Goal: Task Accomplishment & Management: Complete application form

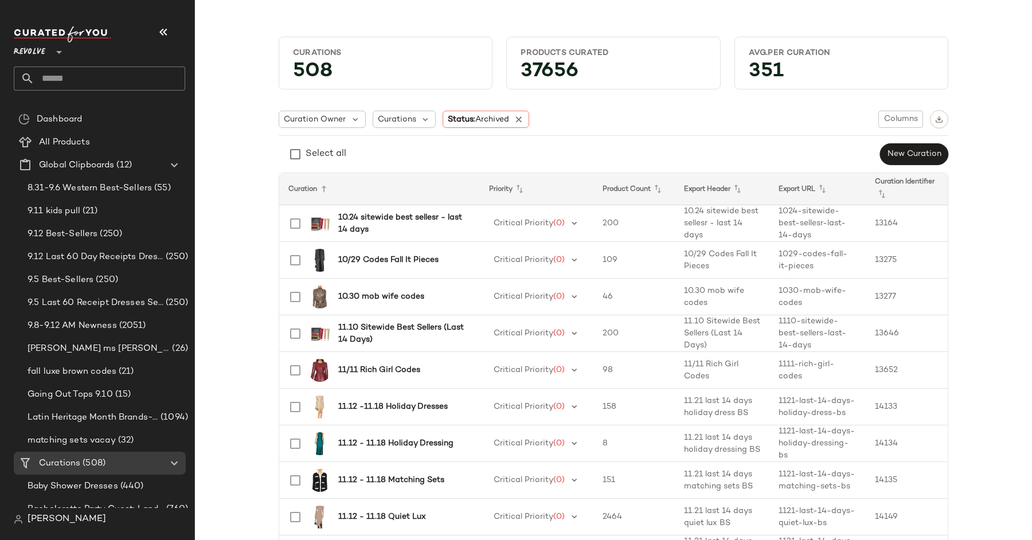
click at [38, 58] on span "Revolve" at bounding box center [30, 49] width 32 height 21
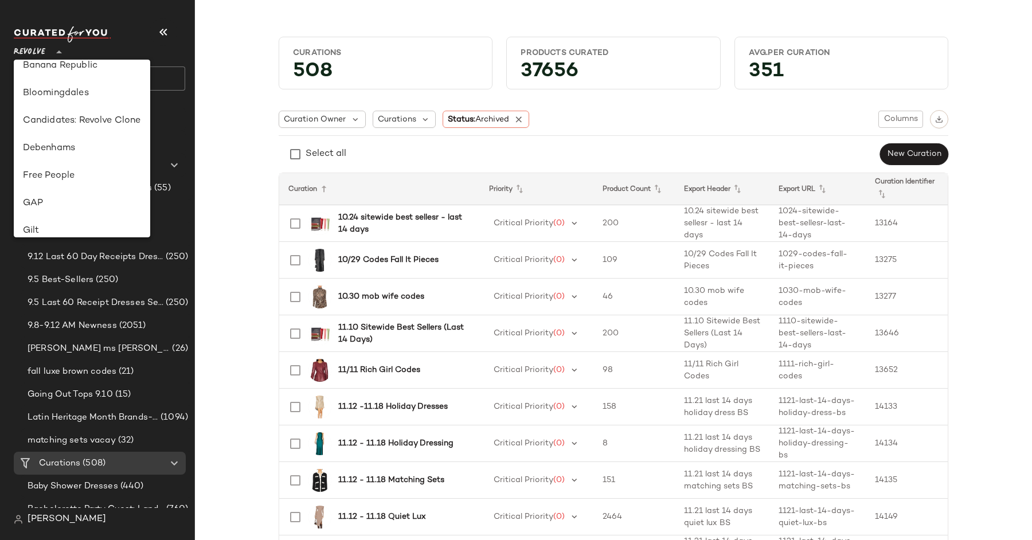
scroll to position [155, 0]
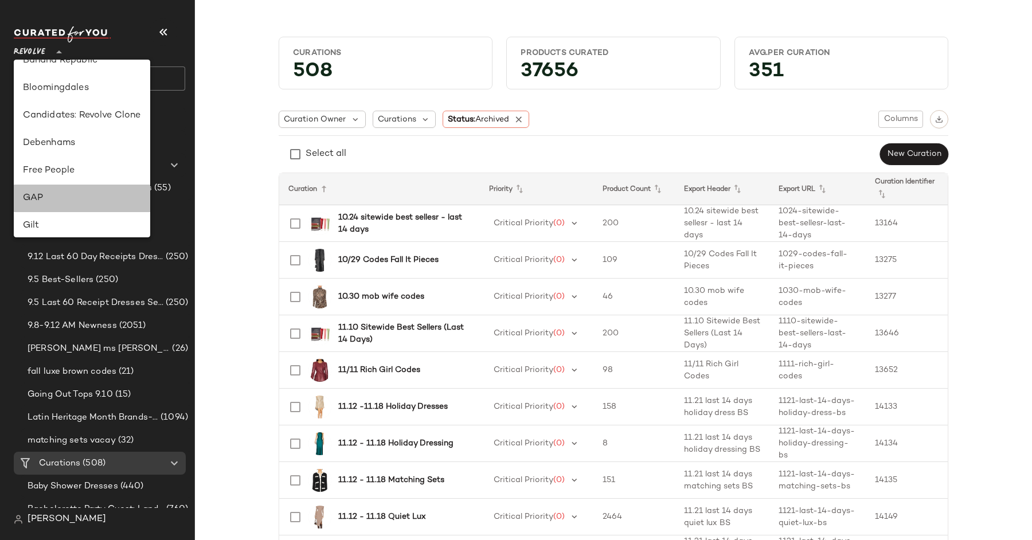
click at [80, 194] on div "GAP" at bounding box center [82, 198] width 118 height 14
type input "**"
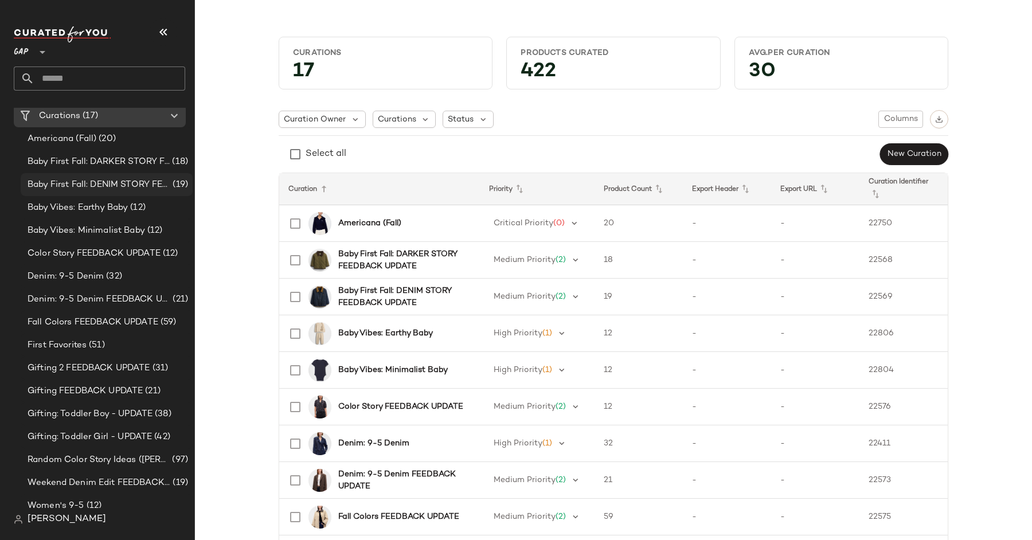
scroll to position [104, 0]
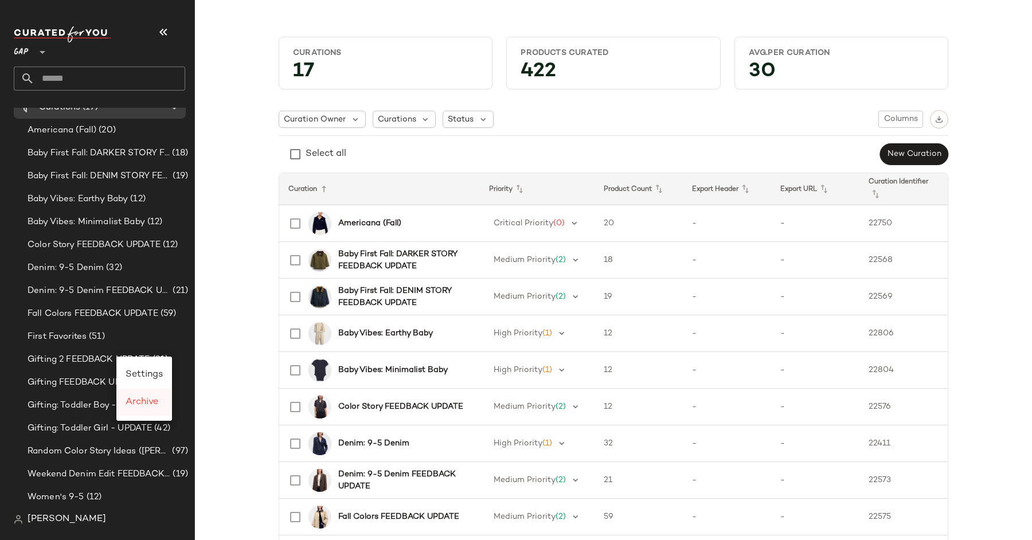
click at [140, 405] on span "Archive" at bounding box center [142, 402] width 33 height 10
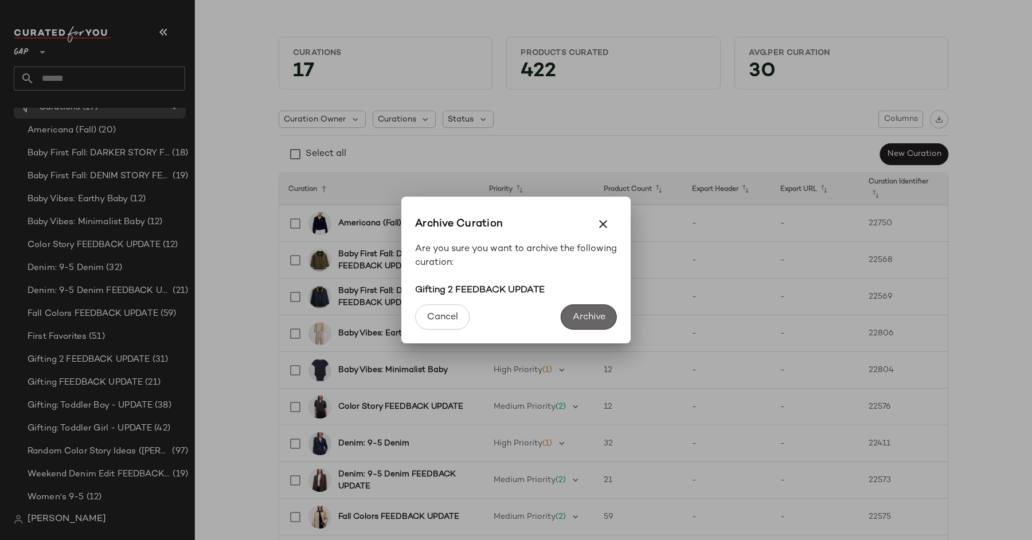
click at [599, 316] on span "Archive" at bounding box center [588, 317] width 33 height 11
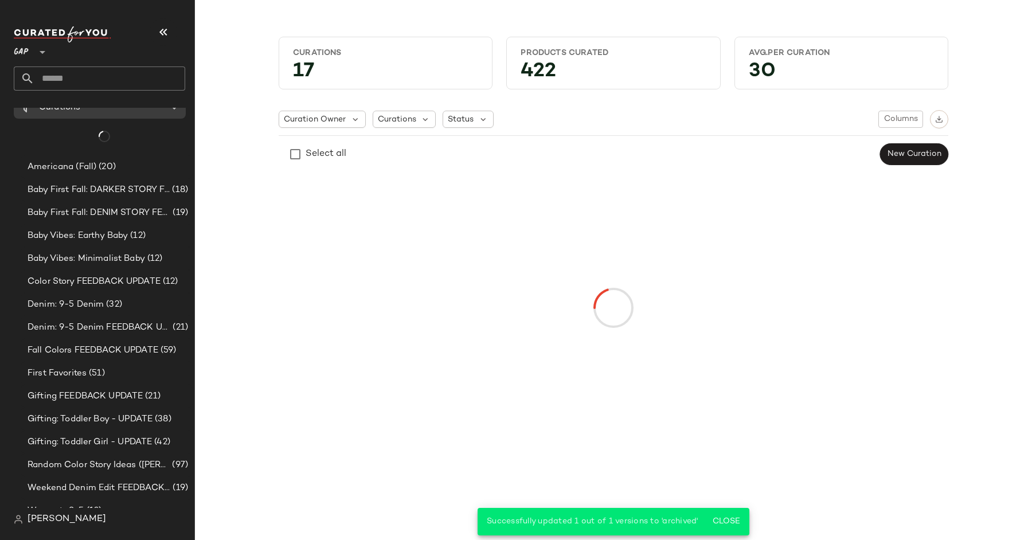
scroll to position [81, 0]
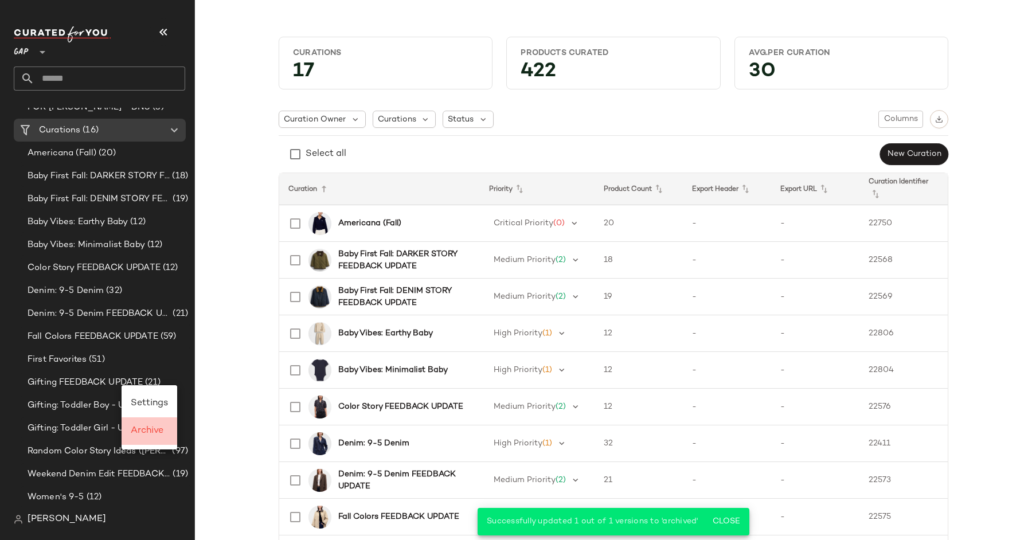
click at [153, 428] on span "Archive" at bounding box center [147, 431] width 33 height 10
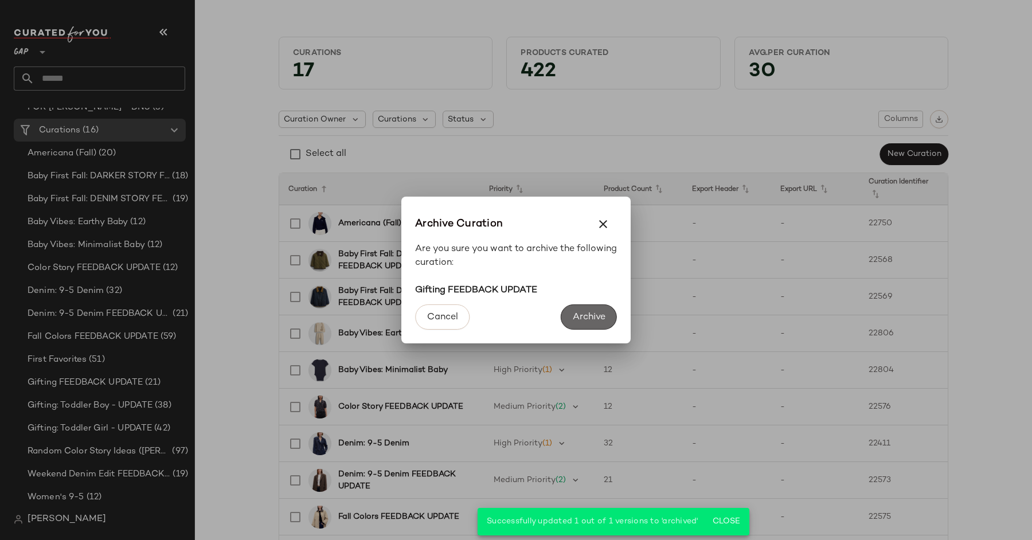
click at [590, 320] on span "Archive" at bounding box center [588, 317] width 33 height 11
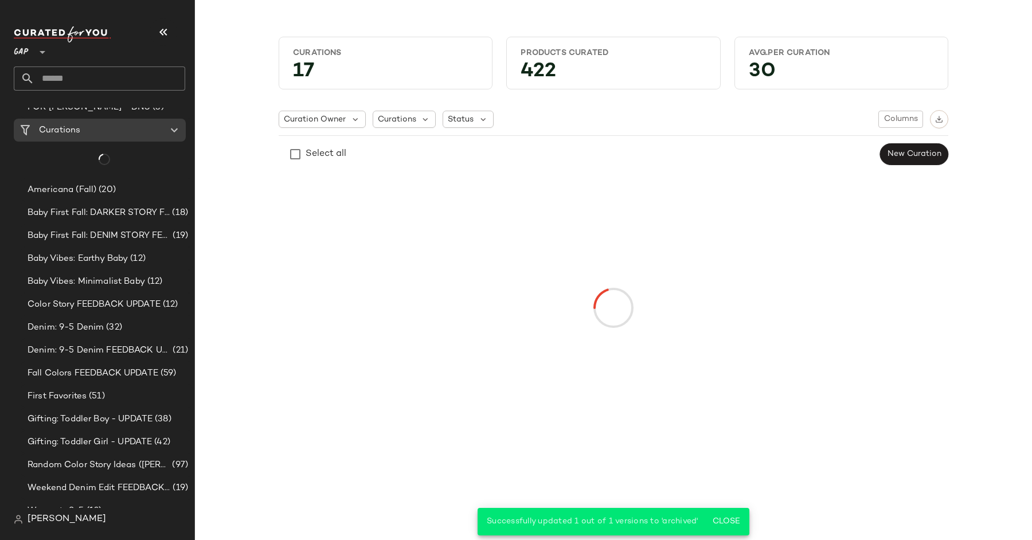
scroll to position [58, 0]
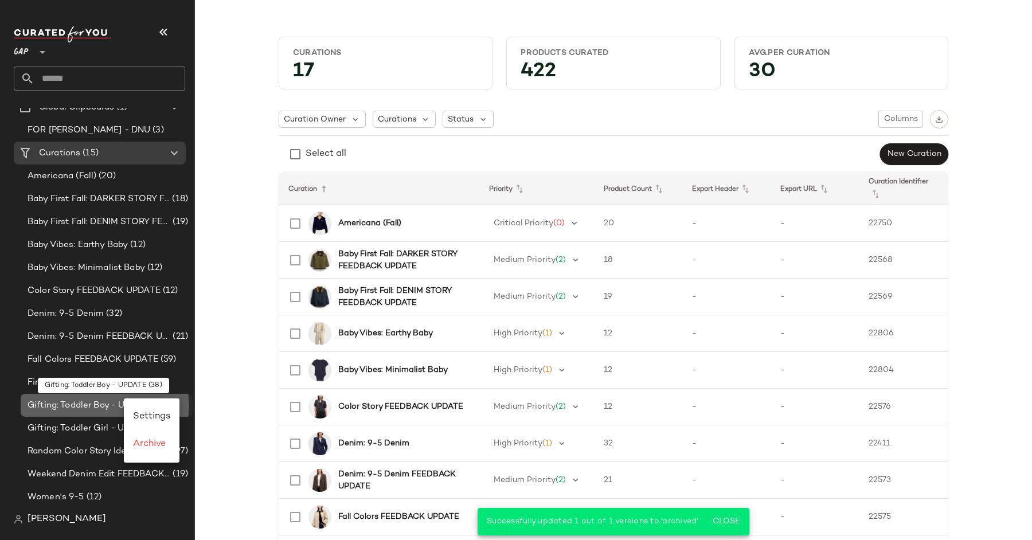
drag, startPoint x: 124, startPoint y: 398, endPoint x: 109, endPoint y: 398, distance: 14.9
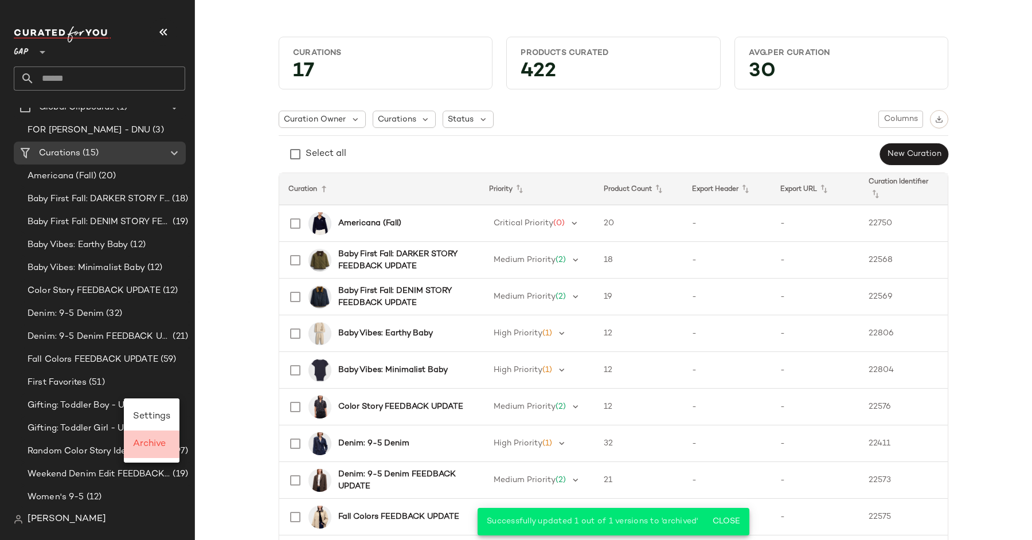
click at [150, 444] on span "Archive" at bounding box center [149, 444] width 33 height 10
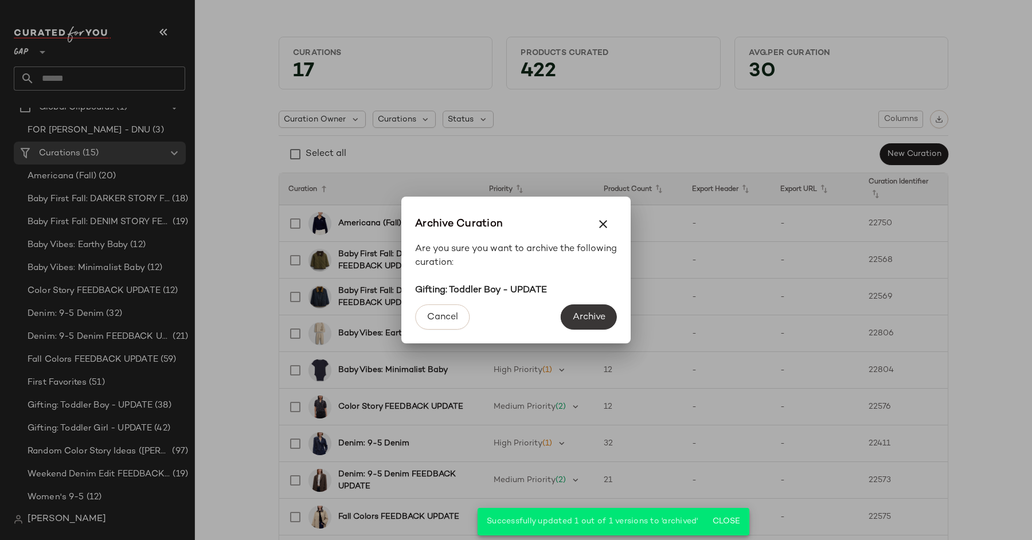
click at [585, 313] on span "Archive" at bounding box center [588, 317] width 33 height 11
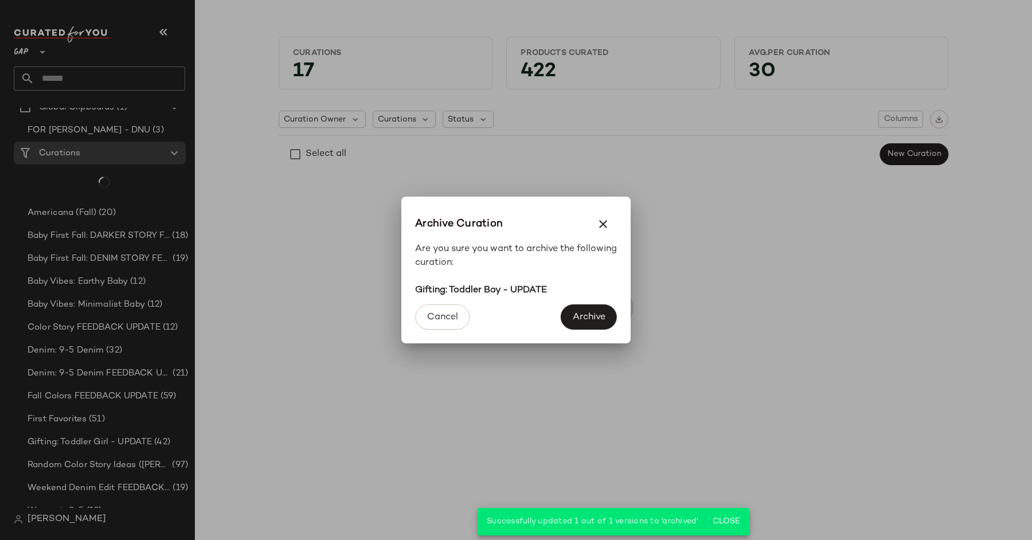
scroll to position [35, 0]
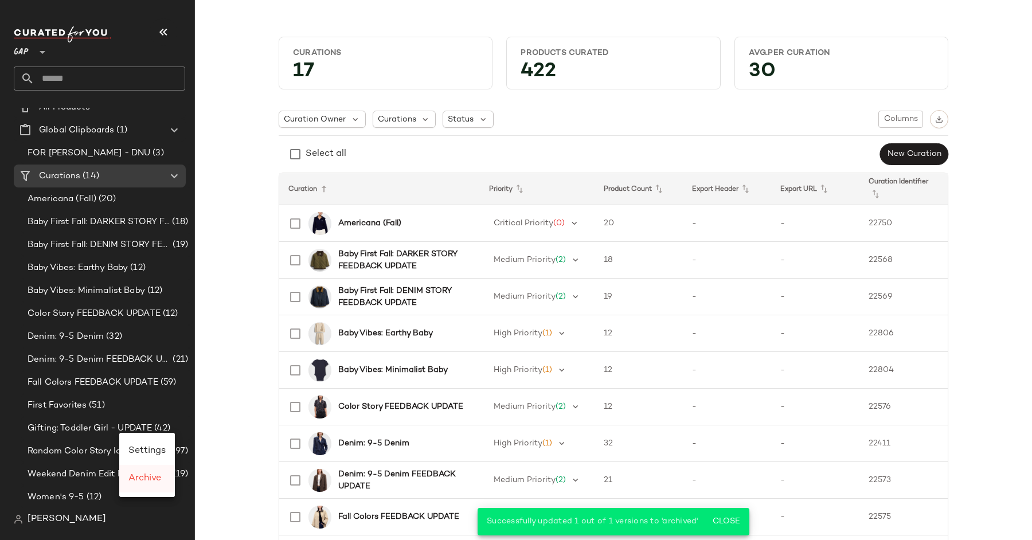
click at [144, 482] on span "Archive" at bounding box center [144, 479] width 33 height 10
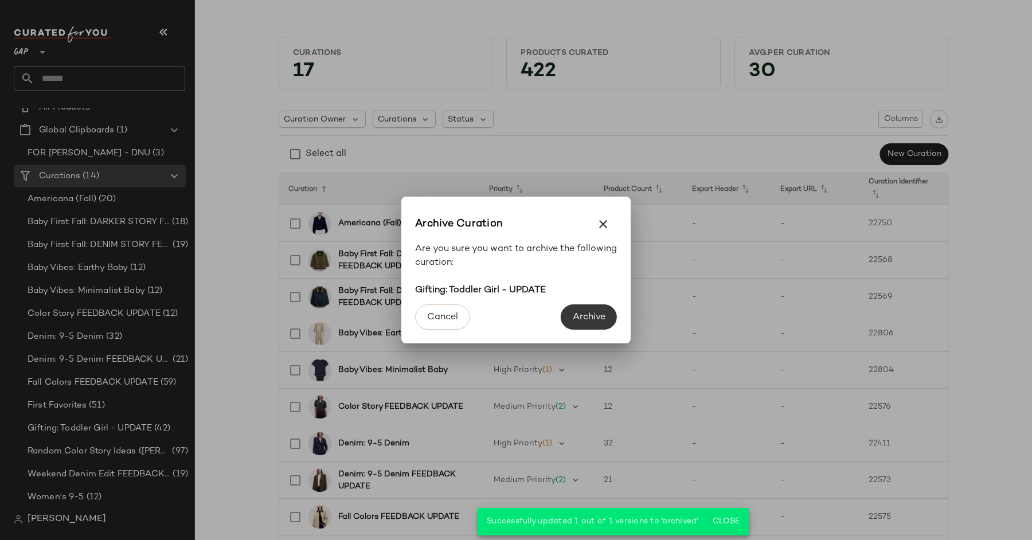
click at [587, 311] on button "Archive" at bounding box center [589, 316] width 56 height 25
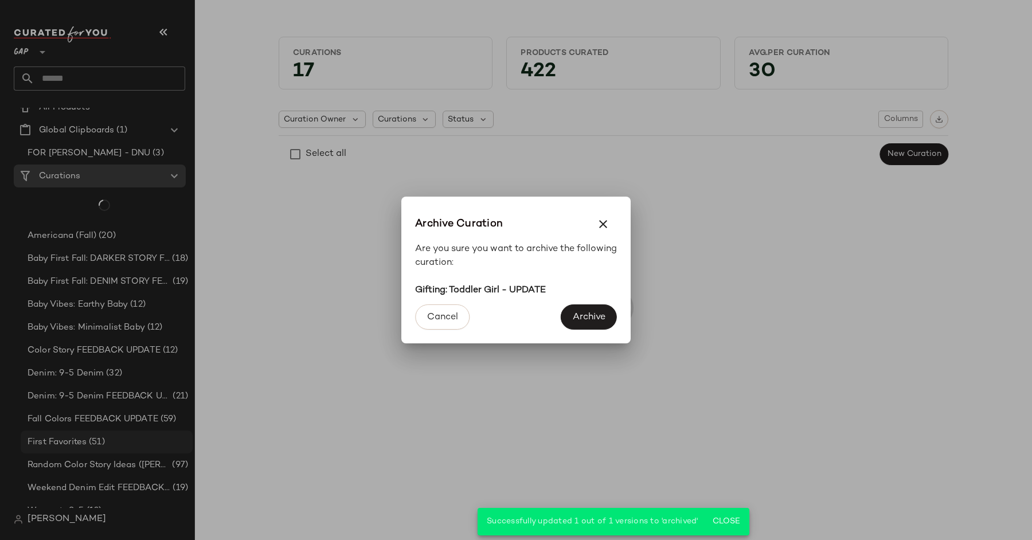
scroll to position [12, 0]
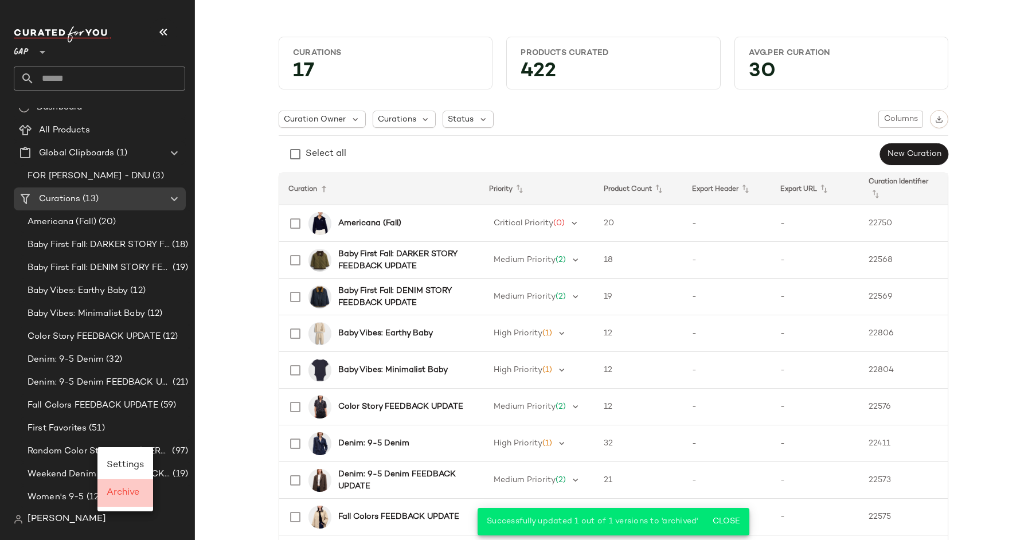
click at [127, 483] on div "Archive" at bounding box center [125, 493] width 56 height 28
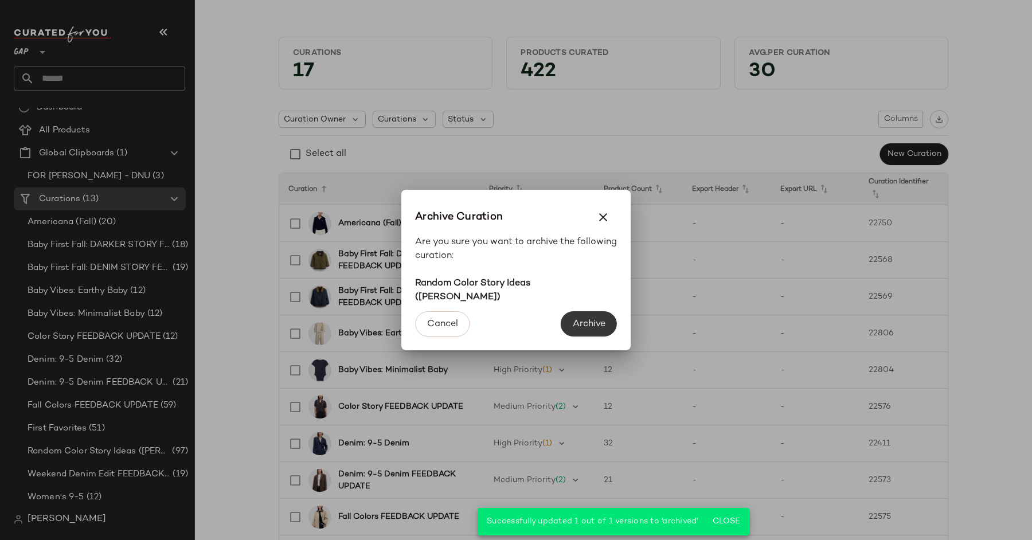
click at [592, 322] on span "Archive" at bounding box center [588, 324] width 33 height 11
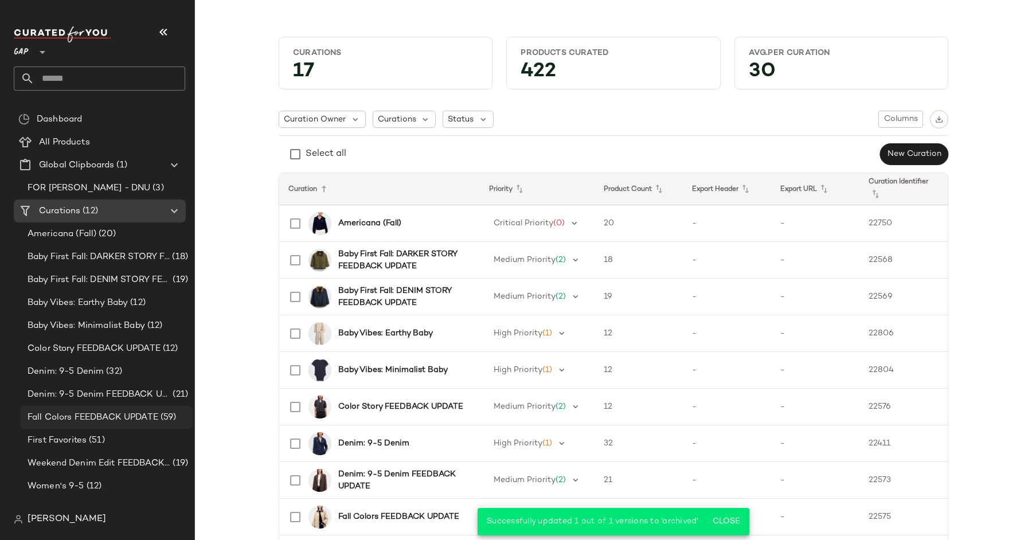
scroll to position [0, 0]
click at [134, 463] on span "Weekend Denim Edit FEEDBACK UPDATE" at bounding box center [99, 463] width 143 height 13
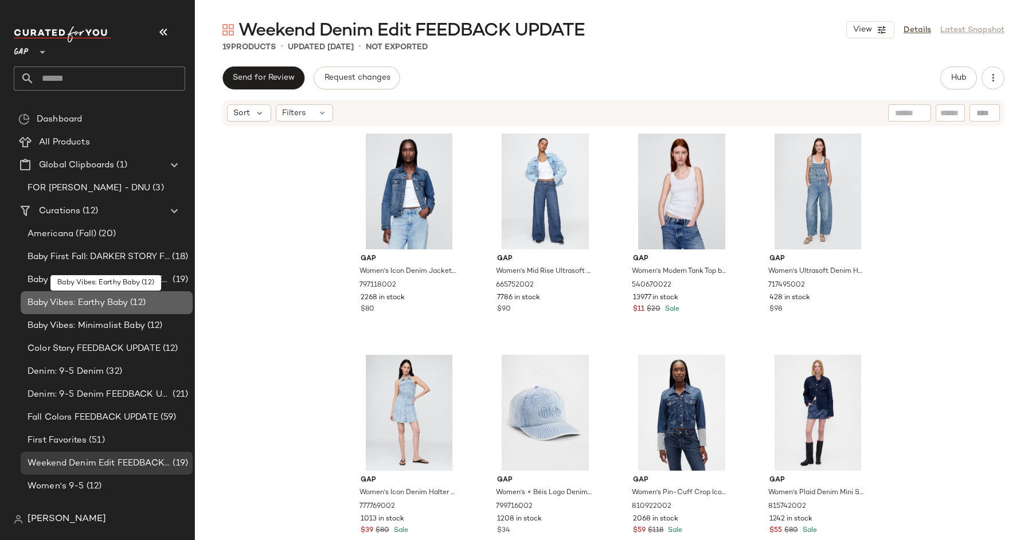
click at [114, 304] on span "Baby Vibes: Earthy Baby" at bounding box center [78, 302] width 100 height 13
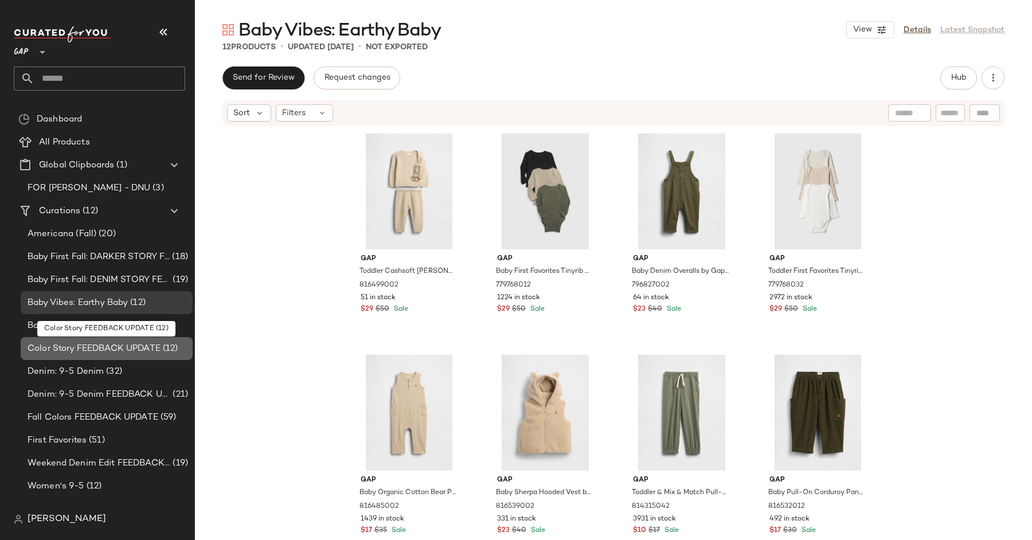
click at [147, 353] on span "Color Story FEEDBACK UPDATE" at bounding box center [94, 348] width 133 height 13
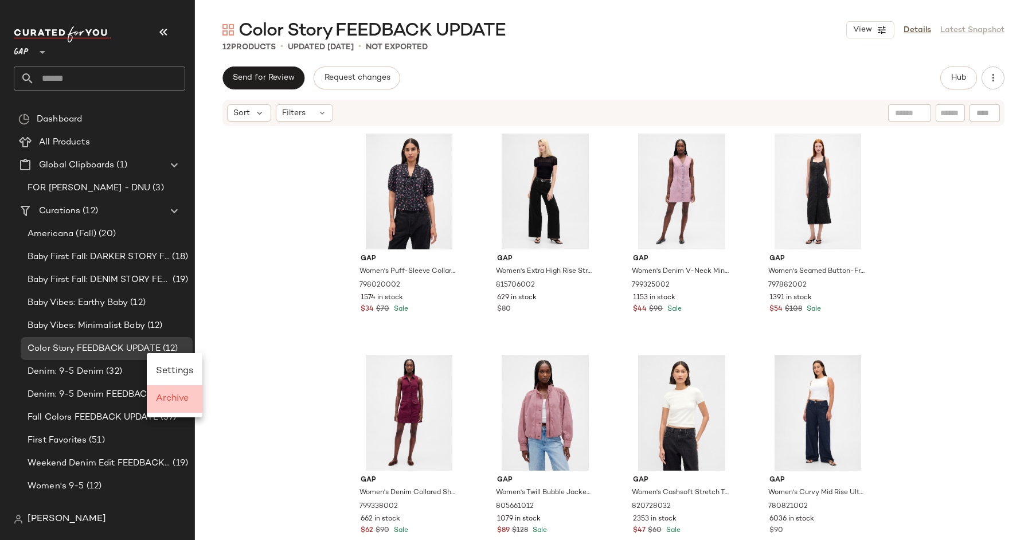
click at [182, 394] on span "Archive" at bounding box center [172, 399] width 33 height 10
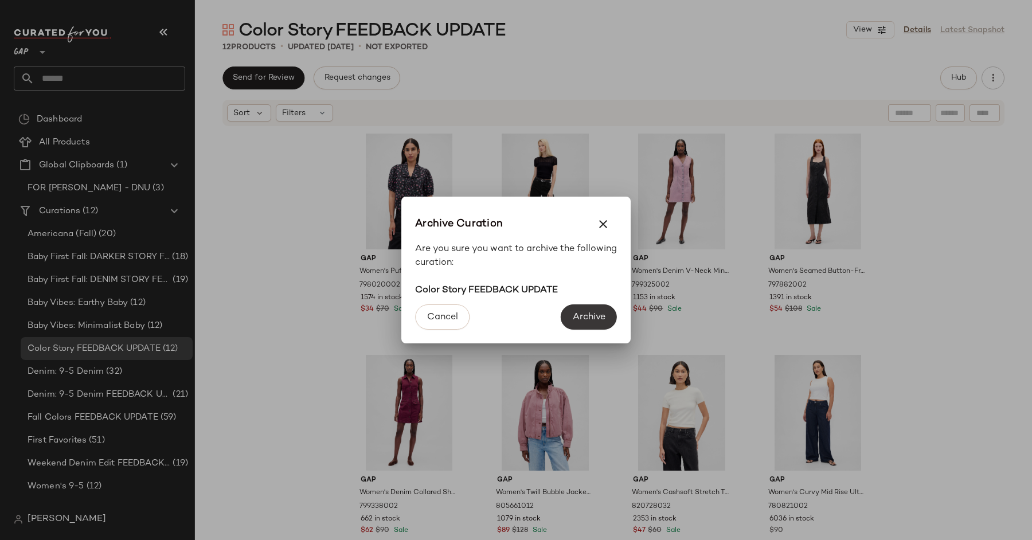
click at [576, 319] on span "Archive" at bounding box center [588, 317] width 33 height 11
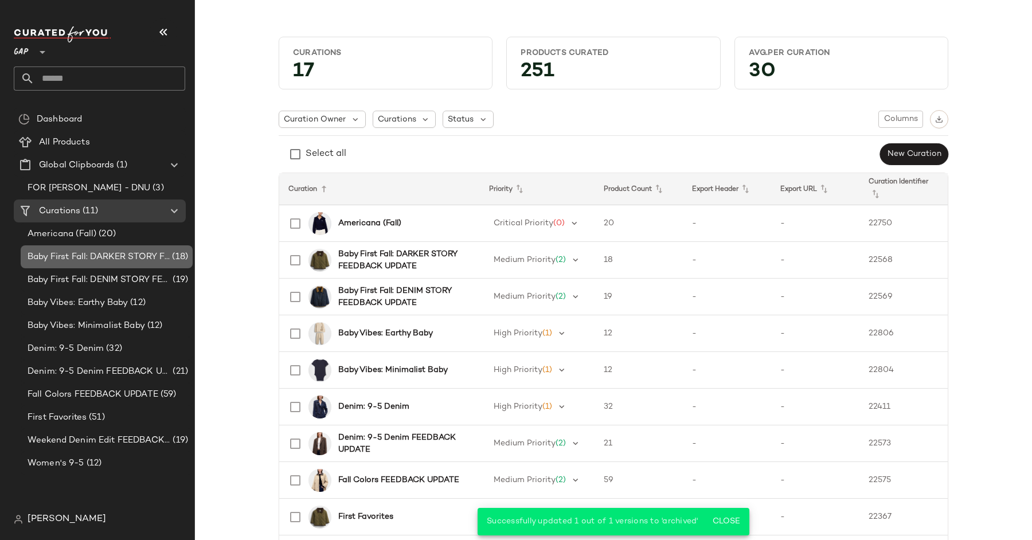
click at [100, 267] on div "Baby First Fall: DARKER STORY FEEDBACK UPDATE (18)" at bounding box center [107, 256] width 172 height 23
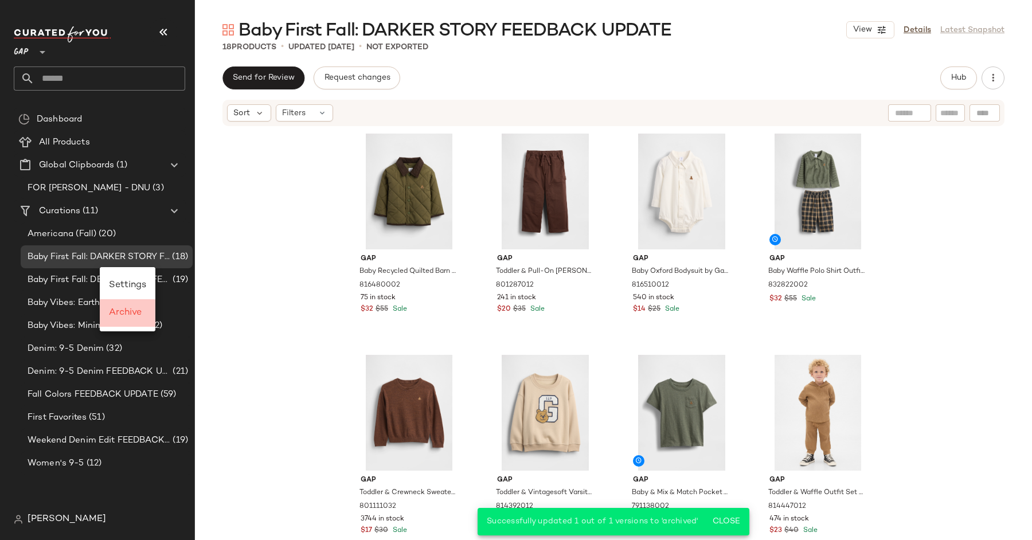
click at [122, 303] on div "Archive" at bounding box center [128, 313] width 56 height 28
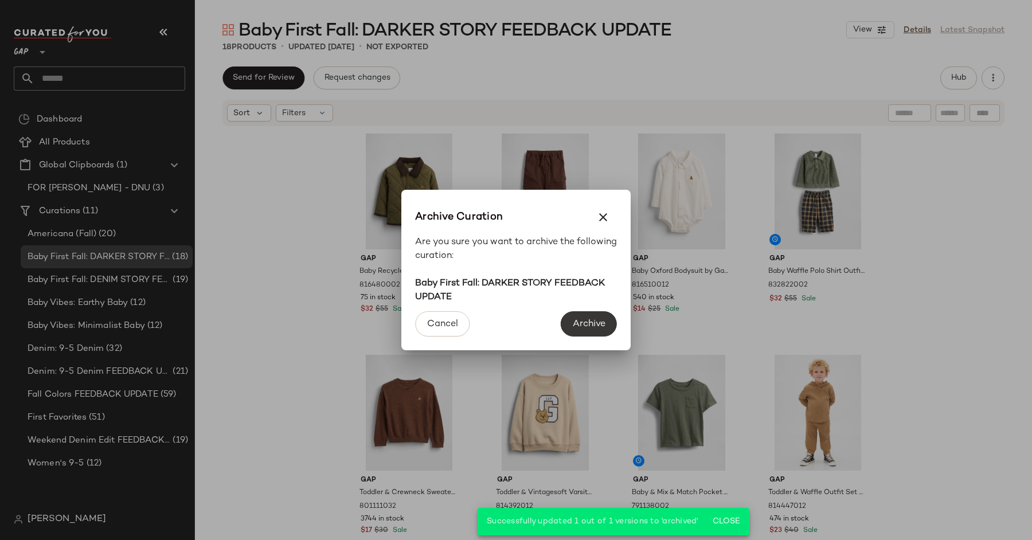
click at [593, 320] on span "Archive" at bounding box center [588, 324] width 33 height 11
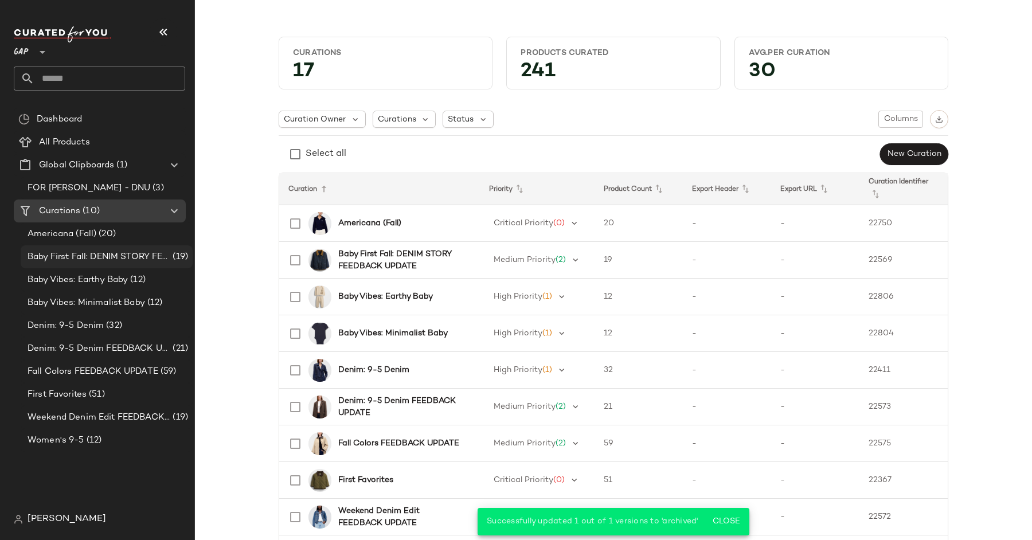
click at [135, 260] on span "Baby First Fall: DENIM STORY FEEDBACK UPDATE" at bounding box center [99, 257] width 143 height 13
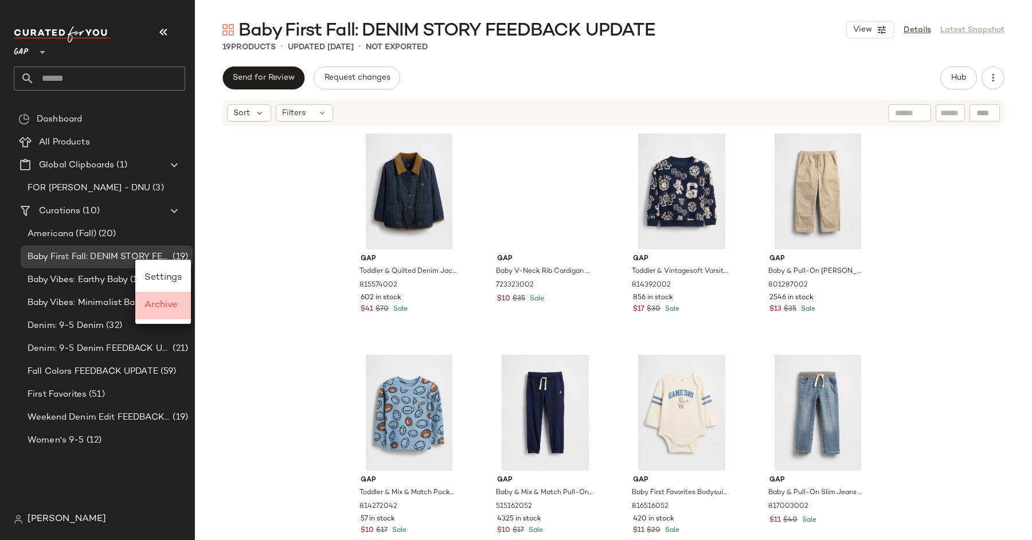
click at [158, 302] on span "Archive" at bounding box center [160, 305] width 33 height 10
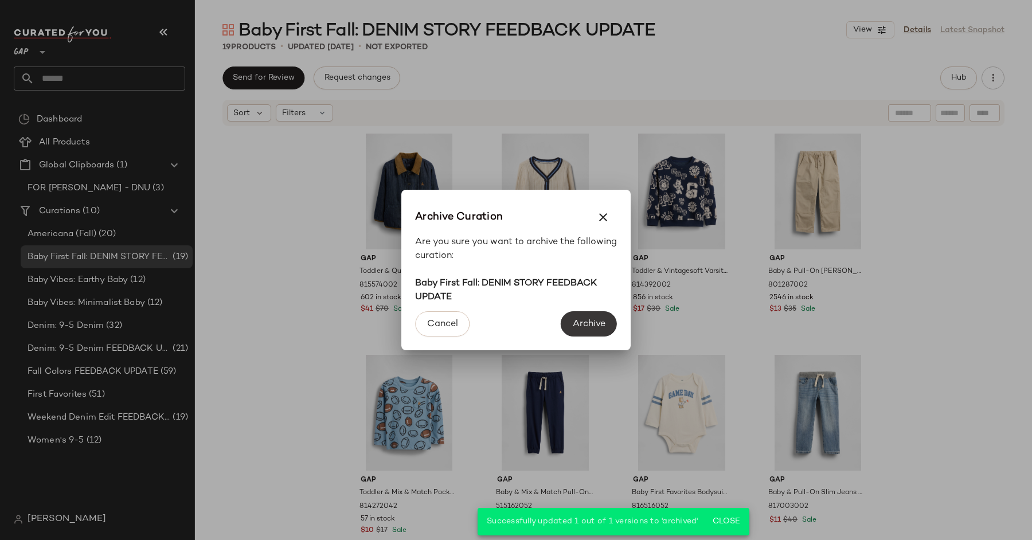
click at [595, 321] on span "Archive" at bounding box center [588, 324] width 33 height 11
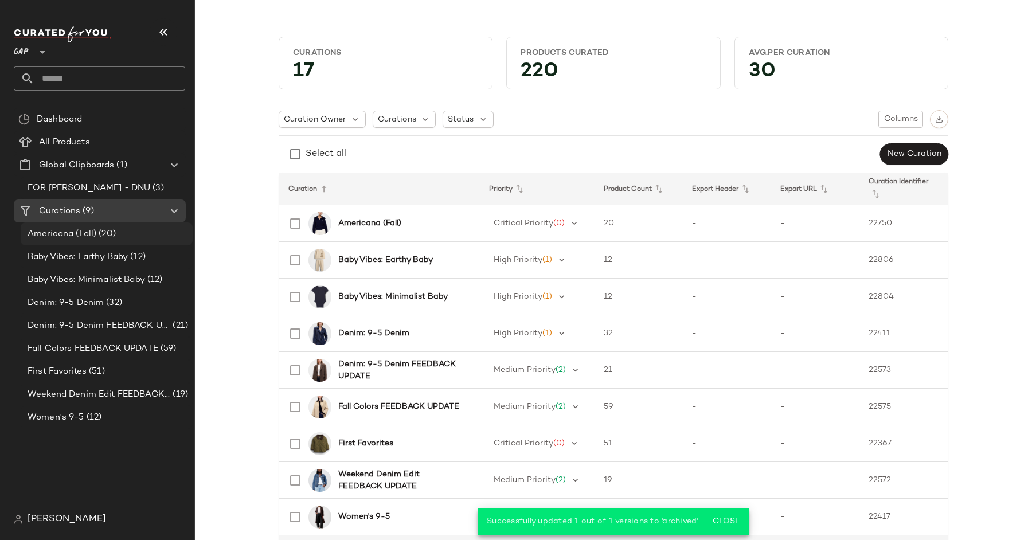
click at [122, 237] on div "Americana (Fall) (20)" at bounding box center [106, 234] width 164 height 13
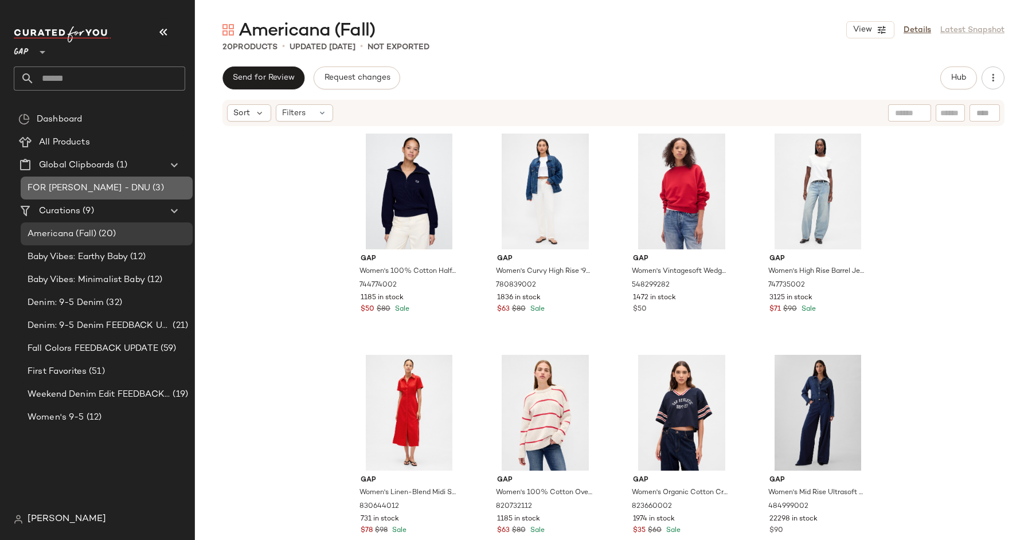
click at [150, 183] on span "(3)" at bounding box center [156, 188] width 13 height 13
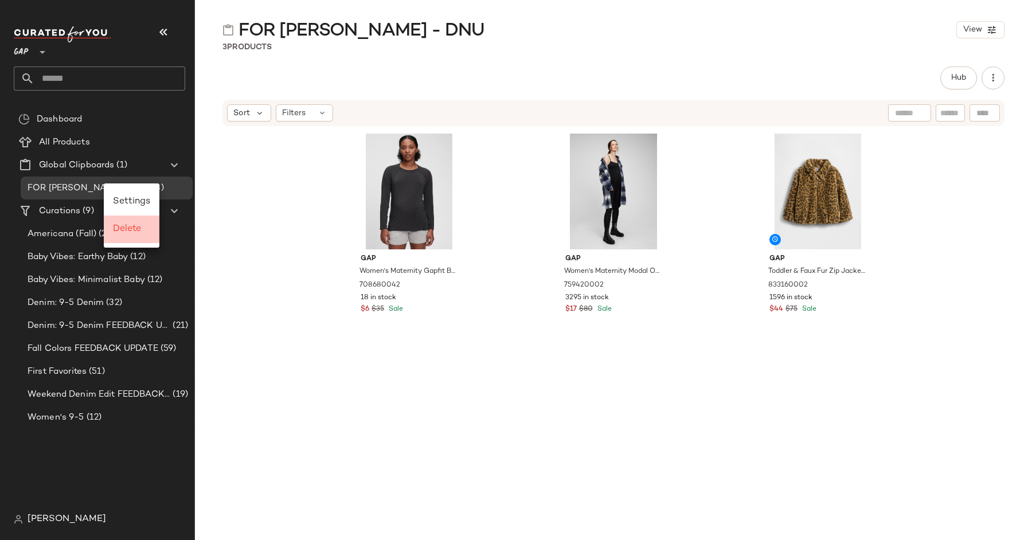
click at [135, 228] on span "Delete" at bounding box center [127, 229] width 28 height 10
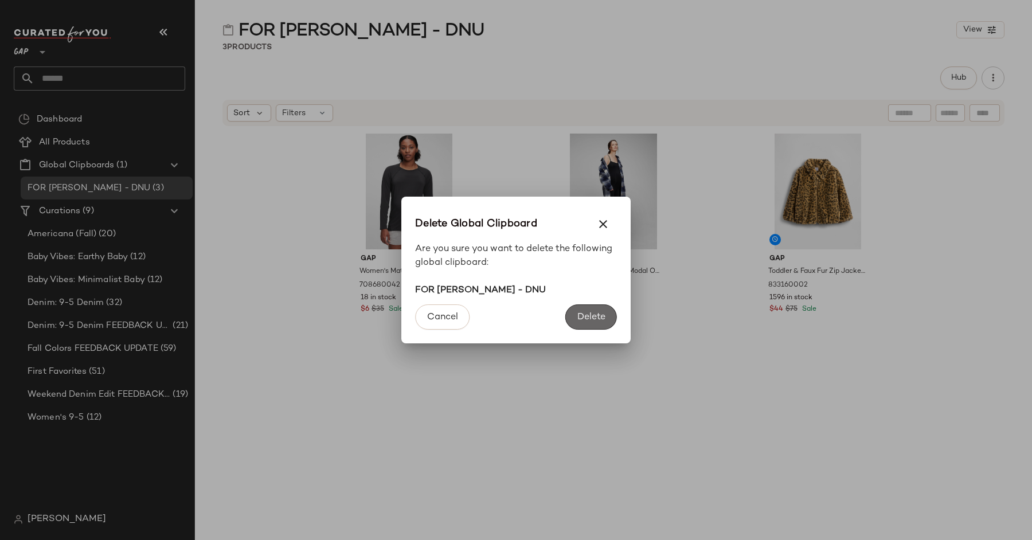
click at [586, 314] on span "Delete" at bounding box center [591, 317] width 29 height 11
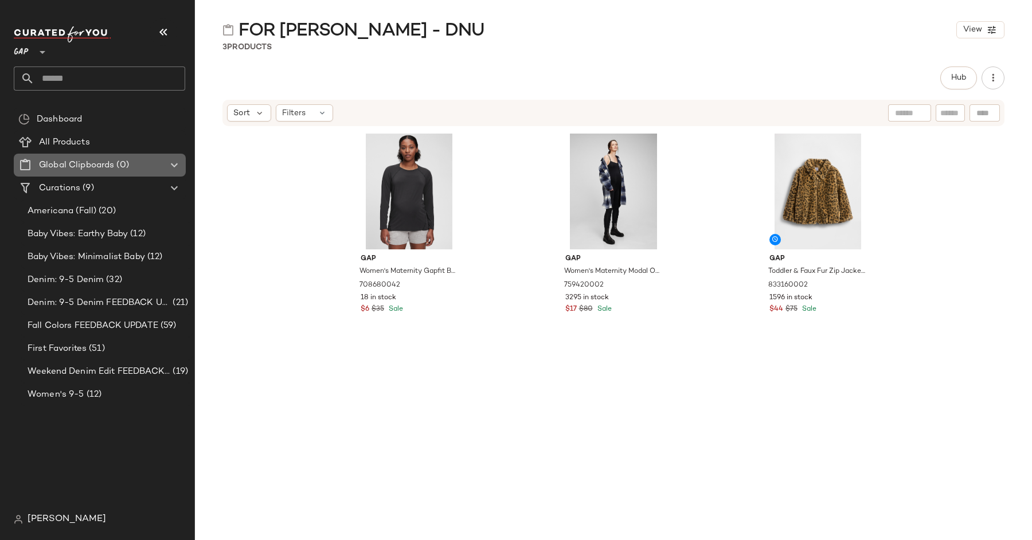
click at [103, 164] on span "Global Clipboards" at bounding box center [76, 165] width 75 height 13
click at [95, 142] on div "All Products" at bounding box center [109, 142] width 146 height 13
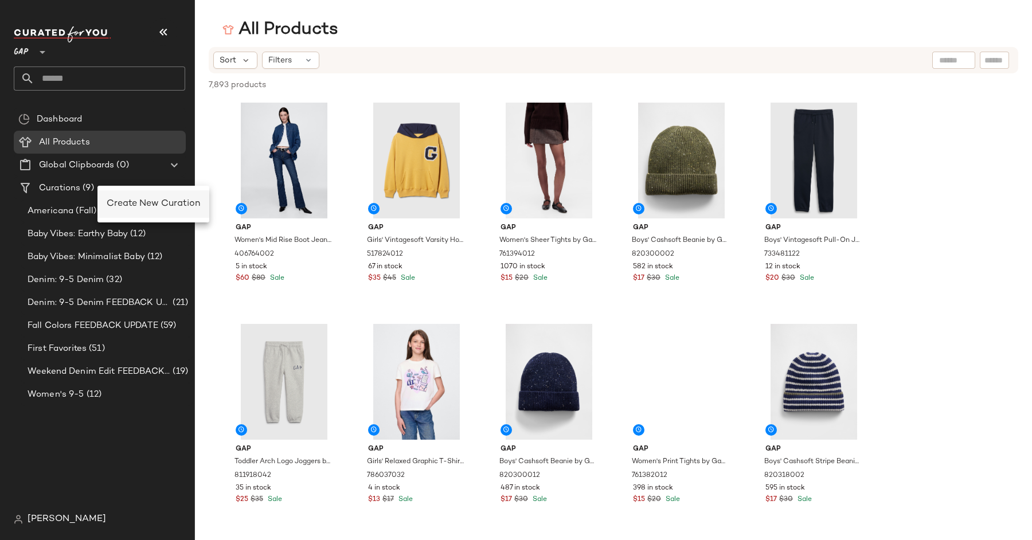
click at [126, 200] on span "Create New Curation" at bounding box center [153, 204] width 93 height 10
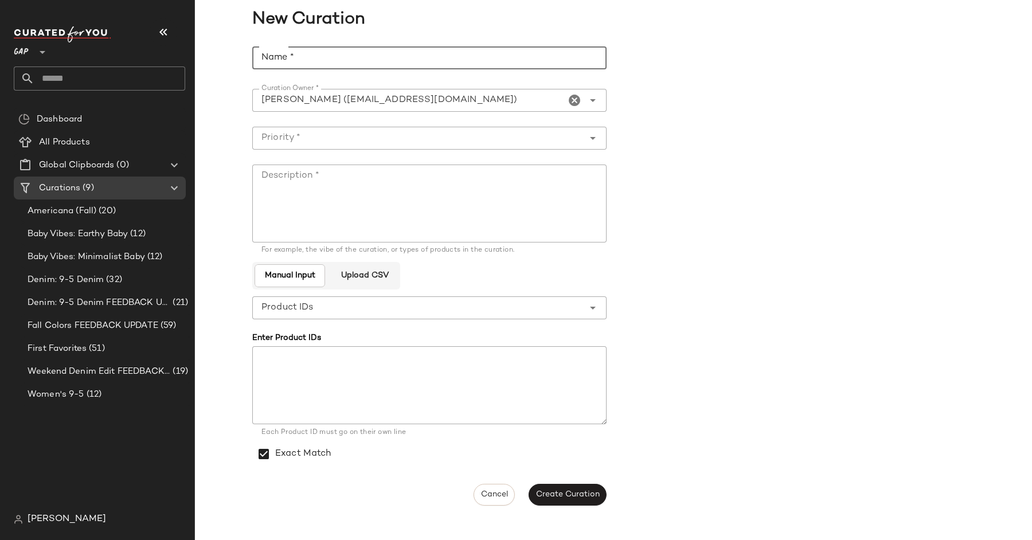
click at [381, 68] on input "Name *" at bounding box center [429, 57] width 354 height 23
type input "*"
type input "**********"
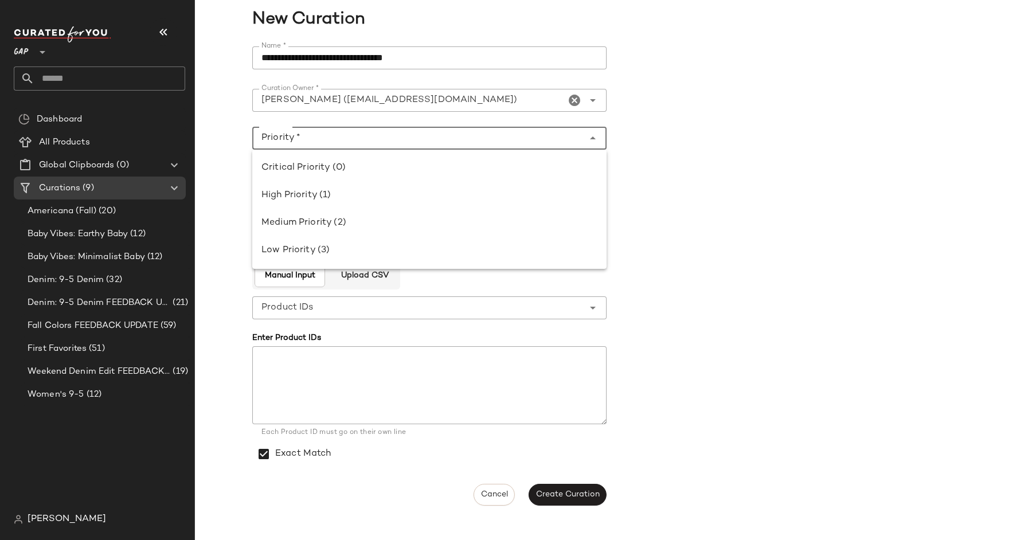
click at [378, 139] on input "Priority *" at bounding box center [417, 138] width 331 height 14
click at [378, 156] on div "Critical Priority (0)" at bounding box center [429, 168] width 354 height 28
type input "**********"
click at [380, 201] on textarea "Description *" at bounding box center [429, 204] width 354 height 78
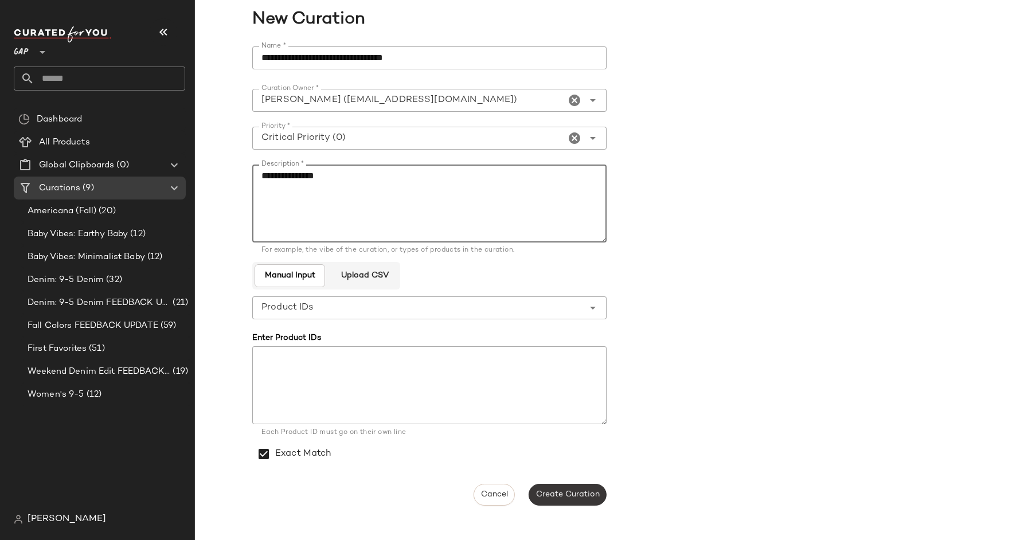
type textarea "**********"
click at [585, 494] on span "Create Curation" at bounding box center [567, 494] width 64 height 9
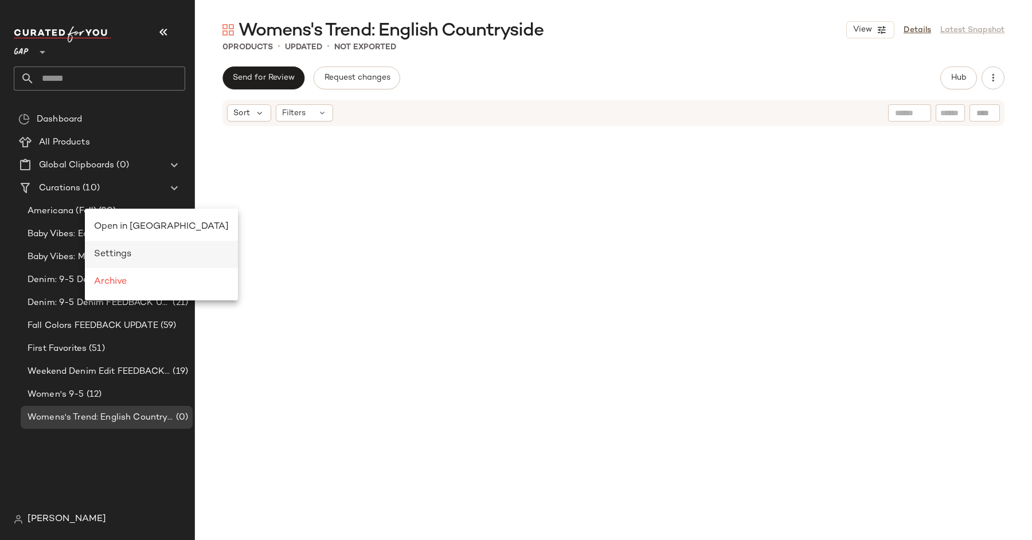
click at [141, 255] on div "Settings" at bounding box center [161, 255] width 135 height 14
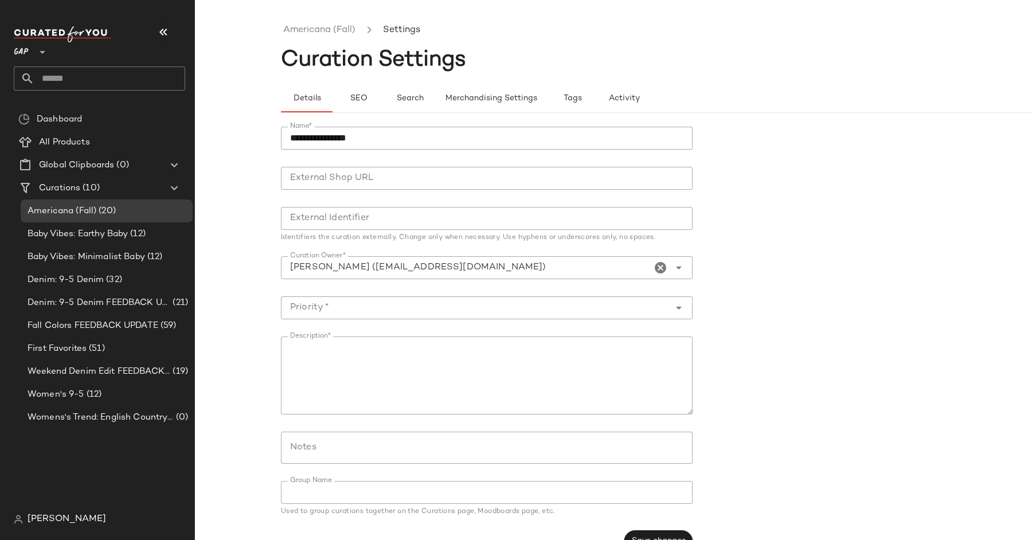
click at [290, 139] on input "**********" at bounding box center [487, 138] width 412 height 23
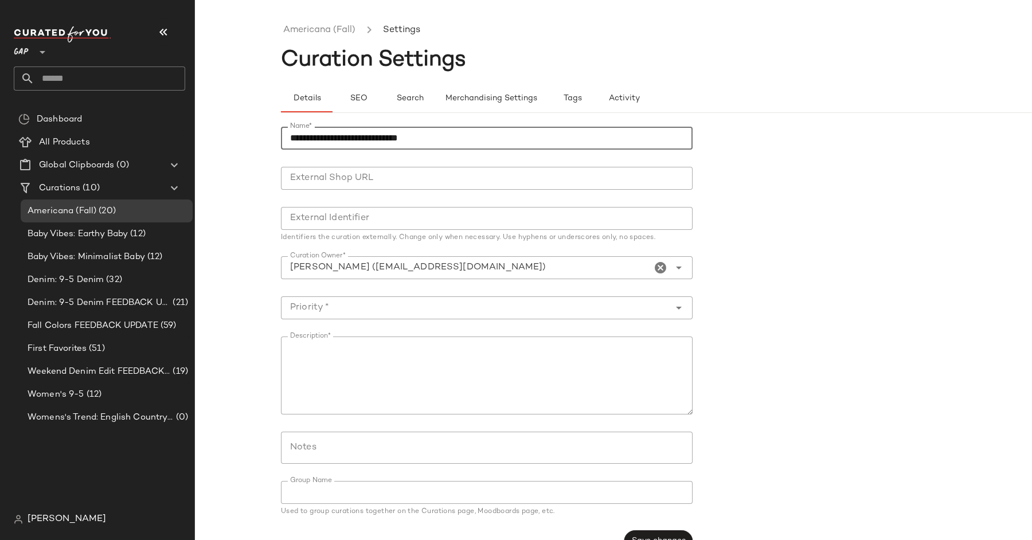
click at [471, 132] on input "**********" at bounding box center [487, 138] width 412 height 23
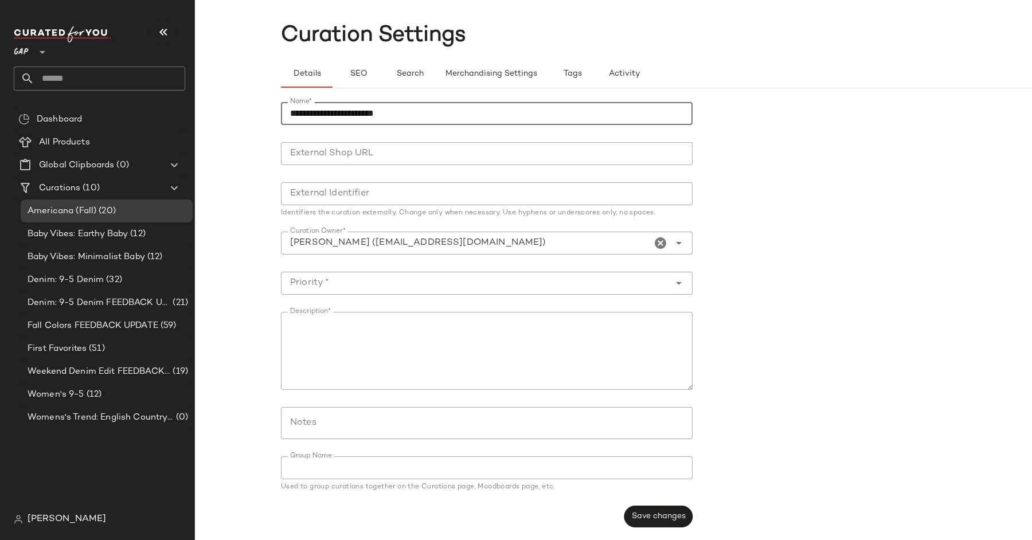
type input "**********"
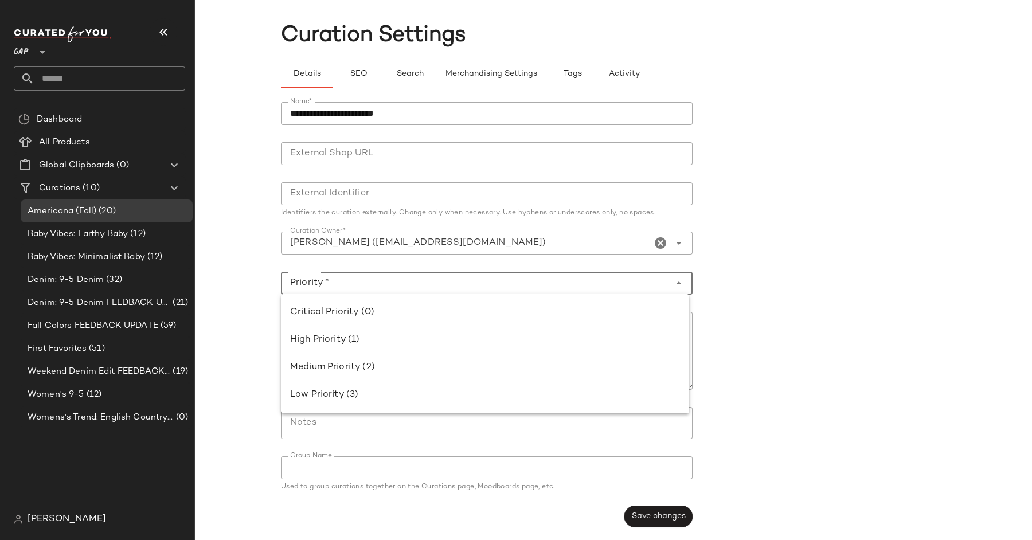
click at [587, 287] on input "Priority *" at bounding box center [475, 283] width 389 height 14
click at [585, 311] on div "Critical Priority (0)" at bounding box center [485, 313] width 390 height 14
type input "**********"
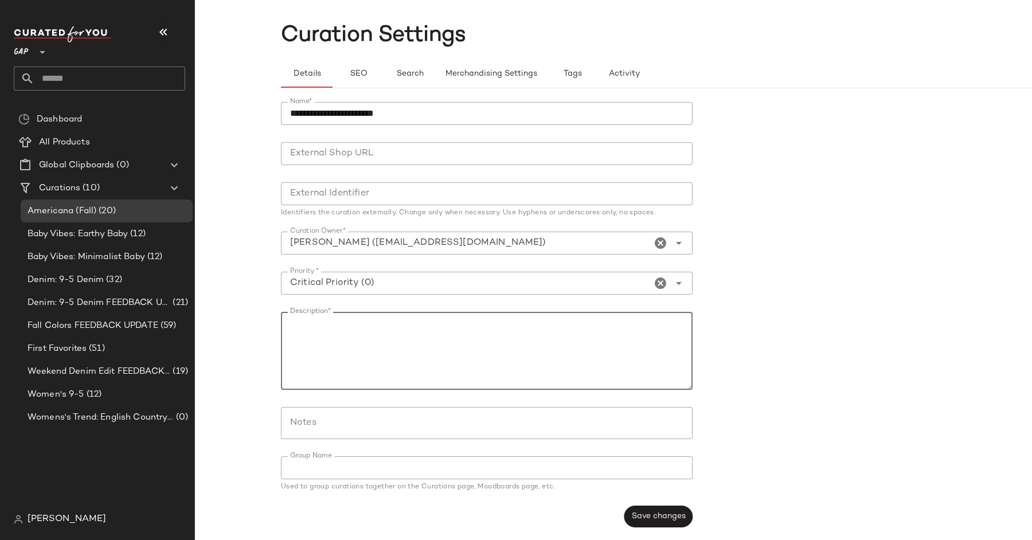
drag, startPoint x: 391, startPoint y: 325, endPoint x: 240, endPoint y: 325, distance: 151.4
click at [240, 325] on div "**********" at bounding box center [516, 279] width 1032 height 522
type textarea "**********"
click at [644, 513] on span "Save changes" at bounding box center [658, 516] width 54 height 9
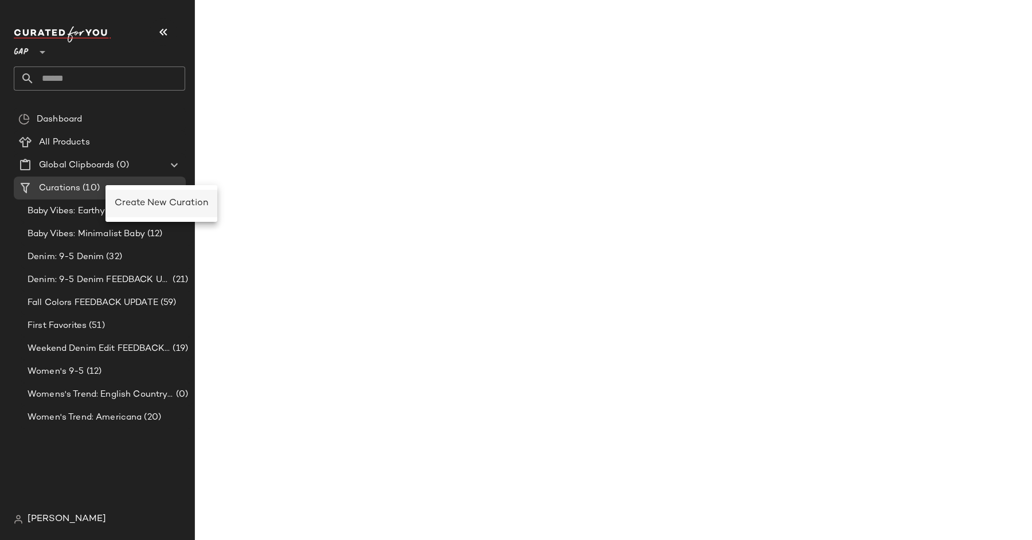
click at [158, 205] on span "Create New Curation" at bounding box center [161, 203] width 93 height 10
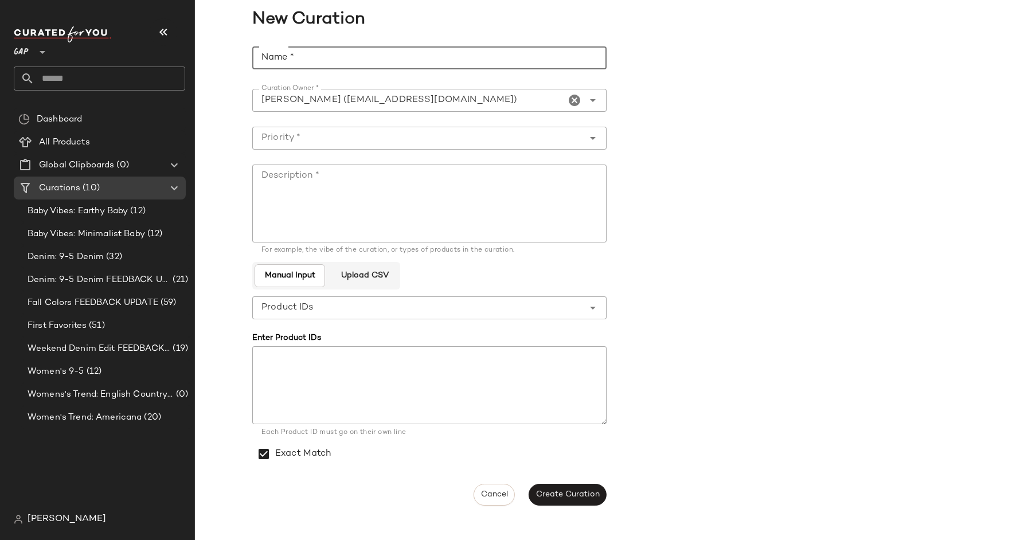
click at [382, 61] on input "Name *" at bounding box center [429, 57] width 354 height 23
type input "**********"
click at [385, 140] on input "Priority *" at bounding box center [417, 138] width 331 height 14
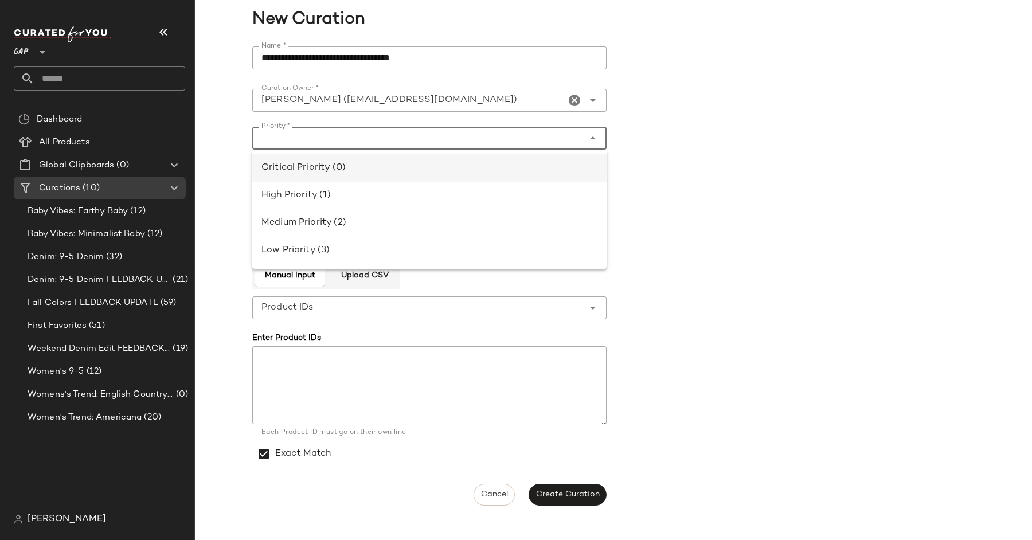
click at [381, 166] on div "Critical Priority (0)" at bounding box center [429, 168] width 336 height 14
type input "**********"
click at [377, 197] on textarea "Description *" at bounding box center [429, 204] width 354 height 78
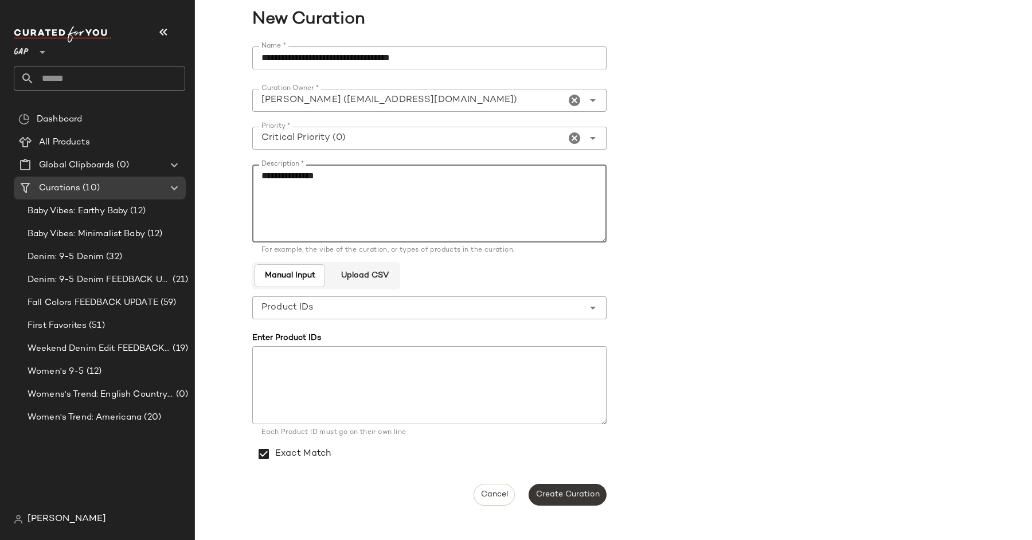
type textarea "**********"
click at [574, 491] on span "Create Curation" at bounding box center [567, 494] width 64 height 9
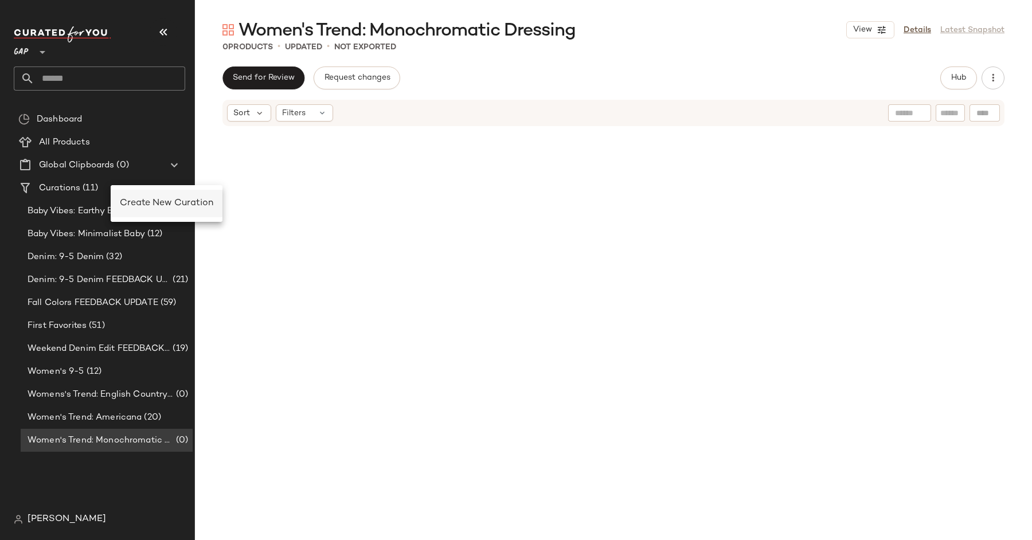
click at [163, 209] on div "Create New Curation" at bounding box center [166, 204] width 93 height 14
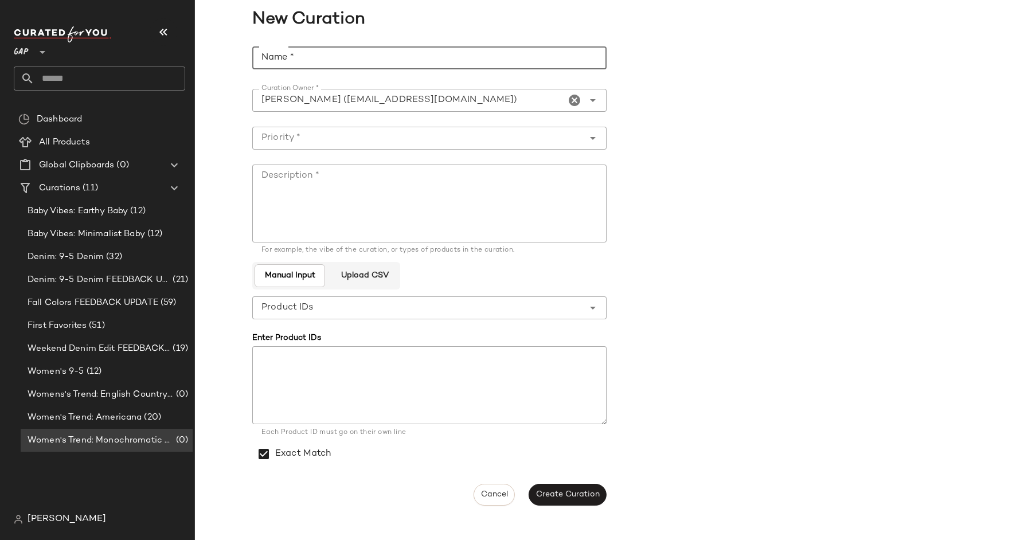
click at [362, 56] on input "Name *" at bounding box center [429, 57] width 354 height 23
type input "**********"
click at [374, 135] on input "Priority *" at bounding box center [417, 138] width 331 height 14
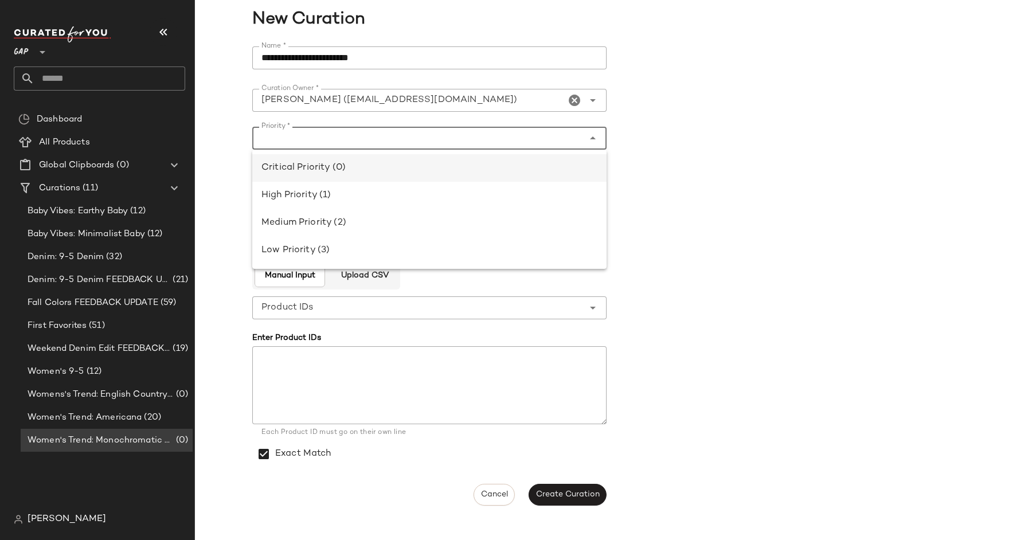
click at [377, 168] on div "Critical Priority (0)" at bounding box center [429, 168] width 336 height 14
type input "**********"
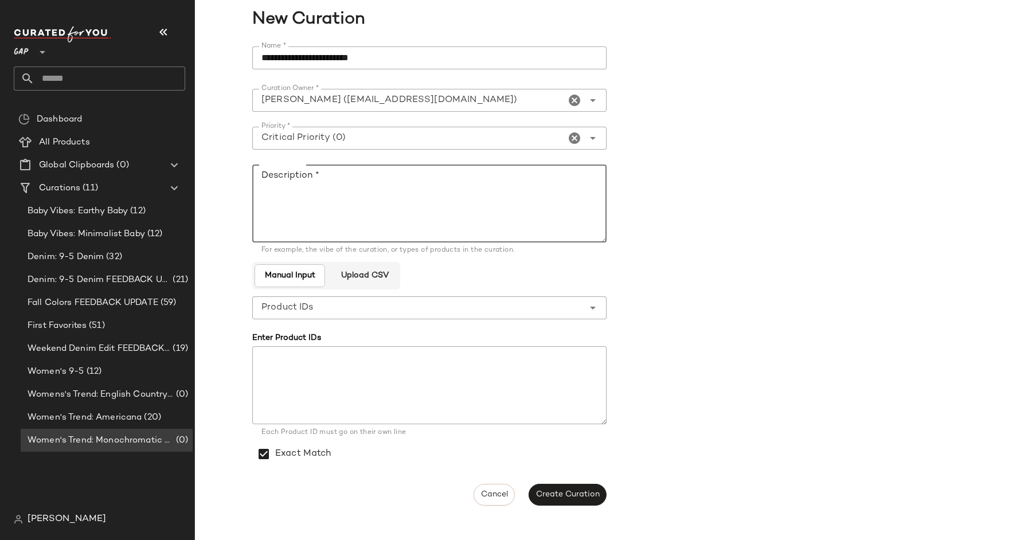
click at [377, 195] on textarea "Description *" at bounding box center [429, 204] width 354 height 78
type textarea "**********"
click at [579, 495] on span "Create Curation" at bounding box center [567, 494] width 64 height 9
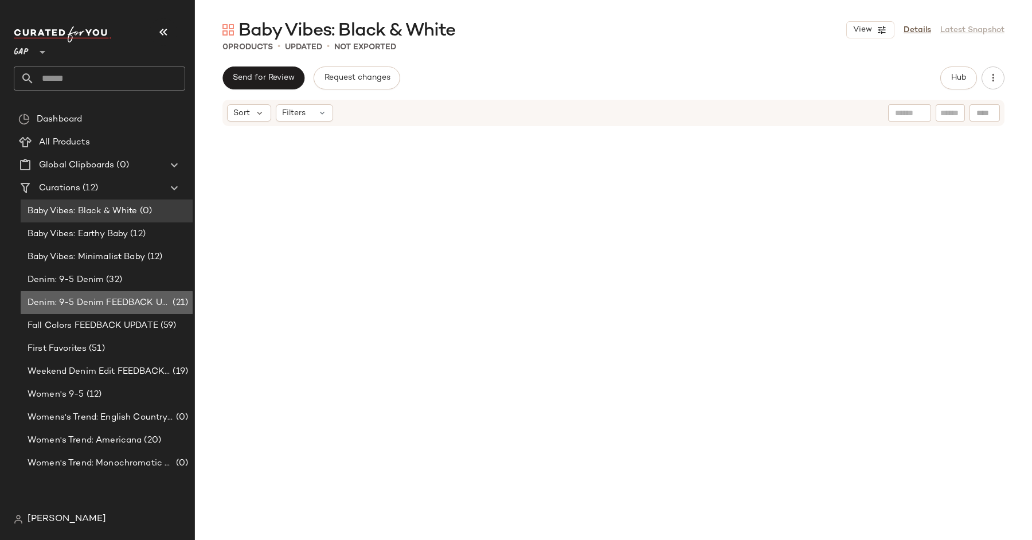
click at [122, 300] on span "Denim: 9-5 Denim FEEDBACK UPDATE" at bounding box center [99, 302] width 143 height 13
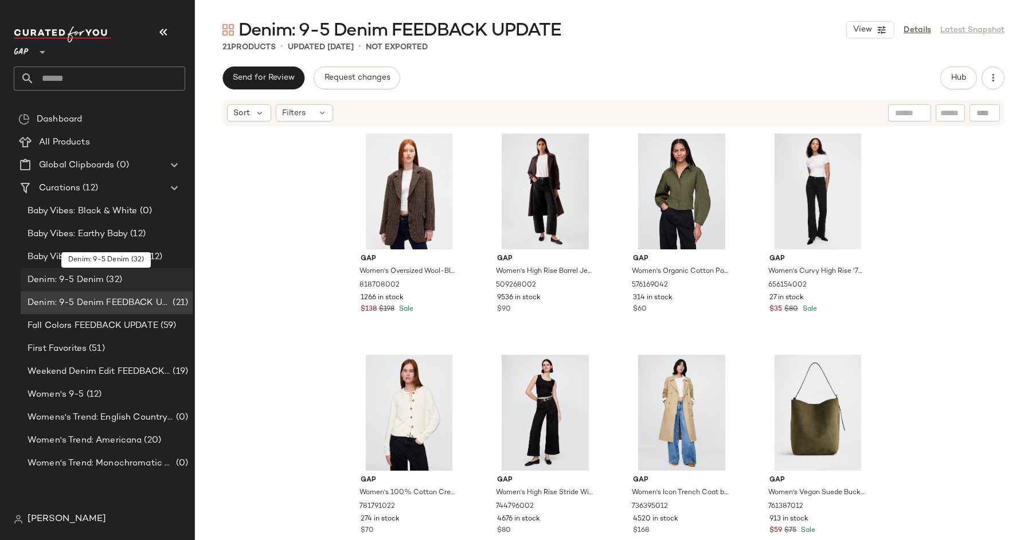
click at [111, 273] on span "(32)" at bounding box center [113, 279] width 18 height 13
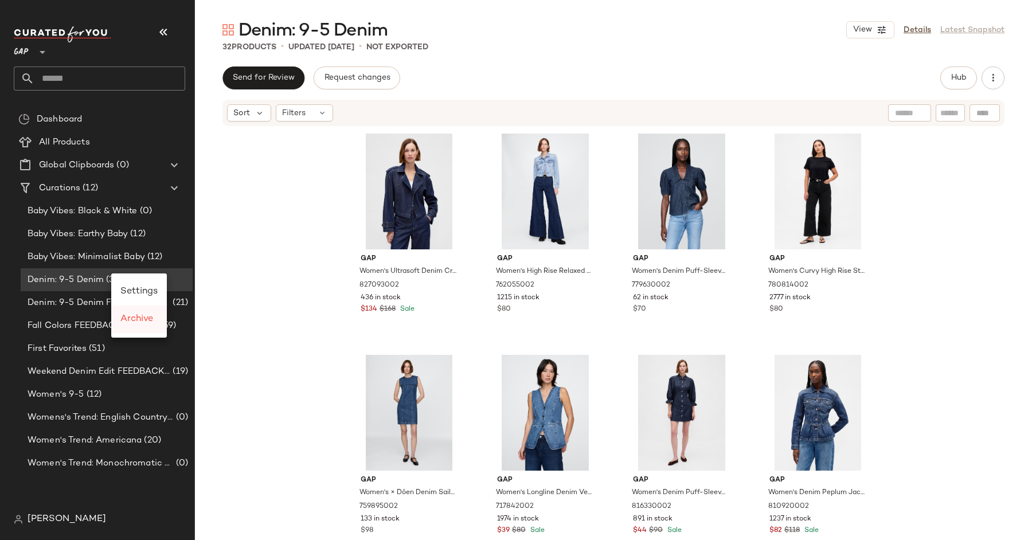
click at [153, 320] on span "Archive" at bounding box center [136, 319] width 33 height 10
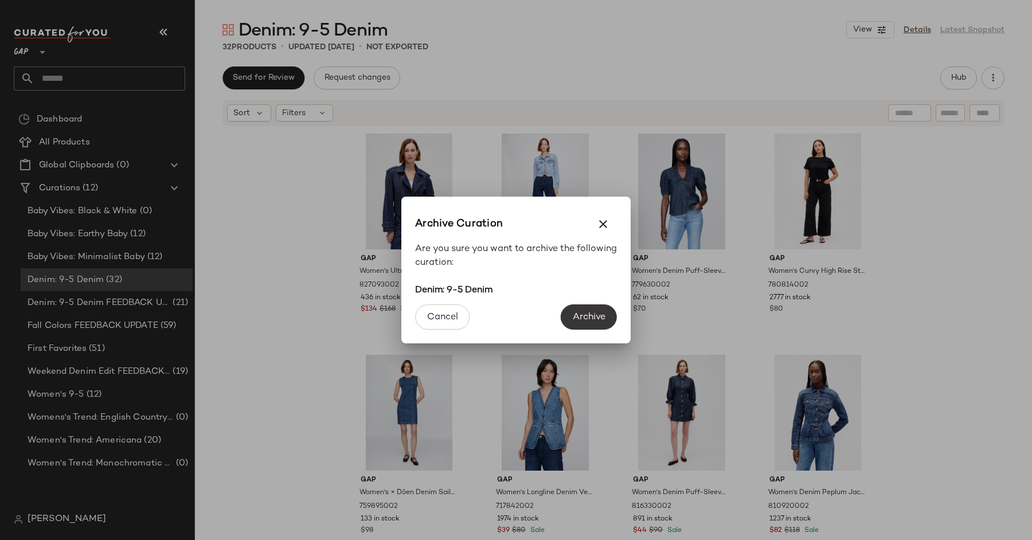
click at [599, 313] on span "Archive" at bounding box center [588, 317] width 33 height 11
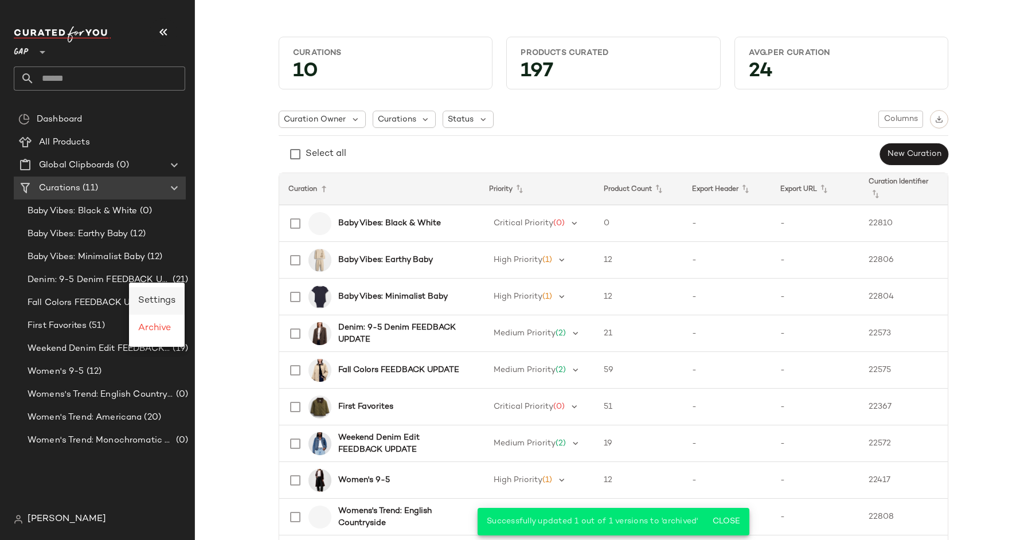
click at [173, 301] on span "Settings" at bounding box center [156, 301] width 37 height 10
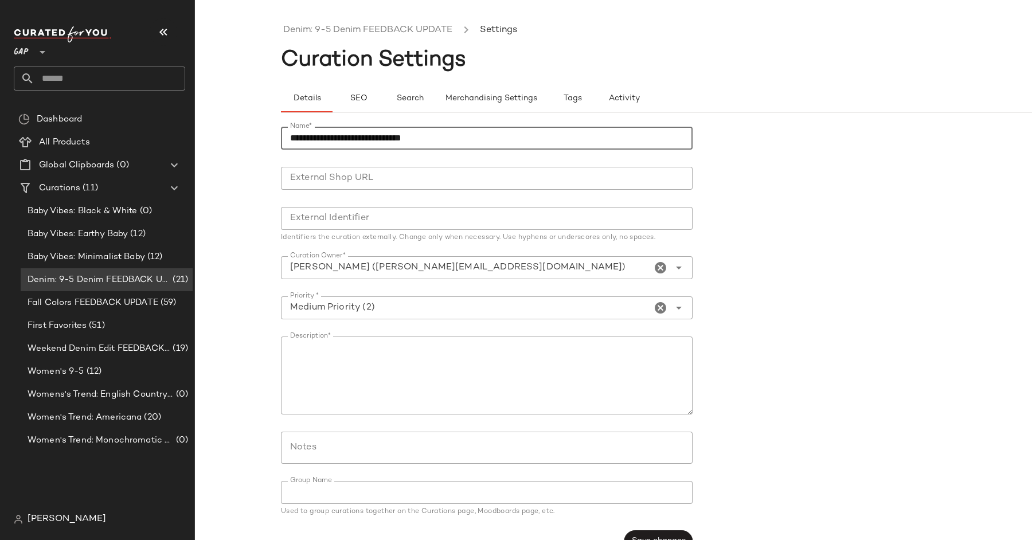
drag, startPoint x: 486, startPoint y: 136, endPoint x: 346, endPoint y: 132, distance: 139.9
click at [346, 132] on input "**********" at bounding box center [487, 138] width 412 height 23
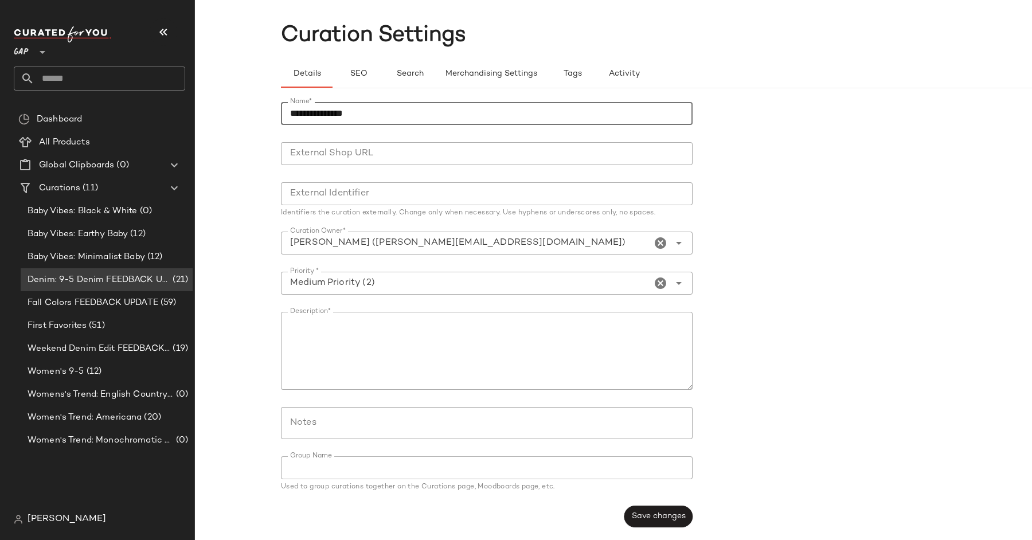
drag, startPoint x: 376, startPoint y: 108, endPoint x: 320, endPoint y: 108, distance: 56.2
click at [320, 108] on input "**********" at bounding box center [487, 113] width 412 height 23
type input "**********"
click at [650, 492] on div "**********" at bounding box center [490, 314] width 419 height 439
click at [654, 518] on span "Save changes" at bounding box center [658, 516] width 54 height 9
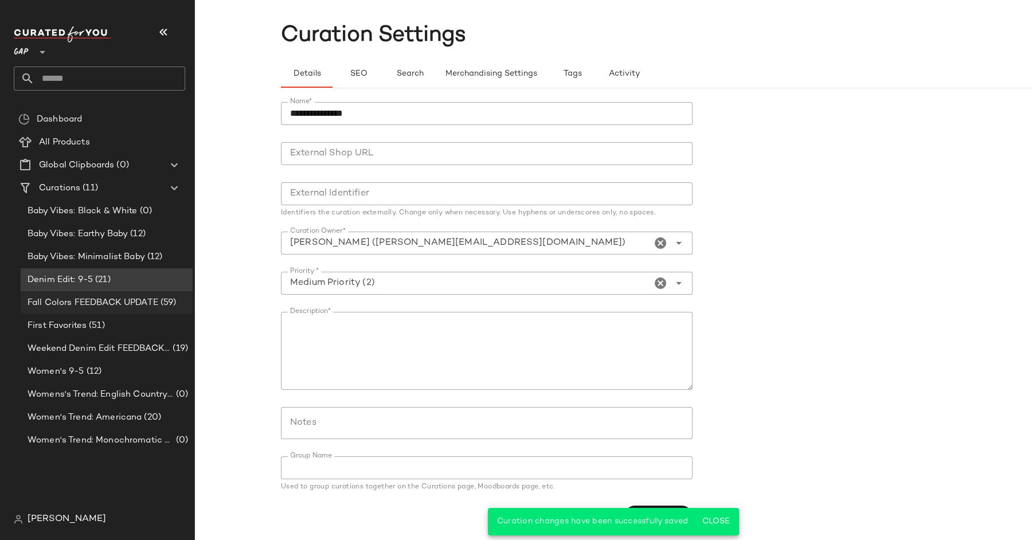
click at [119, 298] on span "Fall Colors FEEDBACK UPDATE" at bounding box center [93, 302] width 131 height 13
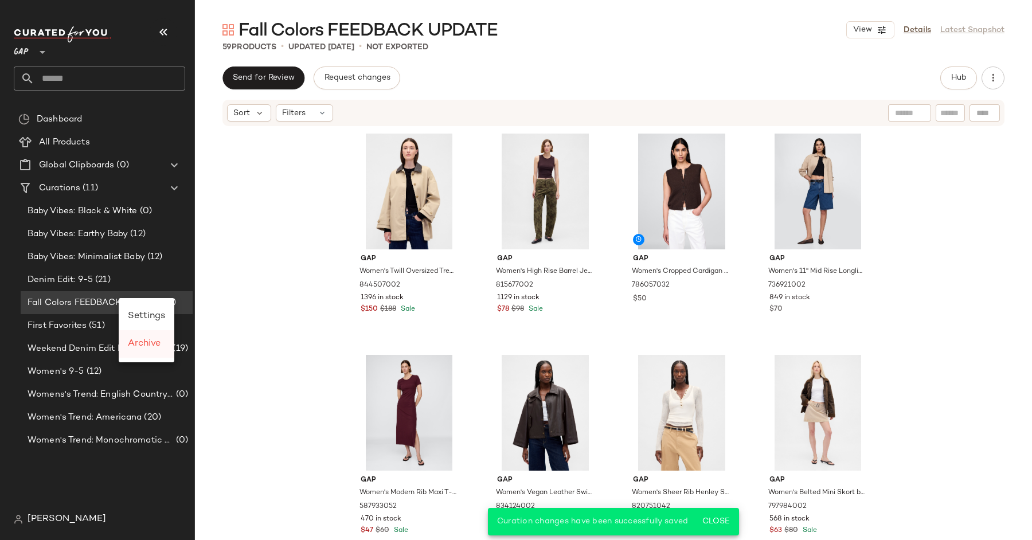
click at [148, 344] on span "Archive" at bounding box center [144, 344] width 33 height 10
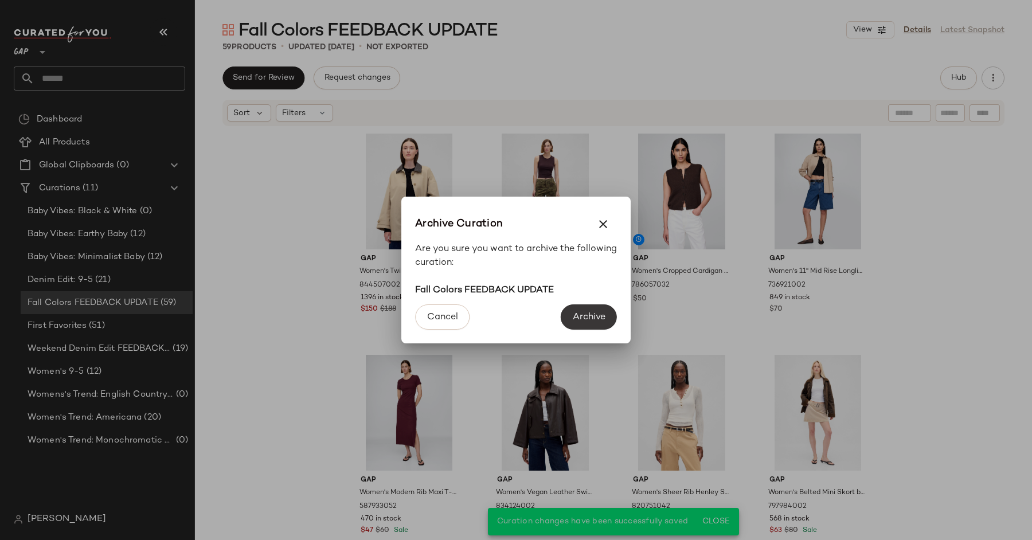
click at [595, 317] on span "Archive" at bounding box center [588, 317] width 33 height 11
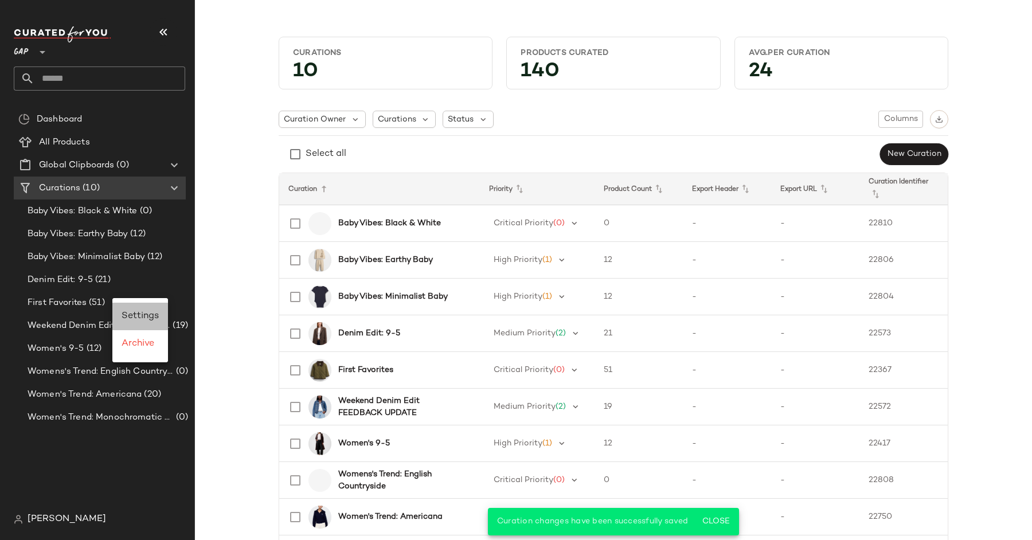
click at [140, 323] on div "Settings" at bounding box center [140, 317] width 56 height 28
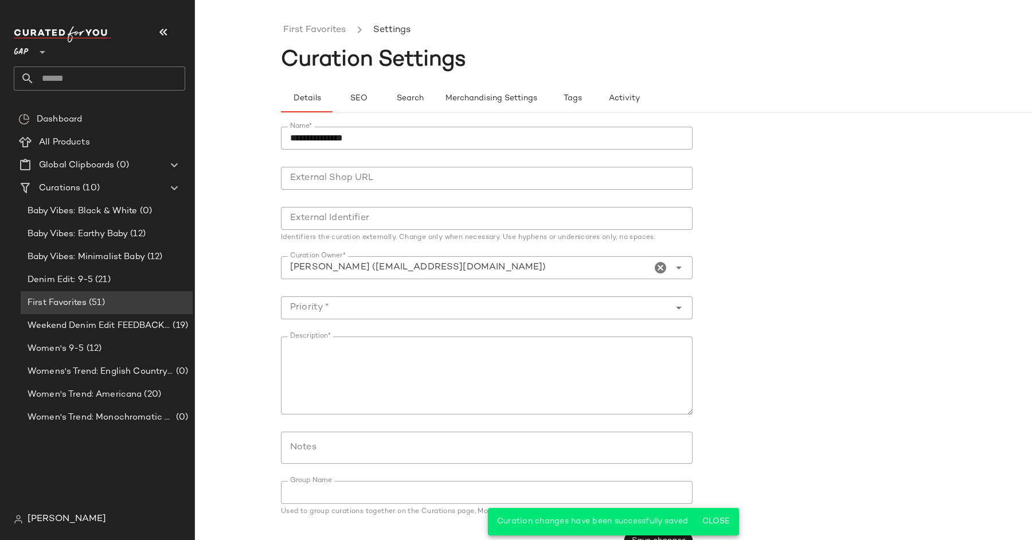
click at [290, 137] on input "**********" at bounding box center [487, 138] width 412 height 23
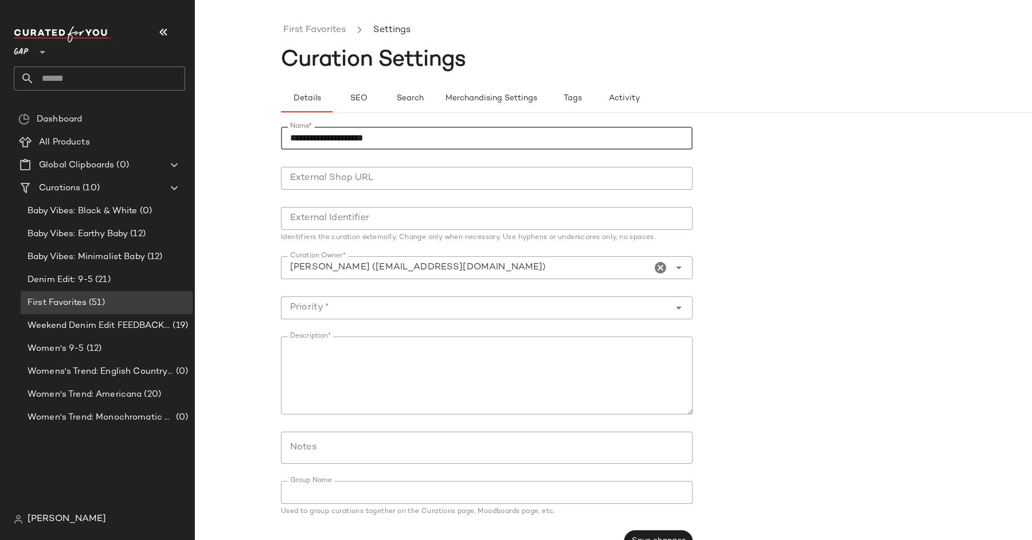
scroll to position [25, 0]
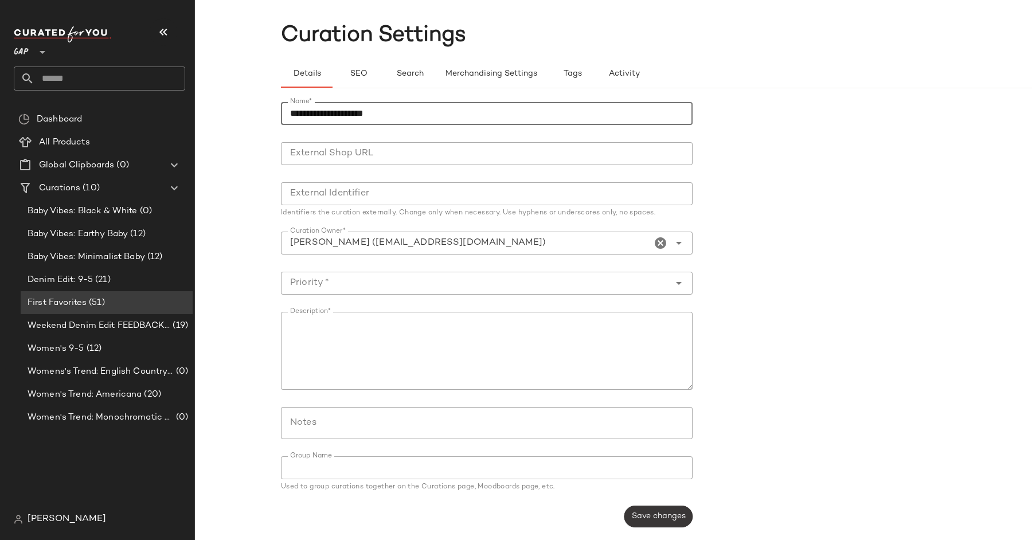
type input "**********"
click at [663, 506] on button "Save changes" at bounding box center [658, 517] width 68 height 22
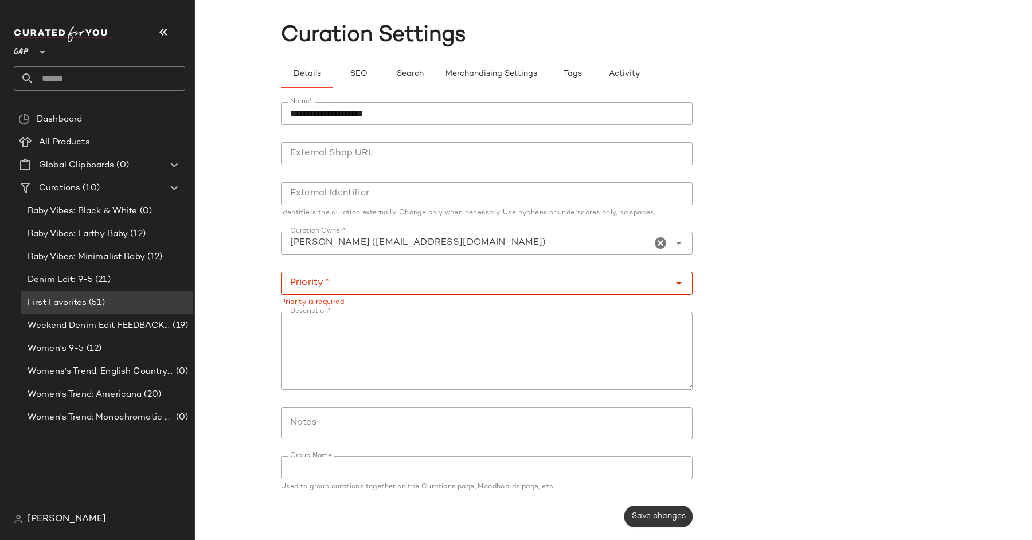
click at [668, 516] on span "Save changes" at bounding box center [658, 516] width 54 height 9
click at [394, 276] on input "Priority *" at bounding box center [475, 283] width 389 height 14
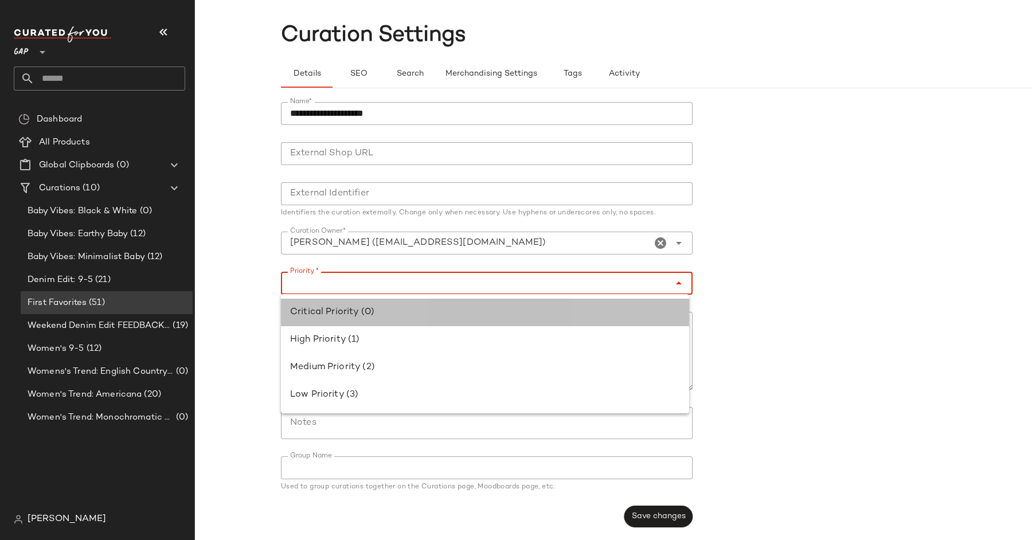
click at [390, 311] on div "Critical Priority (0)" at bounding box center [485, 313] width 390 height 14
type input "**********"
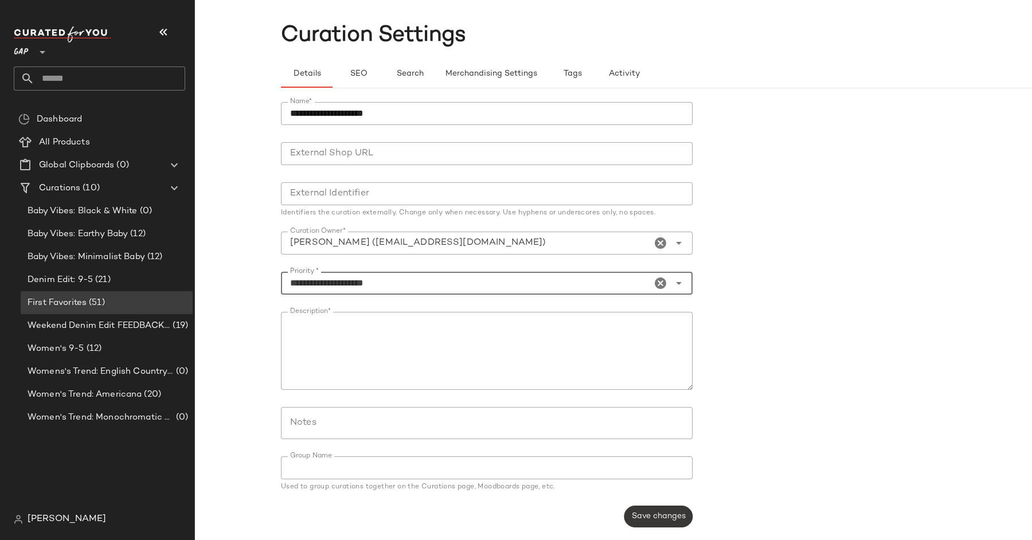
click at [649, 508] on button "Save changes" at bounding box center [658, 517] width 68 height 22
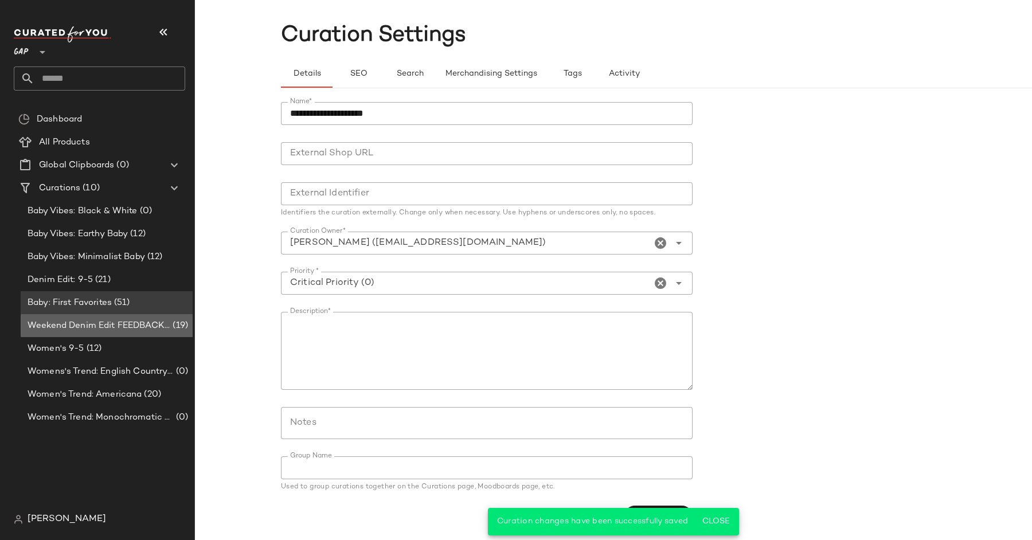
click at [95, 323] on span "Weekend Denim Edit FEEDBACK UPDATE" at bounding box center [99, 325] width 143 height 13
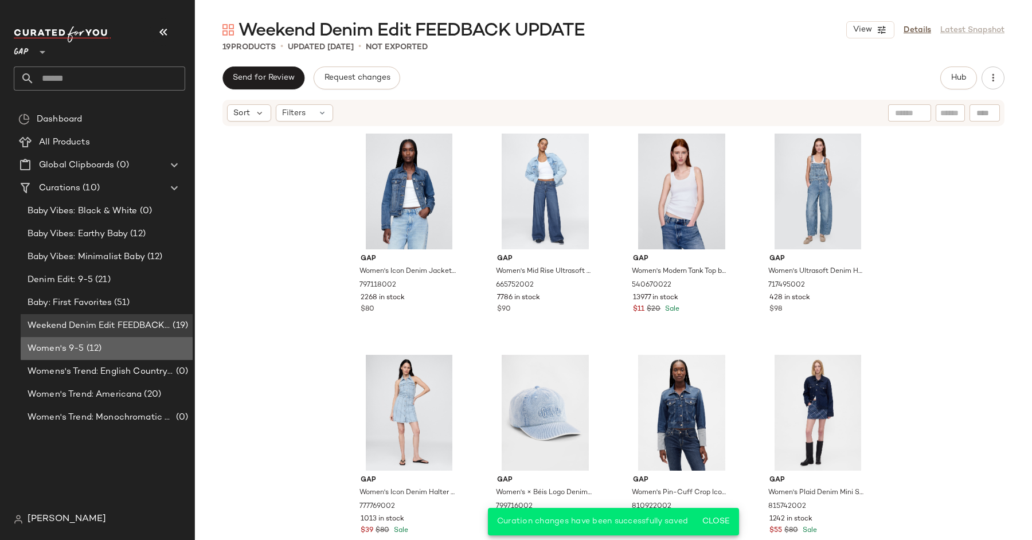
click at [97, 351] on span "(12)" at bounding box center [93, 348] width 18 height 13
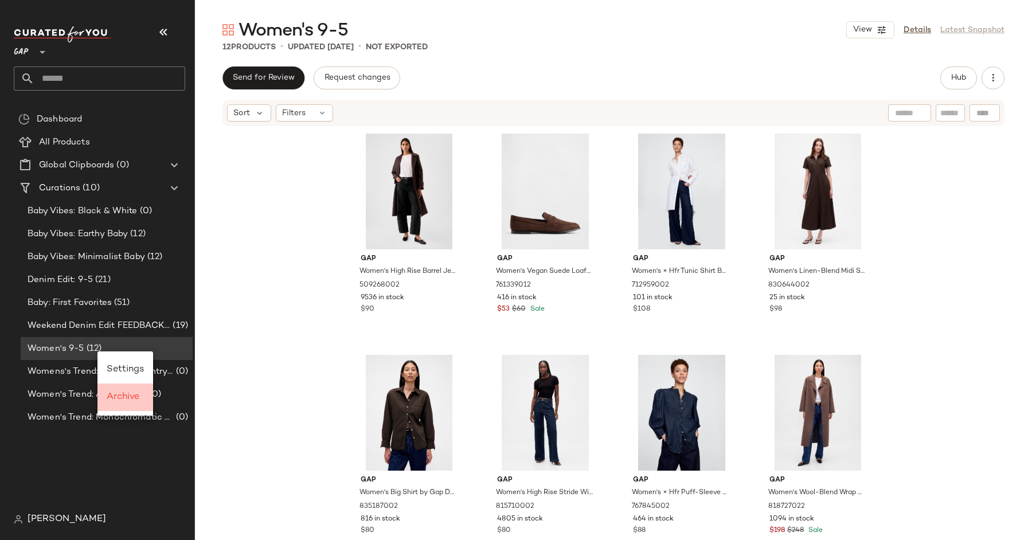
click at [138, 401] on span "Archive" at bounding box center [123, 397] width 33 height 10
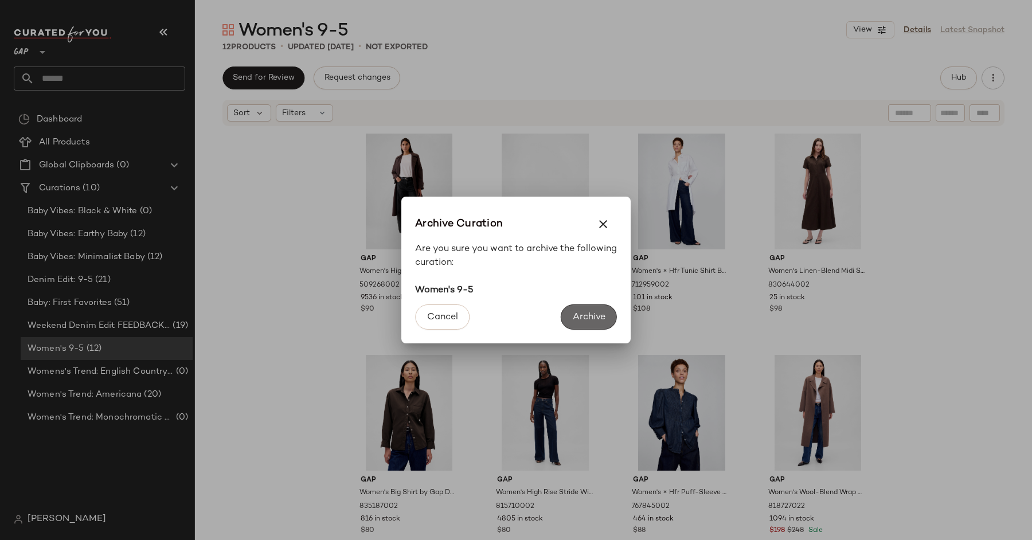
click at [587, 316] on span "Archive" at bounding box center [588, 317] width 33 height 11
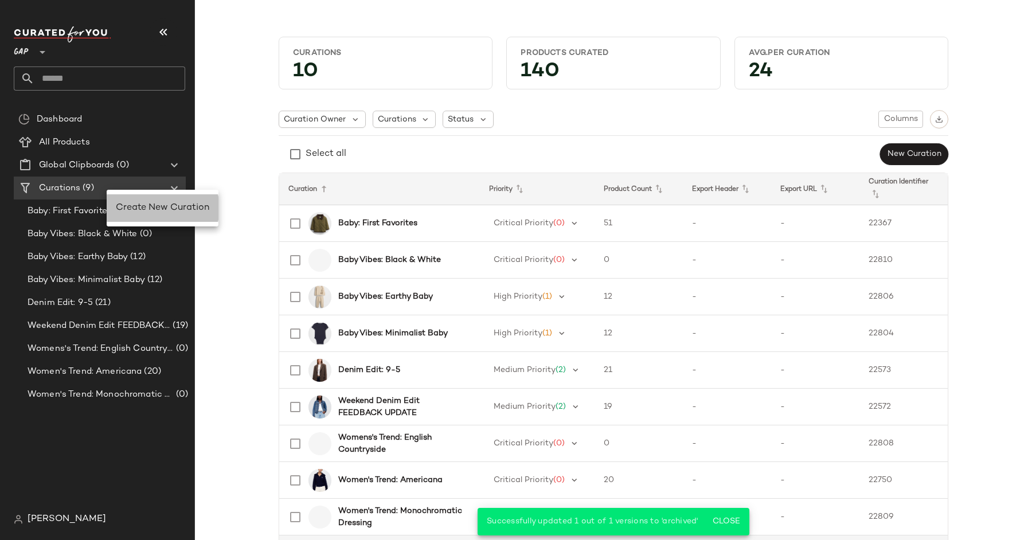
click at [147, 200] on div "Create New Curation" at bounding box center [163, 208] width 112 height 28
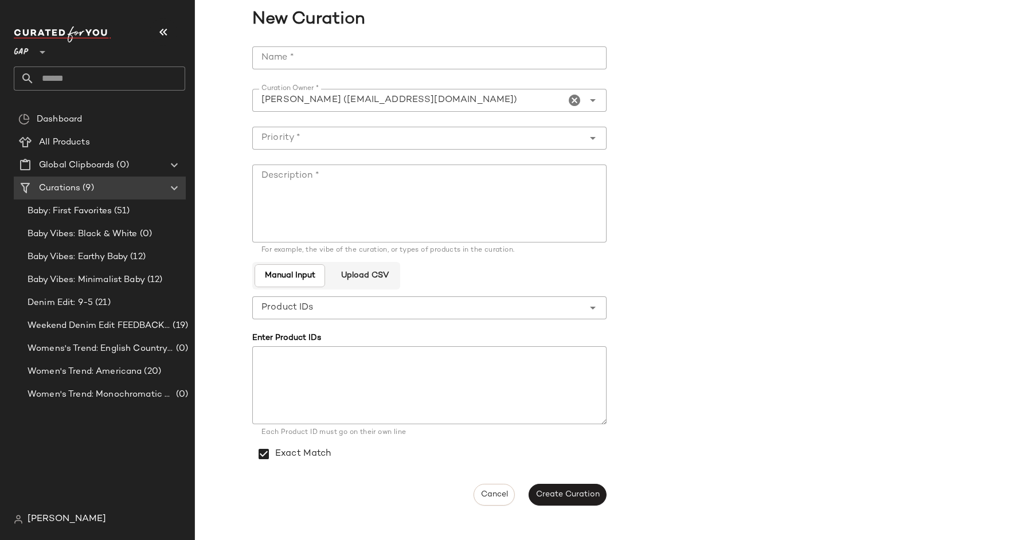
click at [339, 61] on input "Name *" at bounding box center [429, 57] width 354 height 23
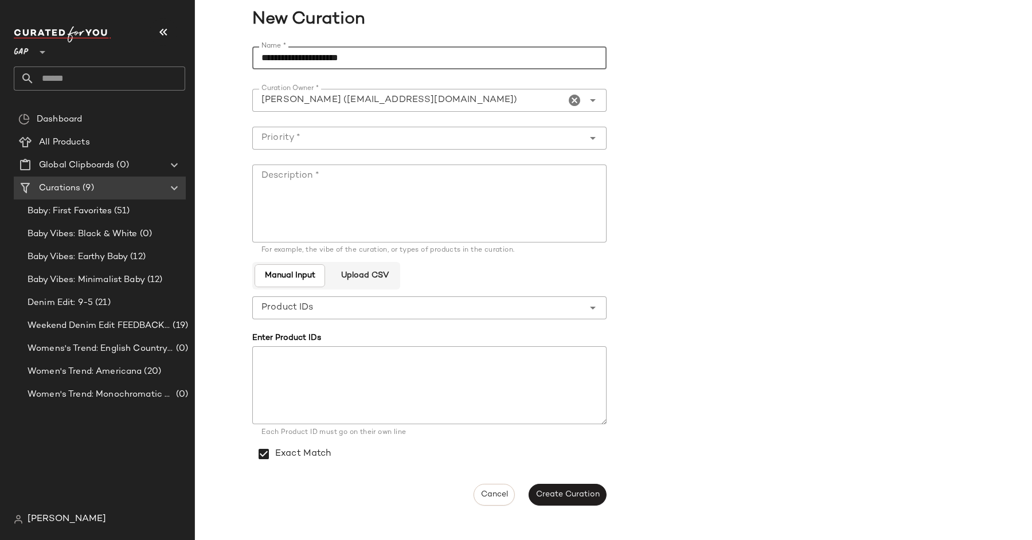
type input "**********"
click at [359, 143] on input "Priority *" at bounding box center [417, 138] width 331 height 14
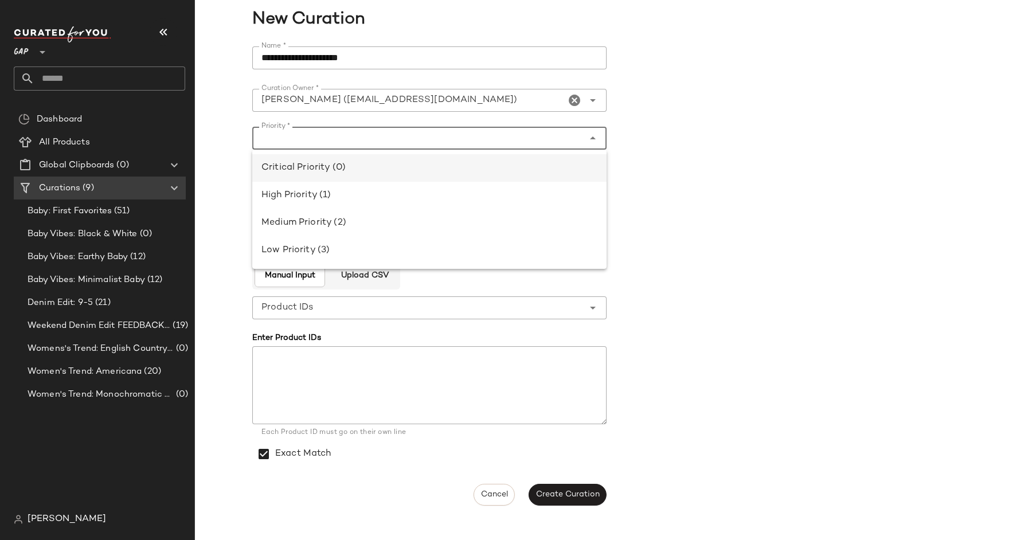
click at [359, 164] on div "Critical Priority (0)" at bounding box center [429, 168] width 336 height 14
type input "**********"
click at [359, 207] on textarea "Description *" at bounding box center [429, 204] width 354 height 78
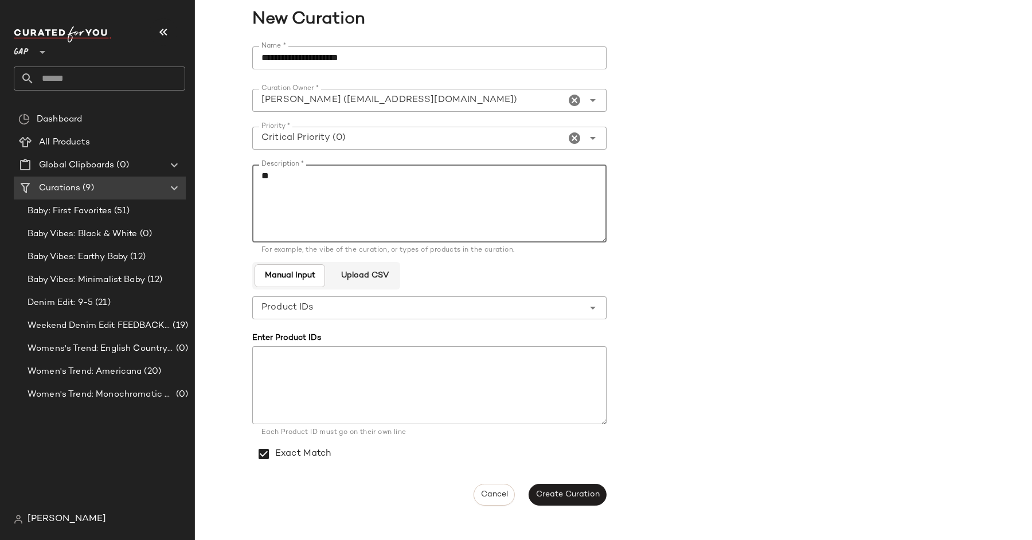
type textarea "*"
type textarea "**********"
click at [578, 493] on span "Create Curation" at bounding box center [567, 494] width 64 height 9
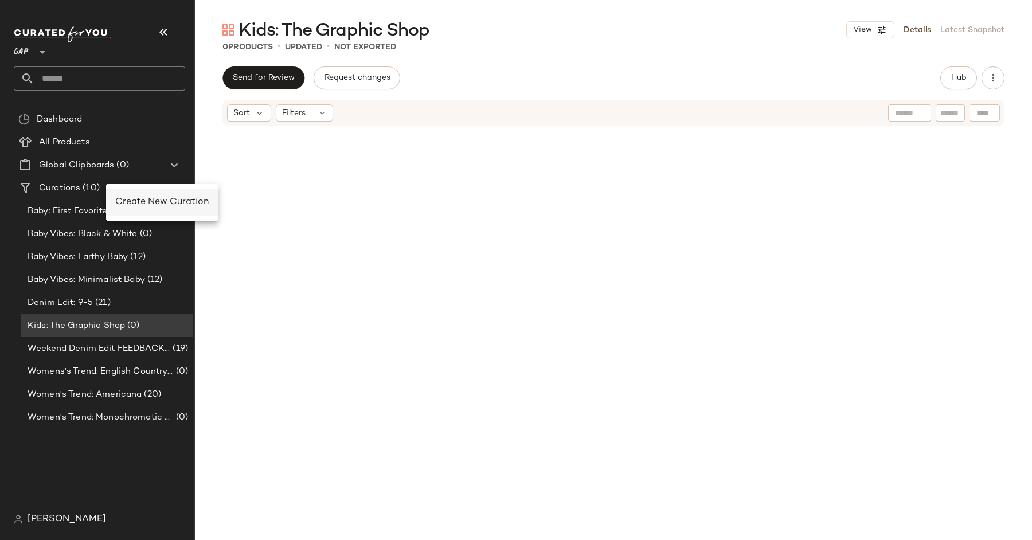
click at [147, 196] on div "Create New Curation" at bounding box center [161, 203] width 93 height 14
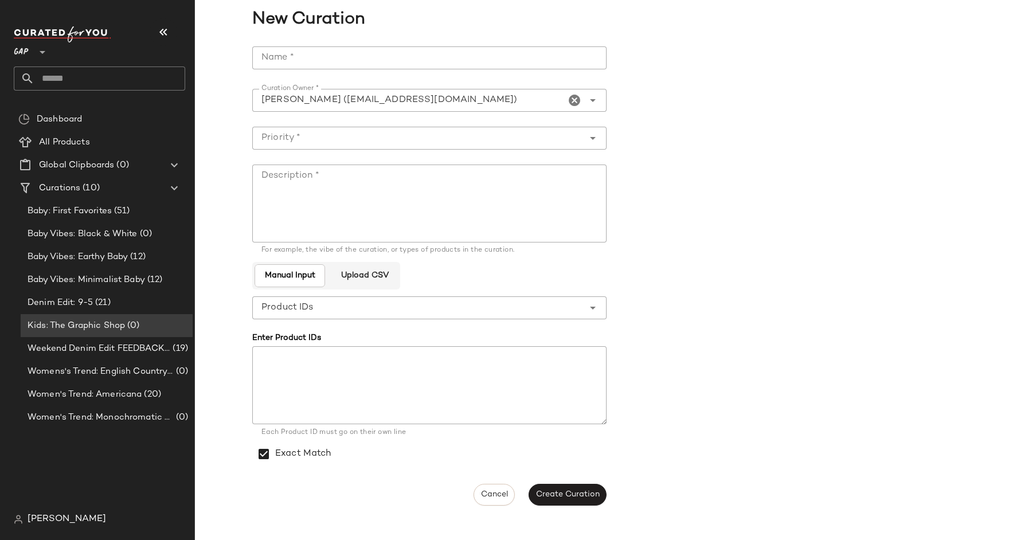
click at [401, 61] on input "Name *" at bounding box center [429, 57] width 354 height 23
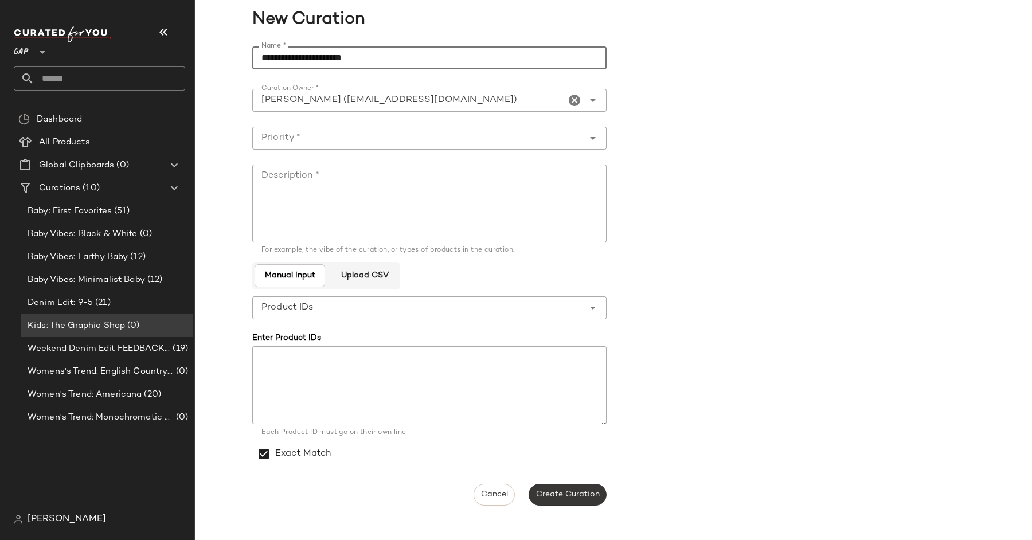
type input "**********"
click at [568, 504] on button "Create Curation" at bounding box center [568, 495] width 78 height 22
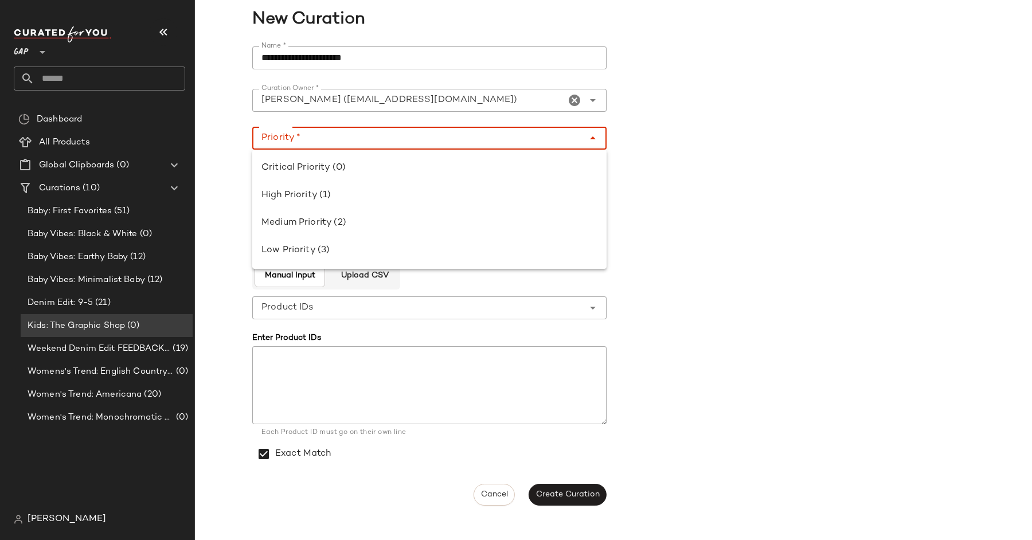
click at [350, 141] on input "Priority *" at bounding box center [417, 138] width 331 height 14
click at [351, 163] on div "Critical Priority (0)" at bounding box center [429, 168] width 336 height 14
type input "**********"
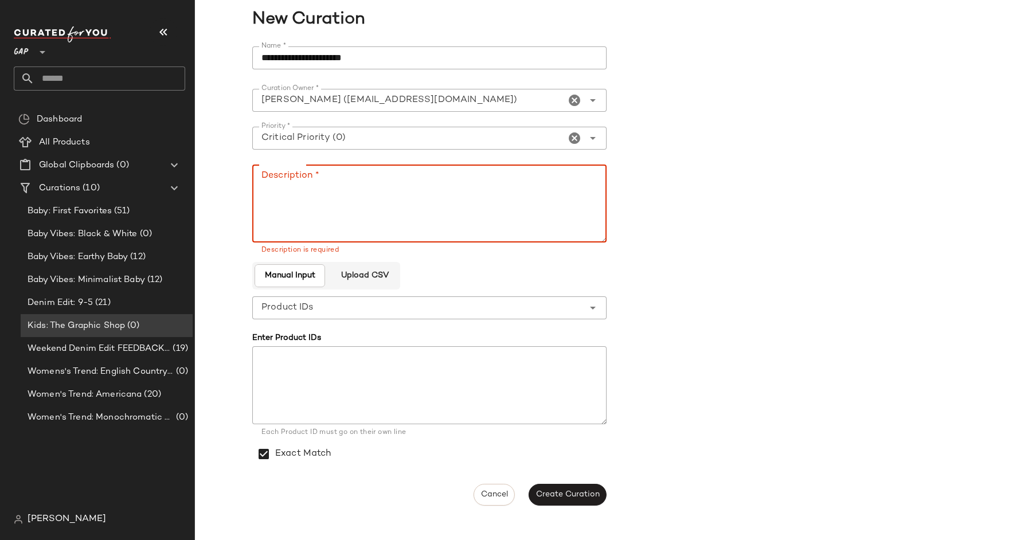
click at [351, 167] on textarea "Description *" at bounding box center [429, 204] width 354 height 78
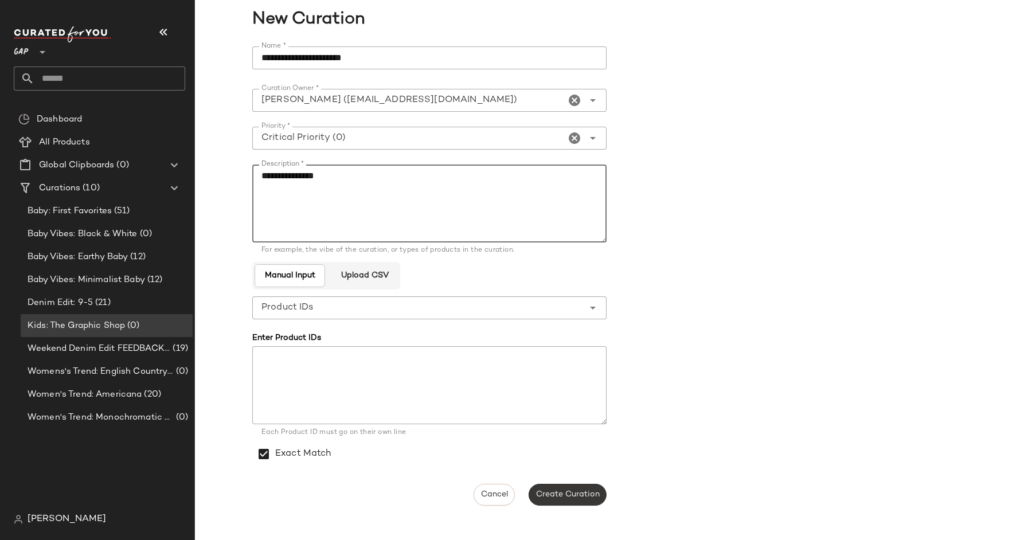
type textarea "**********"
click at [552, 485] on button "Create Curation" at bounding box center [568, 495] width 78 height 22
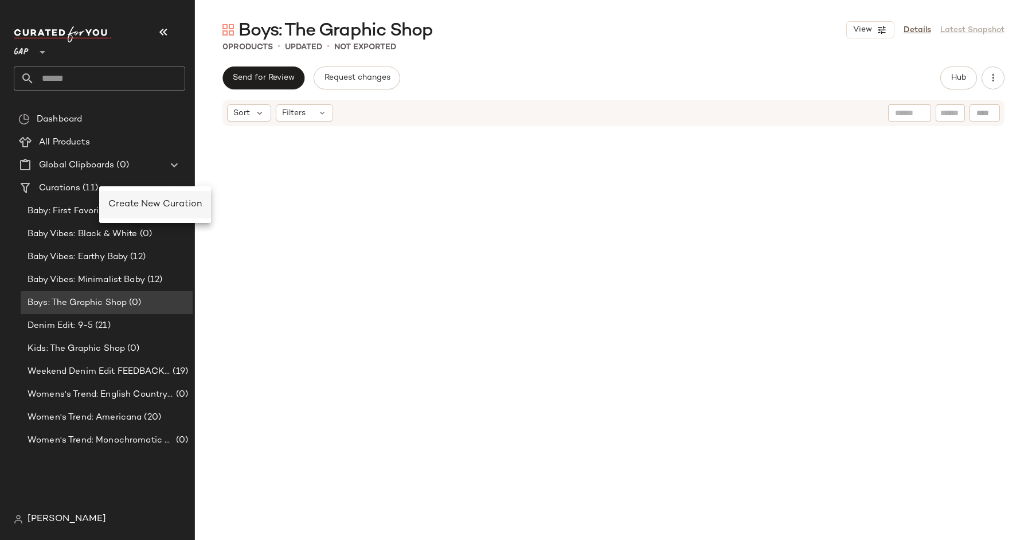
click at [139, 214] on div "Create New Curation" at bounding box center [155, 205] width 112 height 28
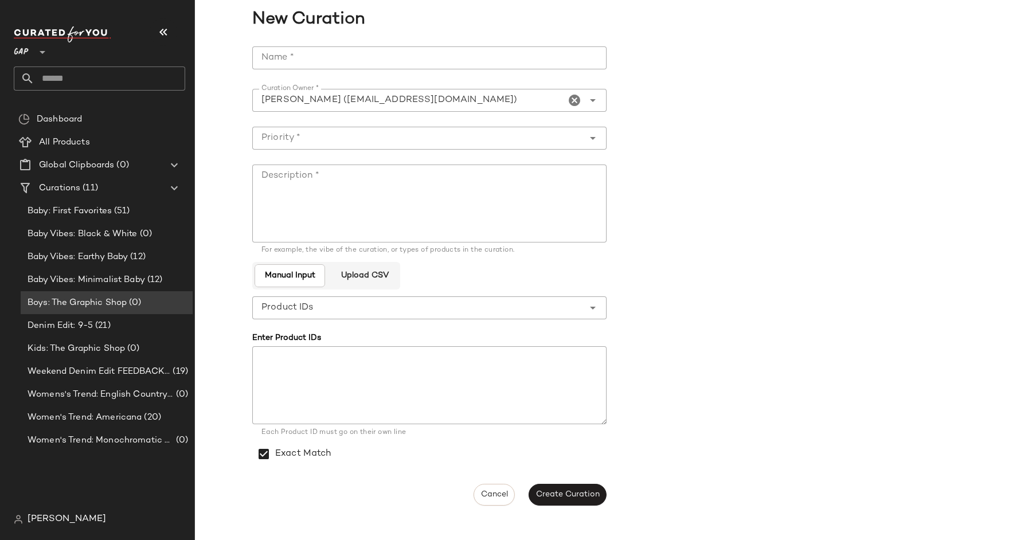
click at [376, 62] on input "Name *" at bounding box center [429, 57] width 354 height 23
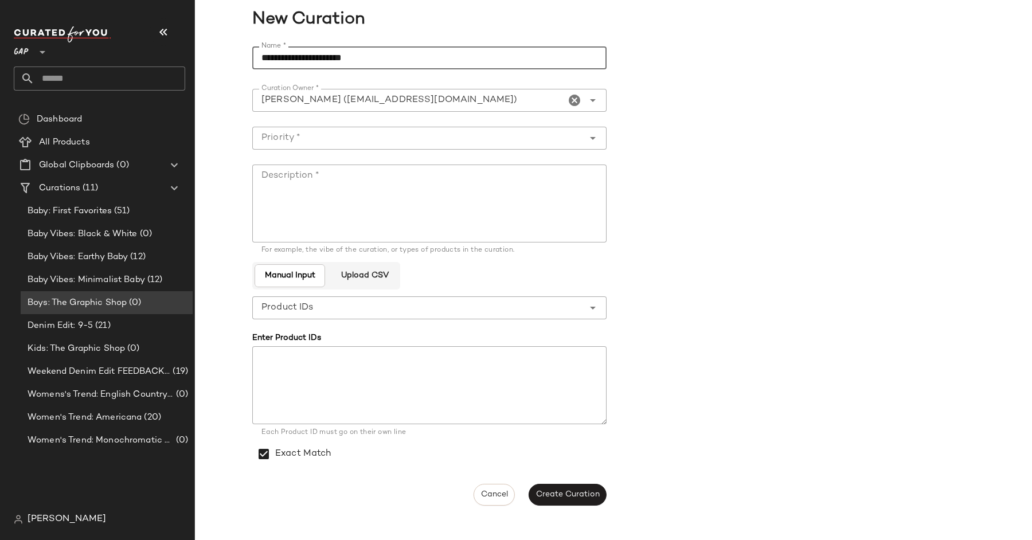
type input "**********"
click at [411, 147] on div at bounding box center [417, 138] width 331 height 23
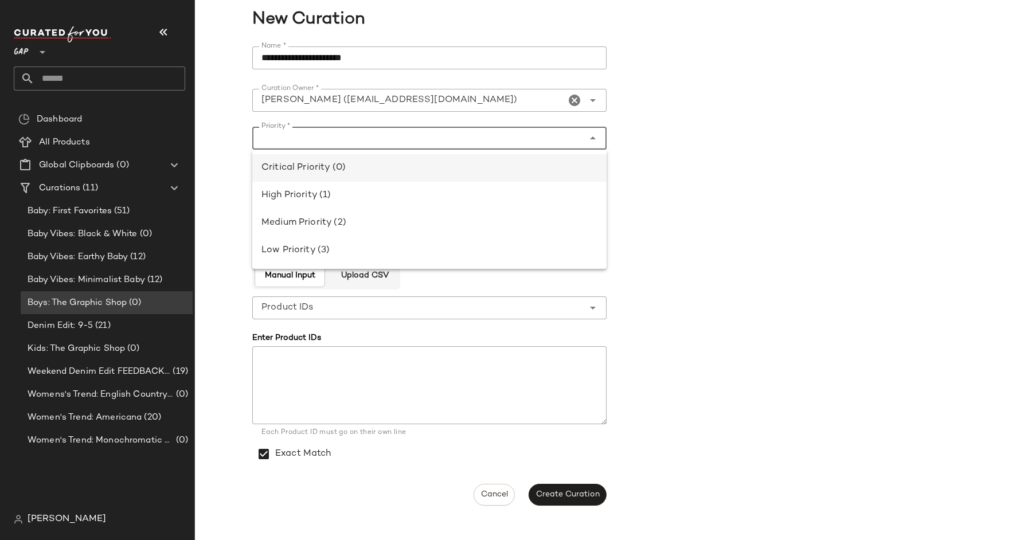
click at [402, 171] on div "Critical Priority (0)" at bounding box center [429, 168] width 336 height 14
type input "**********"
click at [402, 186] on textarea "Description *" at bounding box center [429, 204] width 354 height 78
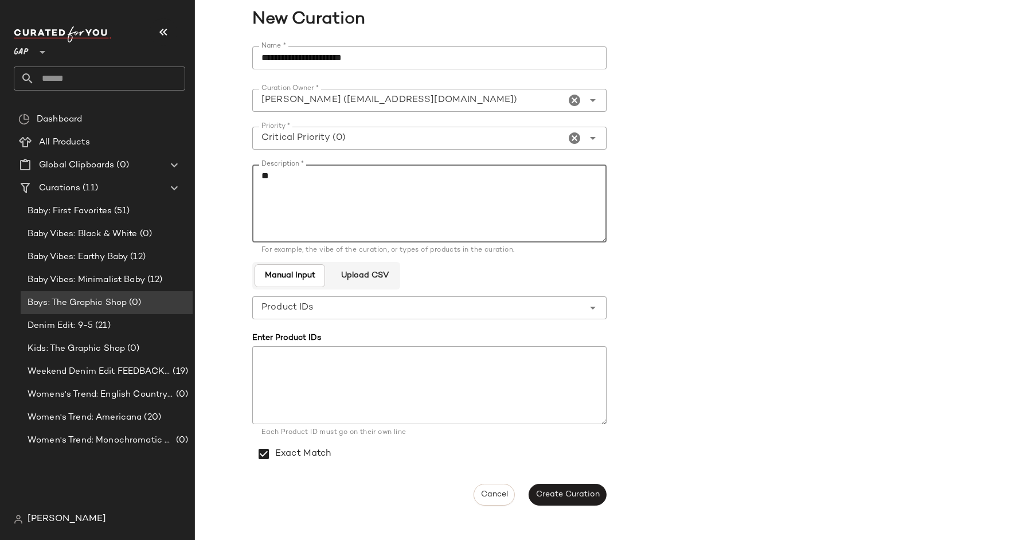
type textarea "*"
type textarea "**********"
click at [556, 487] on button "Create Curation" at bounding box center [568, 495] width 78 height 22
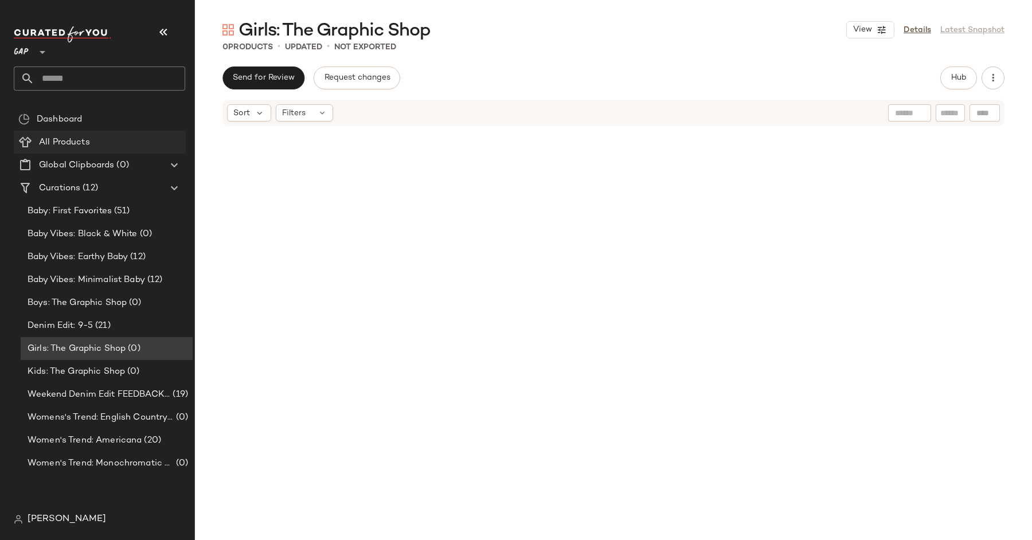
click at [100, 146] on div "All Products" at bounding box center [109, 142] width 146 height 13
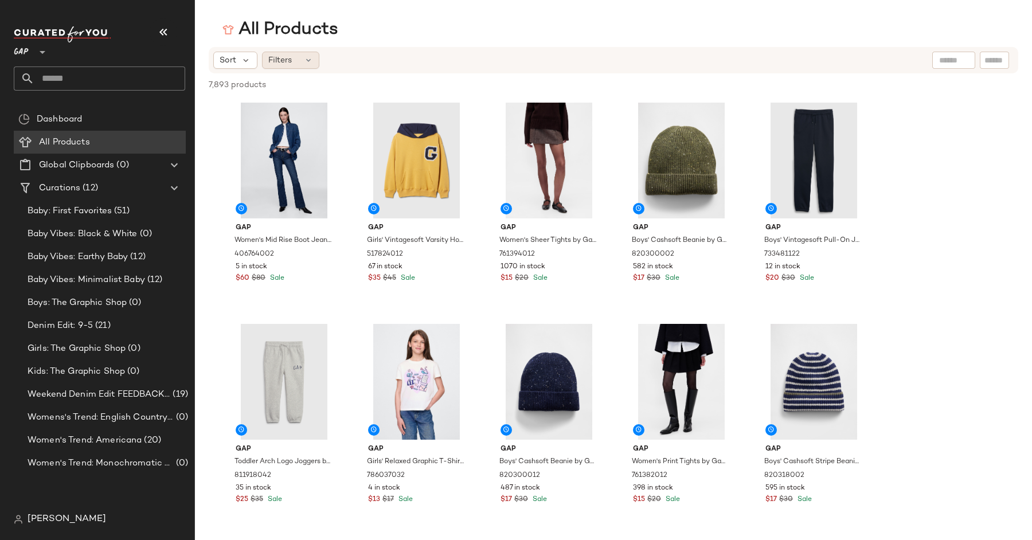
click at [292, 57] on div "Filters" at bounding box center [290, 60] width 57 height 17
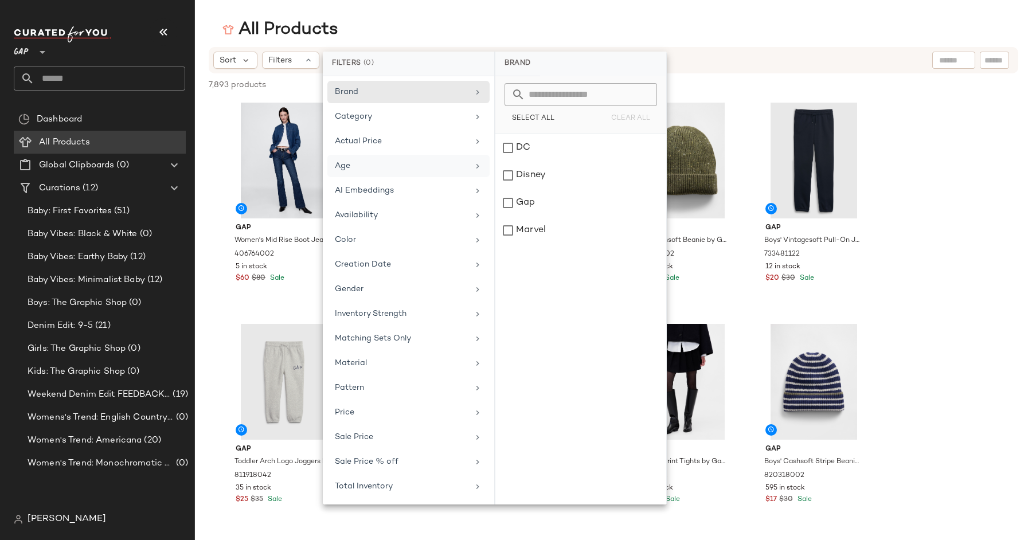
click at [396, 160] on div "Age" at bounding box center [402, 166] width 134 height 12
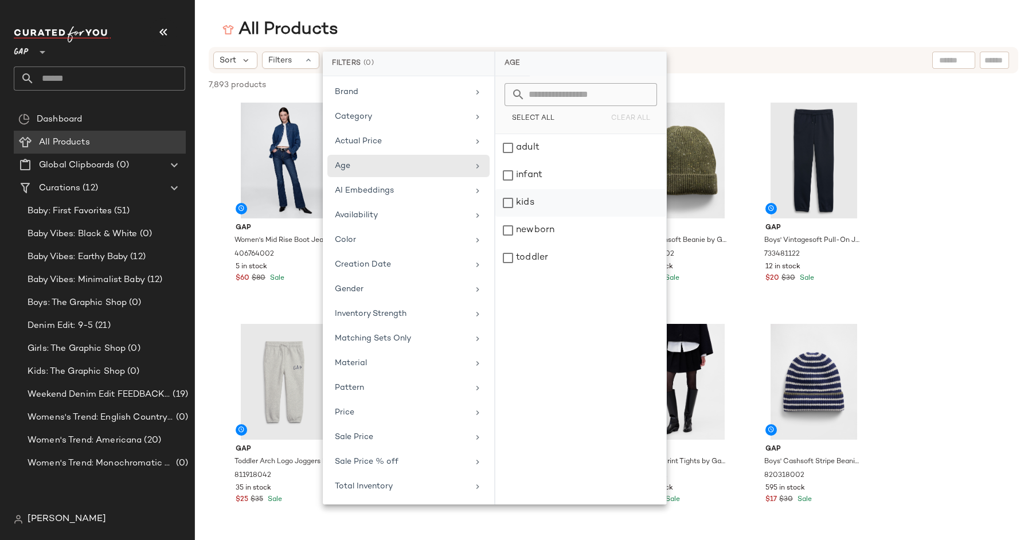
click at [519, 207] on div "kids" at bounding box center [580, 203] width 171 height 28
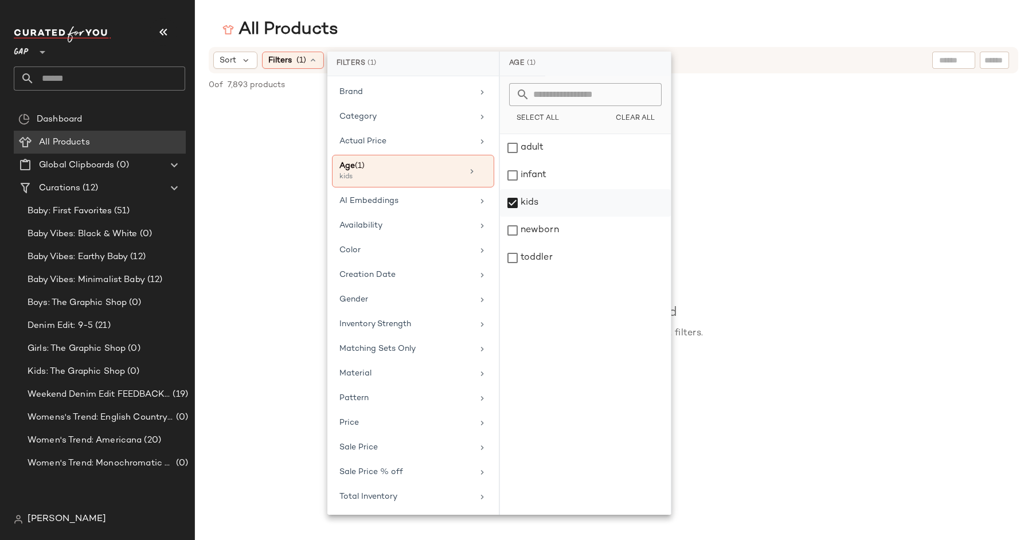
click at [519, 207] on div "kids" at bounding box center [585, 203] width 171 height 28
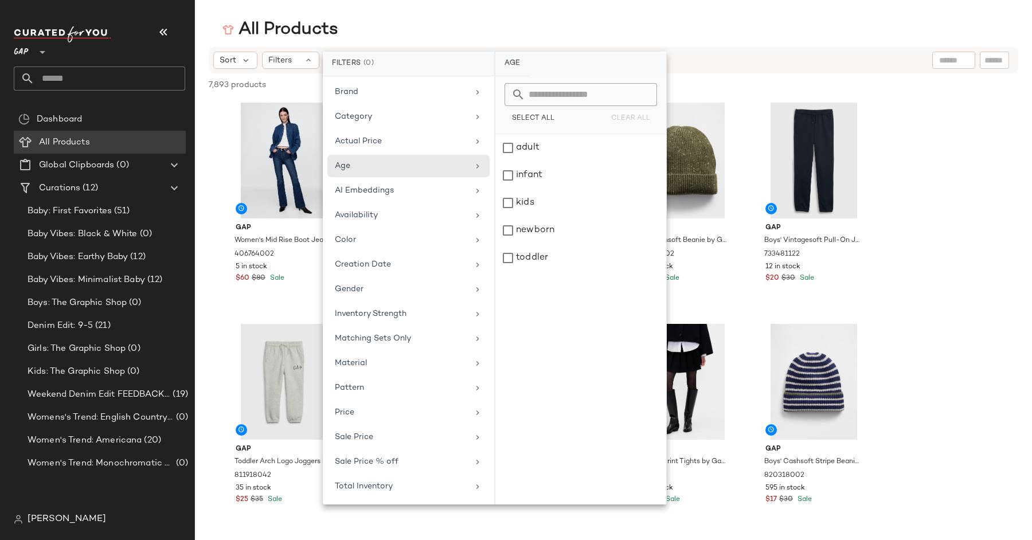
click at [993, 62] on input "text" at bounding box center [994, 60] width 20 height 12
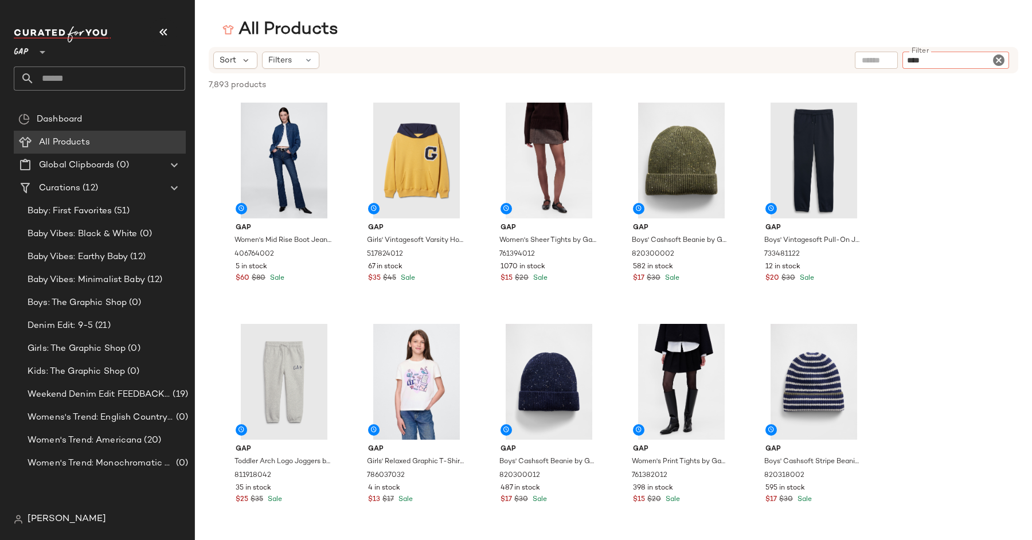
type input "*****"
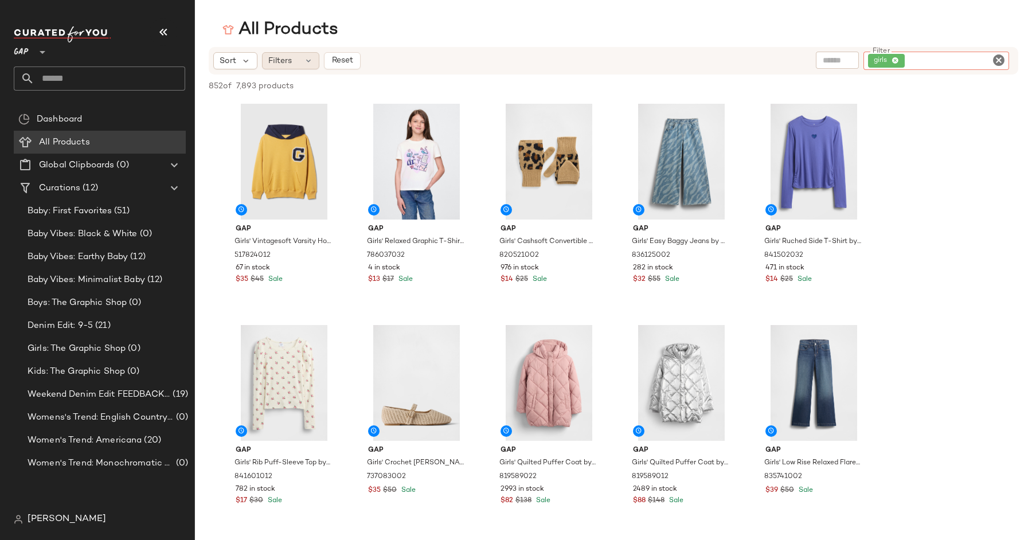
click at [291, 62] on div "Filters" at bounding box center [290, 60] width 57 height 17
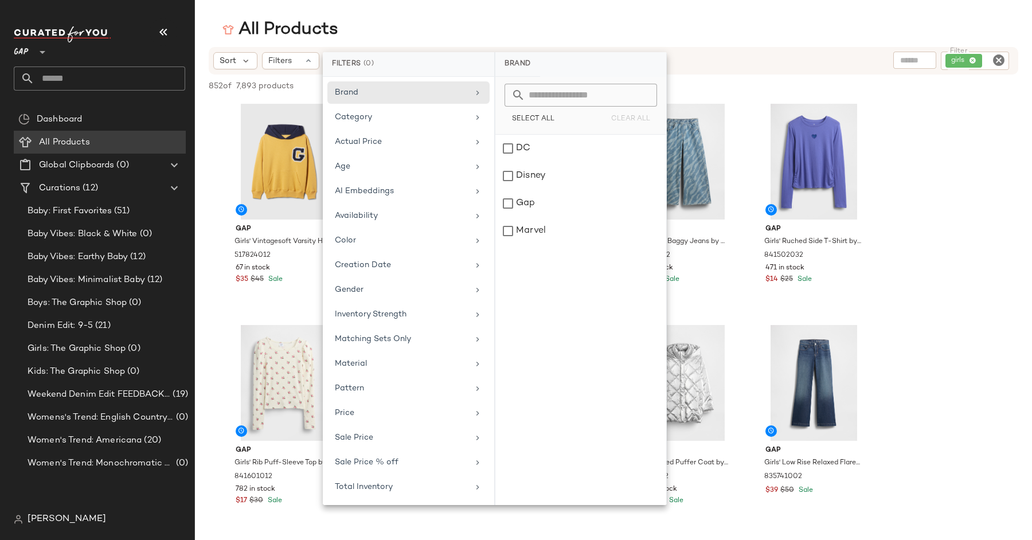
click at [906, 60] on input "text" at bounding box center [914, 60] width 29 height 12
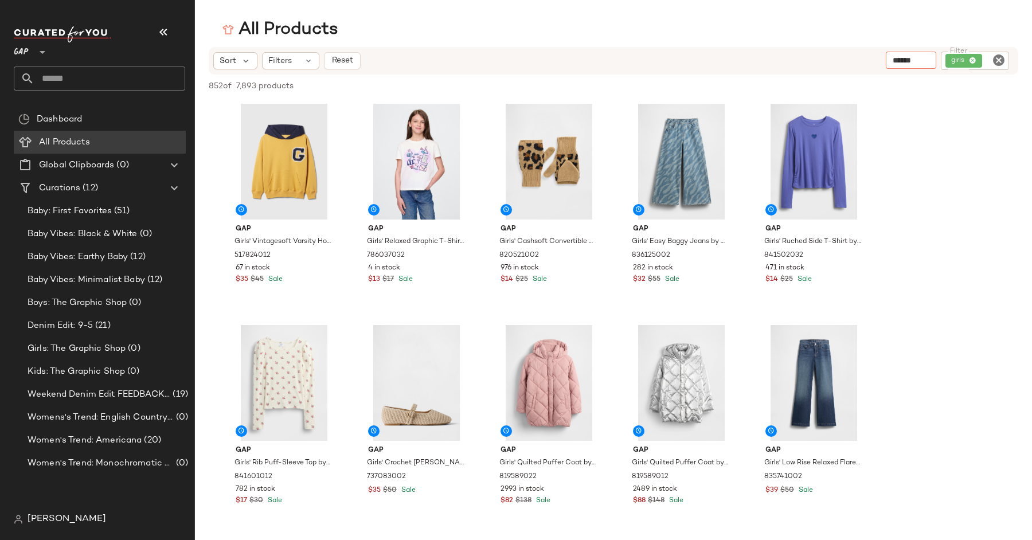
type input "*******"
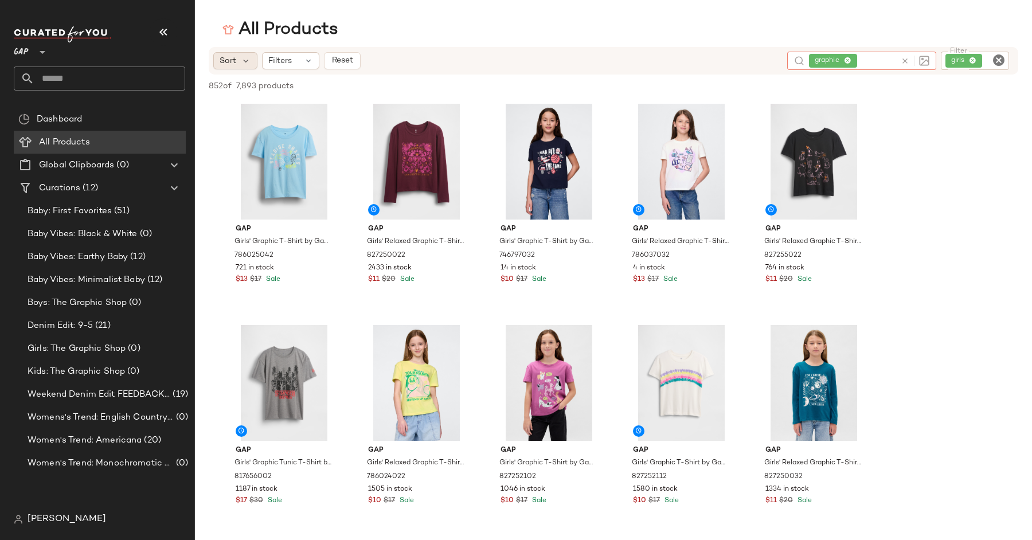
click at [236, 62] on div "Sort" at bounding box center [235, 60] width 44 height 17
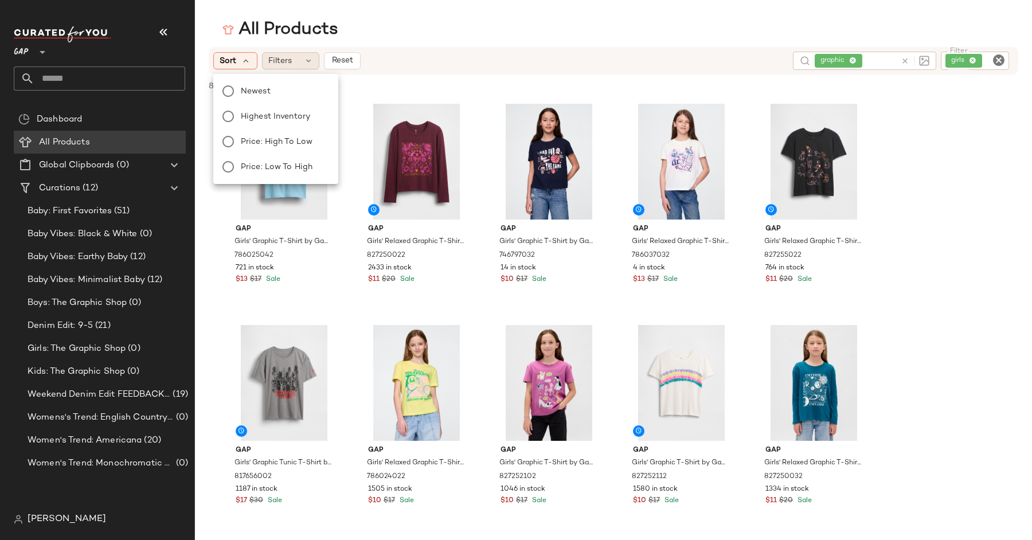
click at [280, 58] on span "Filters" at bounding box center [280, 61] width 24 height 12
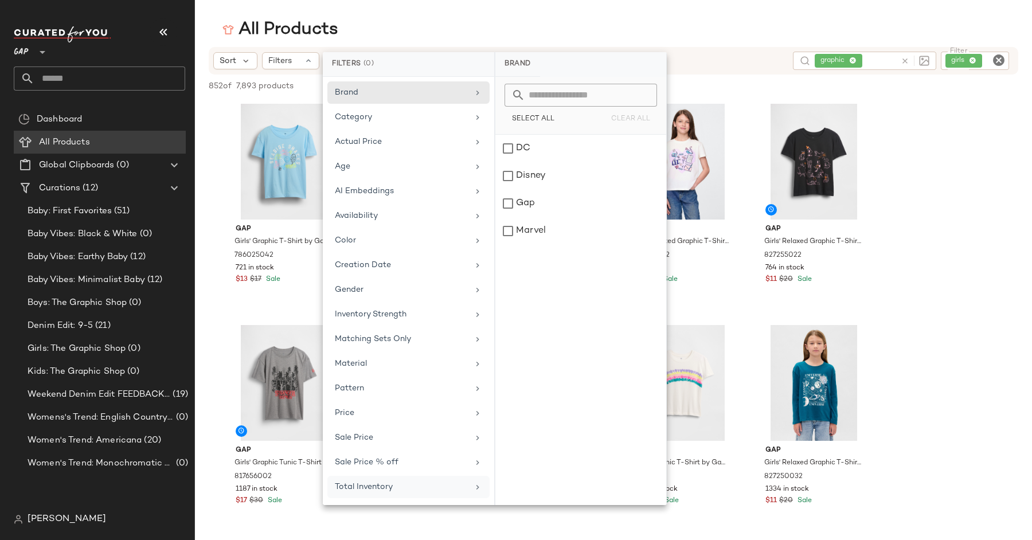
click at [401, 481] on div "Total Inventory" at bounding box center [402, 487] width 134 height 12
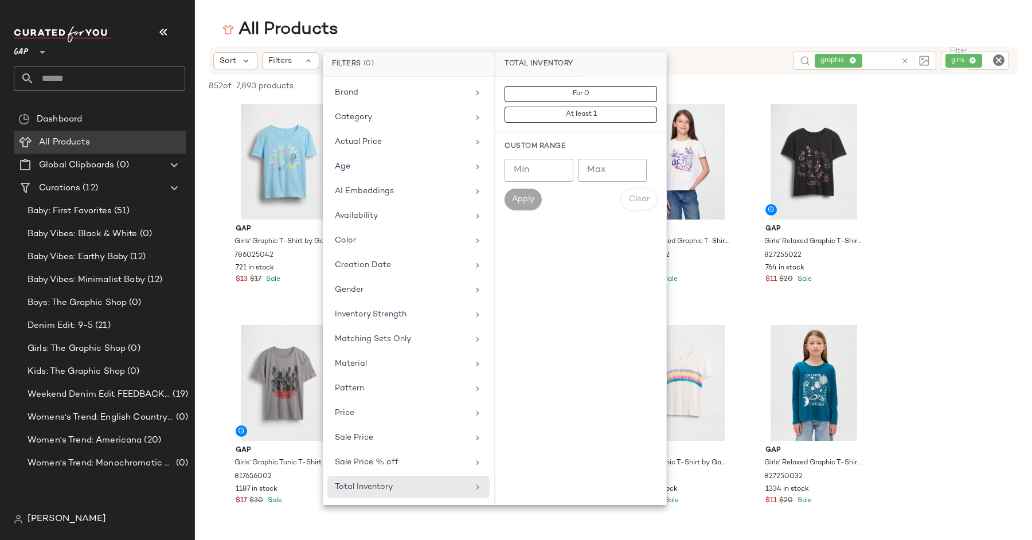
click at [541, 172] on input "Min" at bounding box center [539, 170] width 69 height 23
type input "**"
click at [528, 201] on span "Apply" at bounding box center [522, 199] width 23 height 9
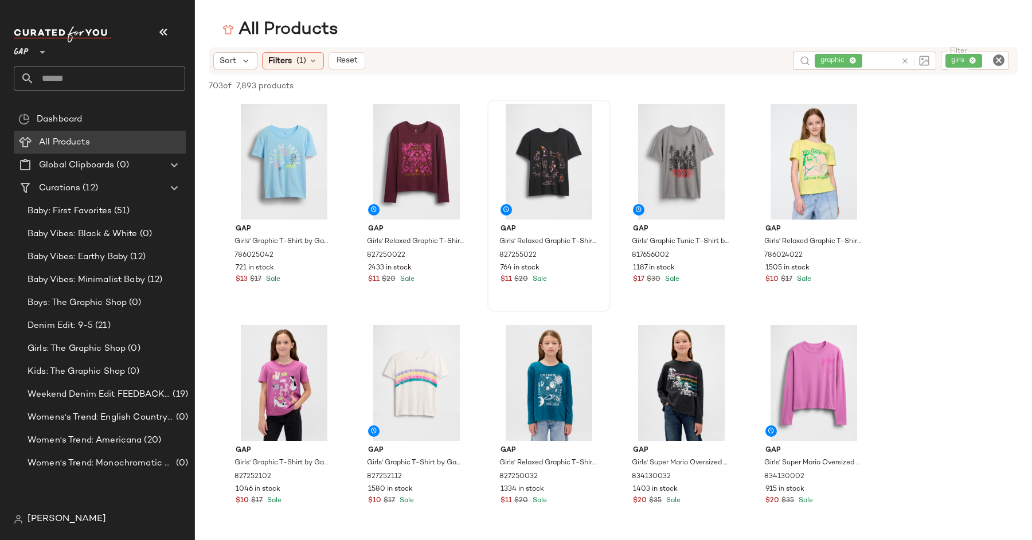
scroll to position [7, 0]
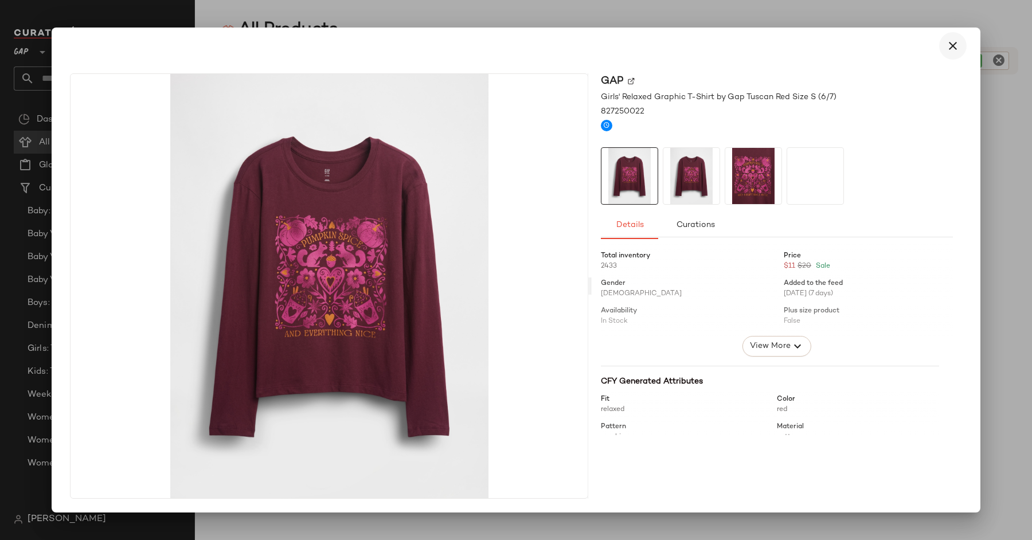
click at [951, 52] on icon "button" at bounding box center [953, 46] width 14 height 14
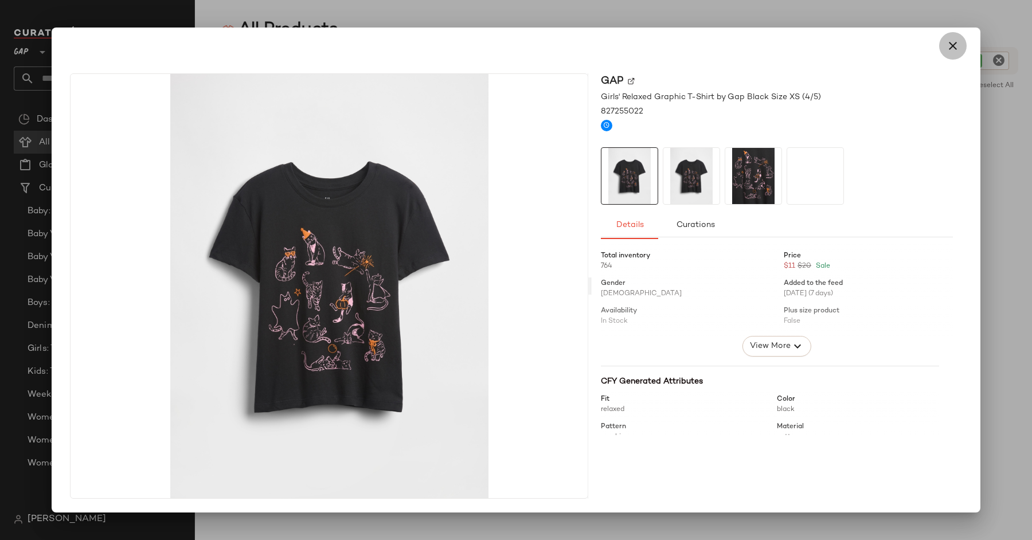
click at [960, 46] on button "button" at bounding box center [953, 46] width 28 height 28
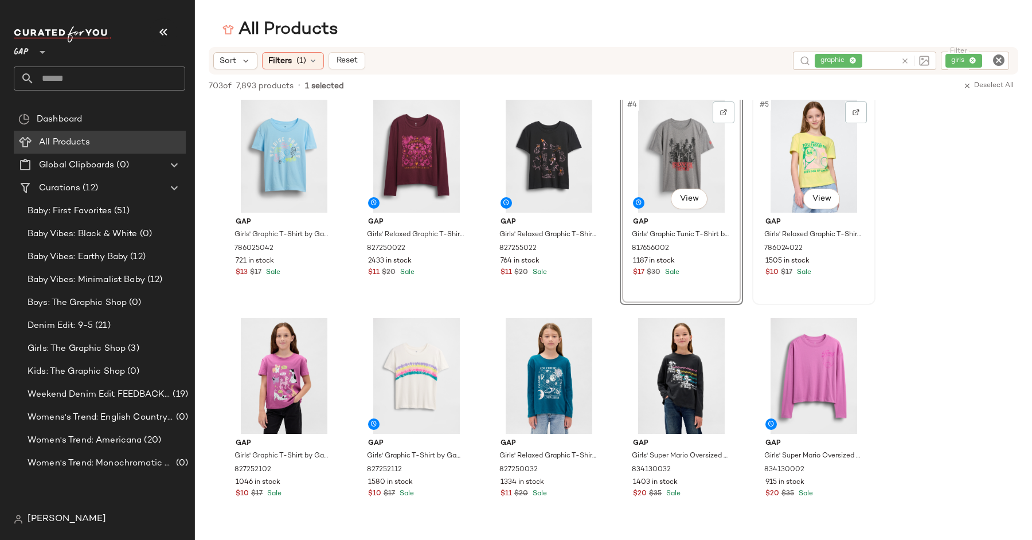
scroll to position [253, 0]
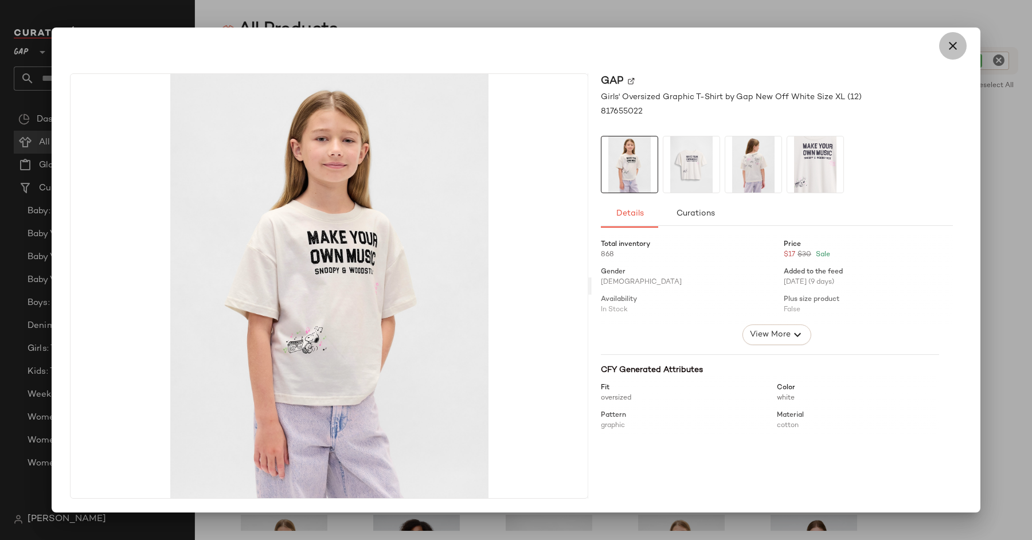
click at [952, 48] on icon "button" at bounding box center [953, 46] width 14 height 14
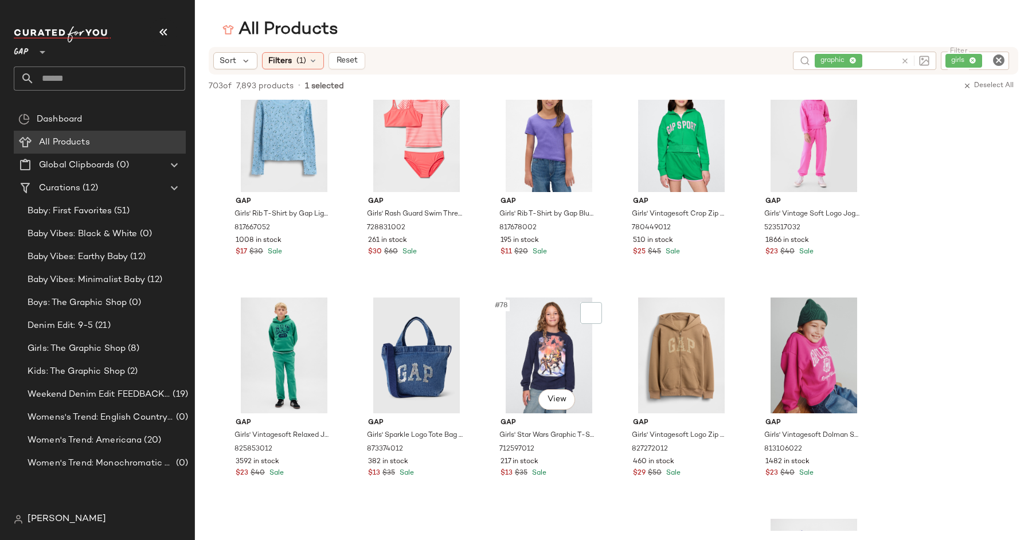
scroll to position [3148, 0]
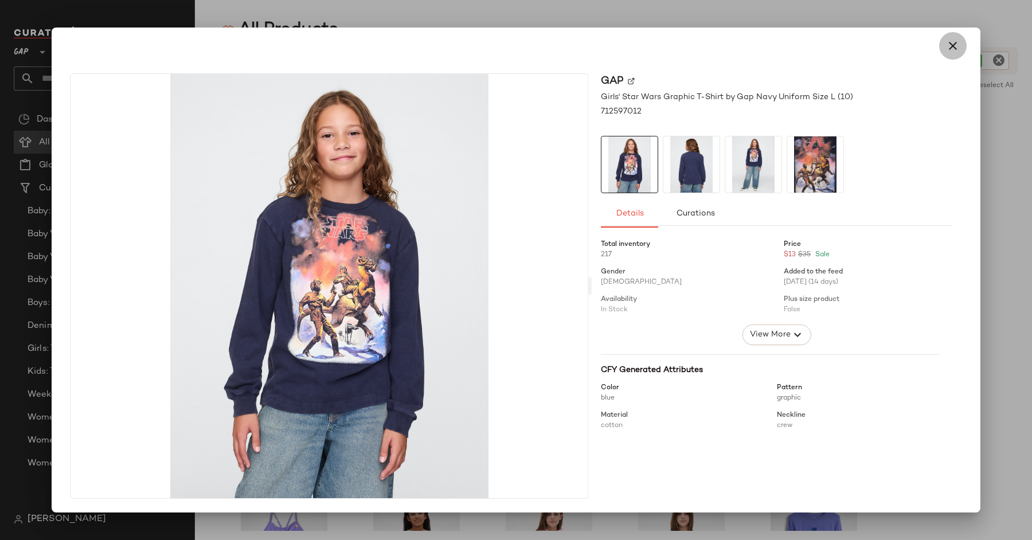
click at [961, 53] on button "button" at bounding box center [953, 46] width 28 height 28
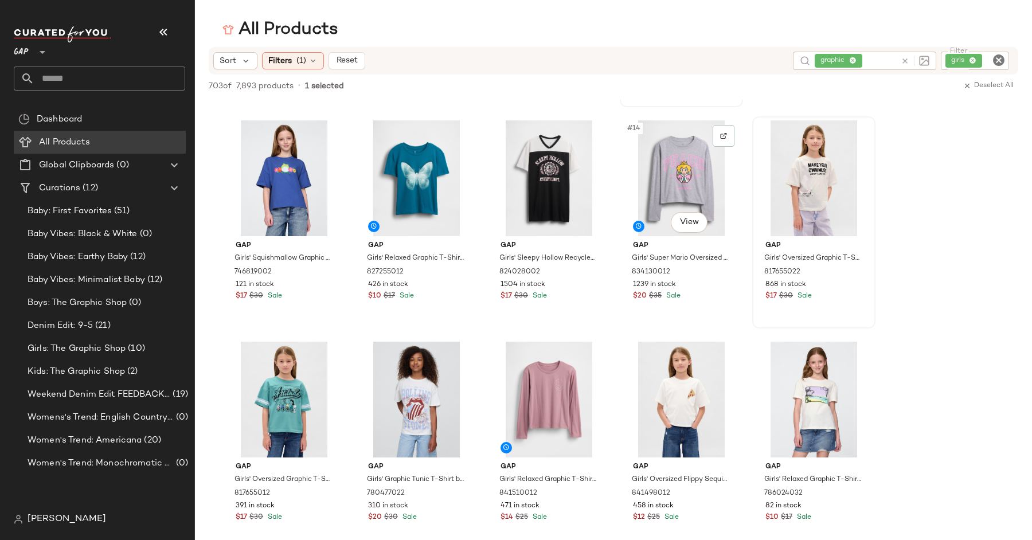
scroll to position [428, 0]
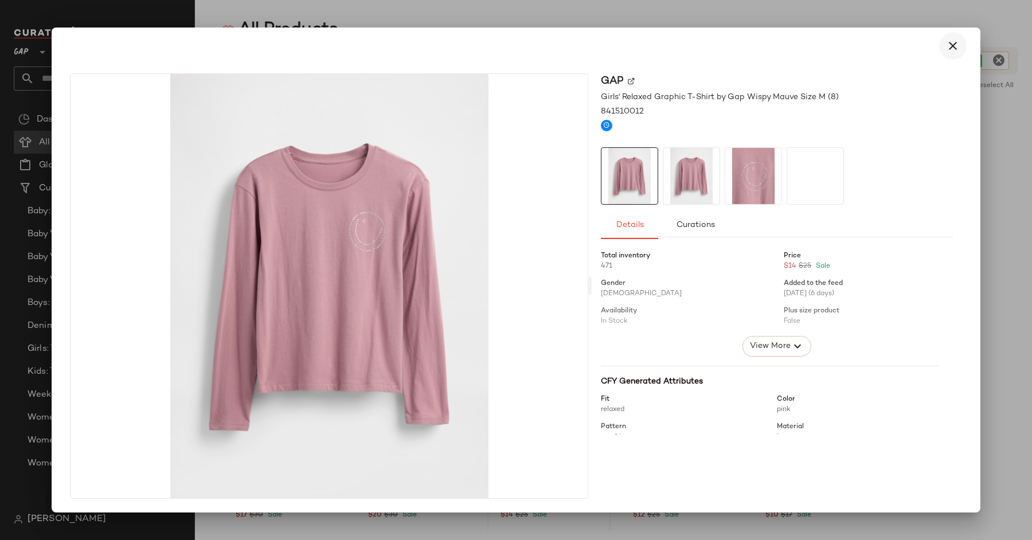
click at [955, 44] on icon "button" at bounding box center [953, 46] width 14 height 14
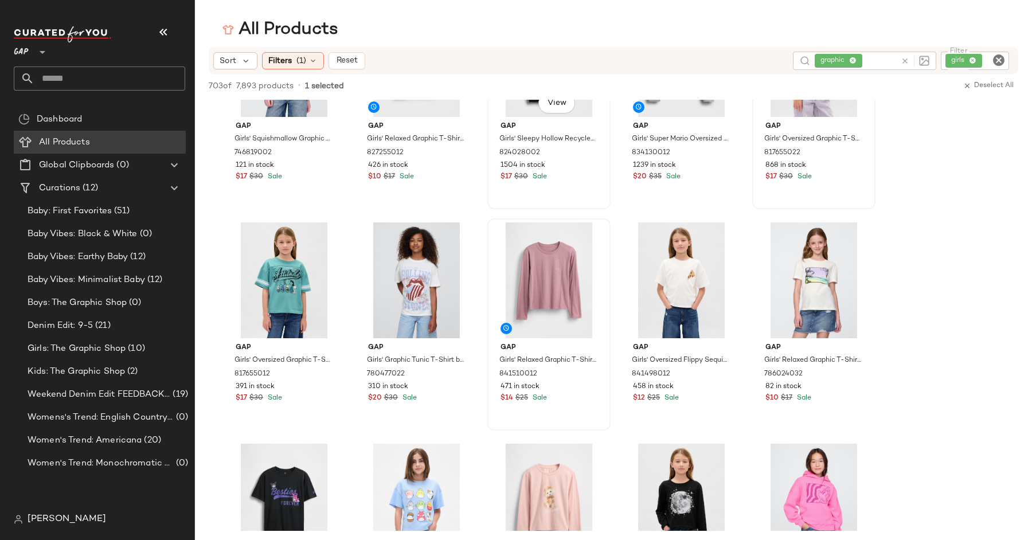
scroll to position [621, 0]
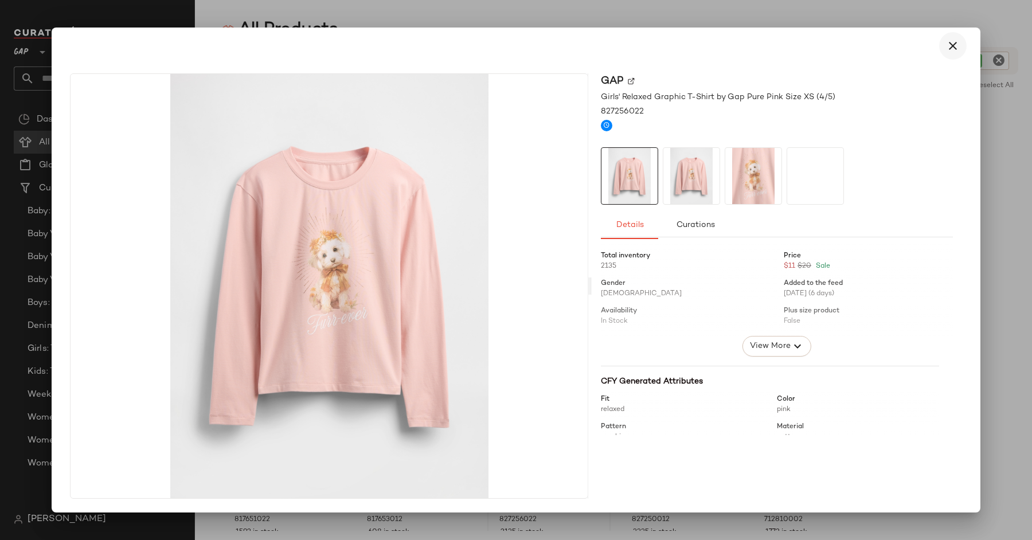
click at [957, 43] on icon "button" at bounding box center [953, 46] width 14 height 14
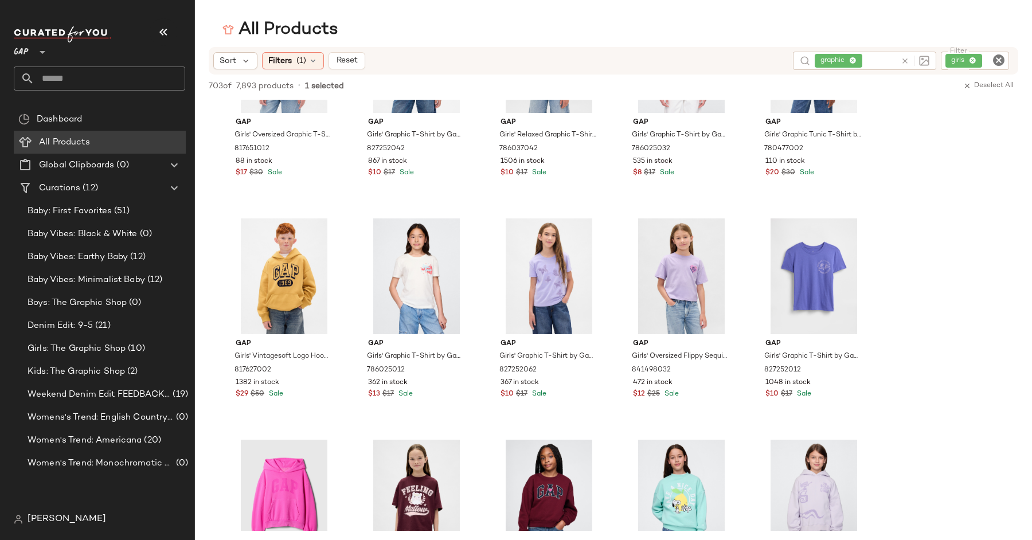
scroll to position [1478, 0]
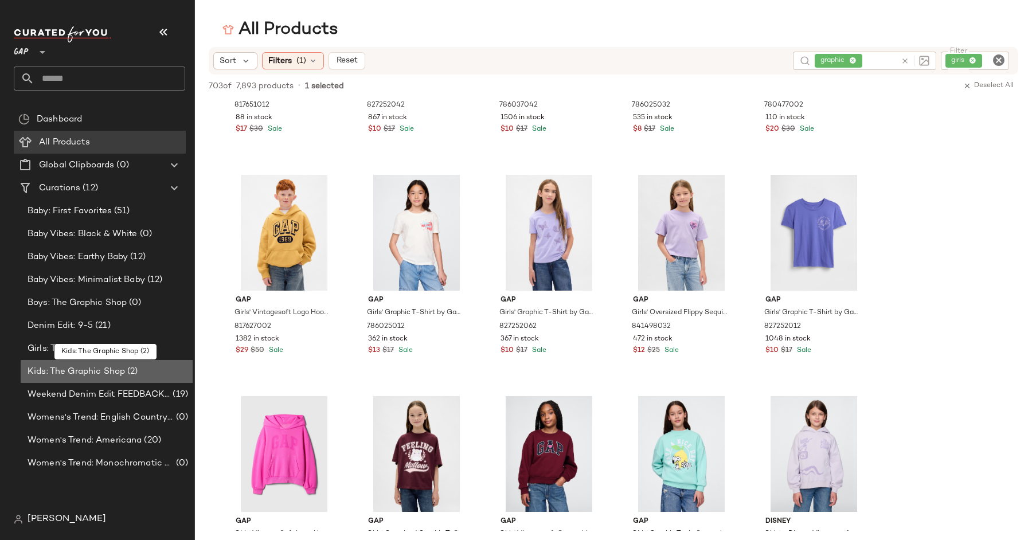
click at [94, 374] on span "Kids: The Graphic Shop" at bounding box center [76, 371] width 97 height 13
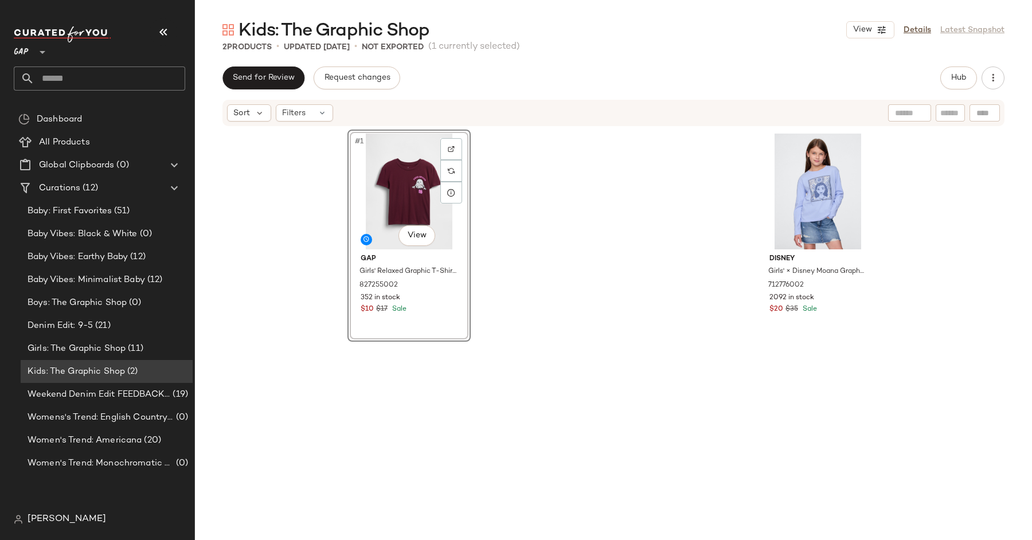
click at [392, 164] on div "#1 View" at bounding box center [408, 192] width 115 height 116
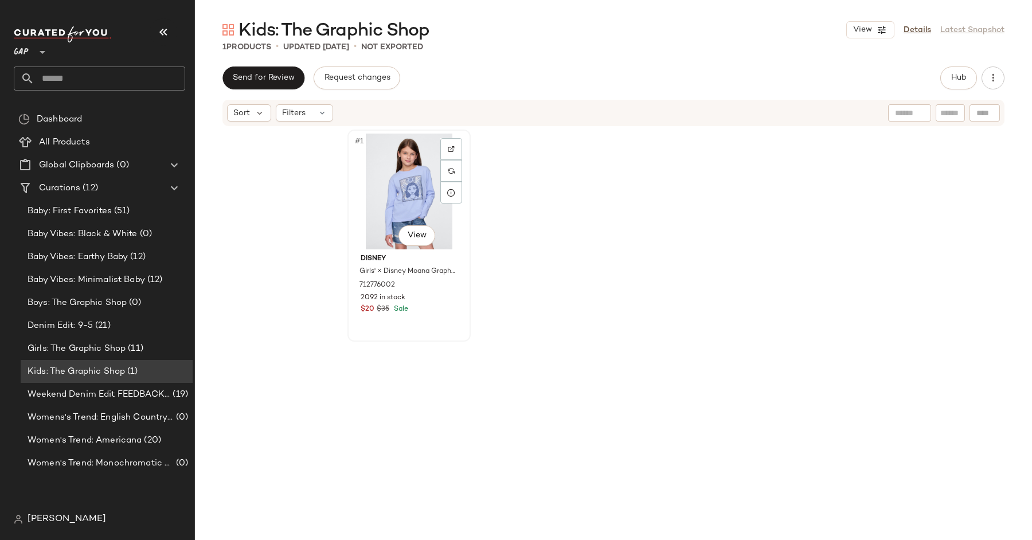
click at [391, 208] on div "#1 View" at bounding box center [408, 192] width 115 height 116
click at [394, 206] on div "#1 View" at bounding box center [408, 192] width 115 height 116
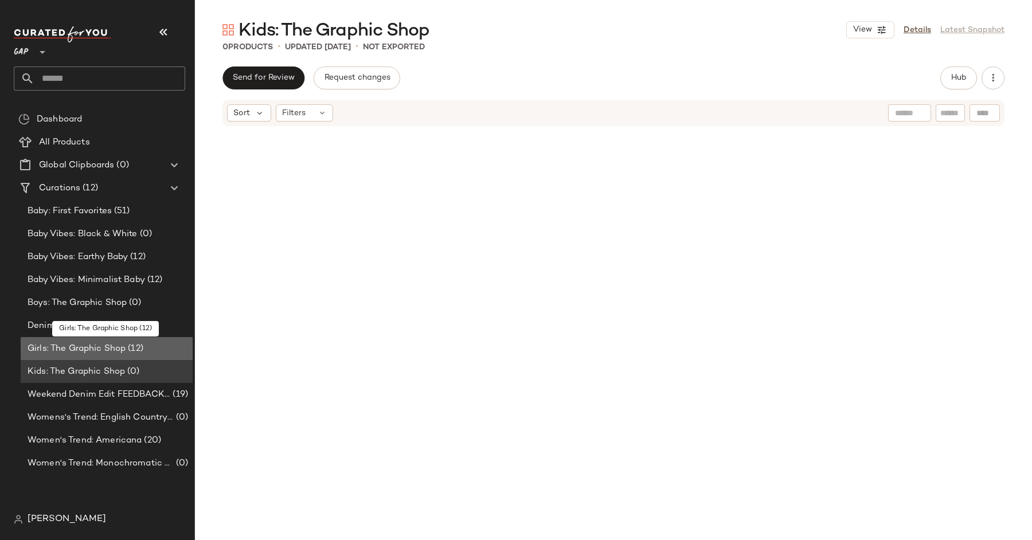
click at [105, 346] on span "Girls: The Graphic Shop" at bounding box center [77, 348] width 98 height 13
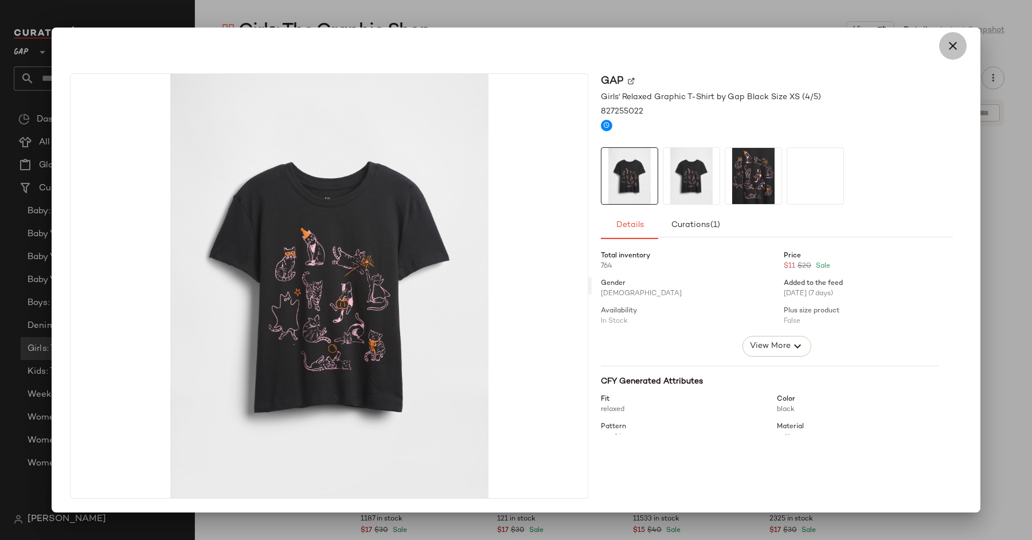
click at [955, 50] on icon "button" at bounding box center [953, 46] width 14 height 14
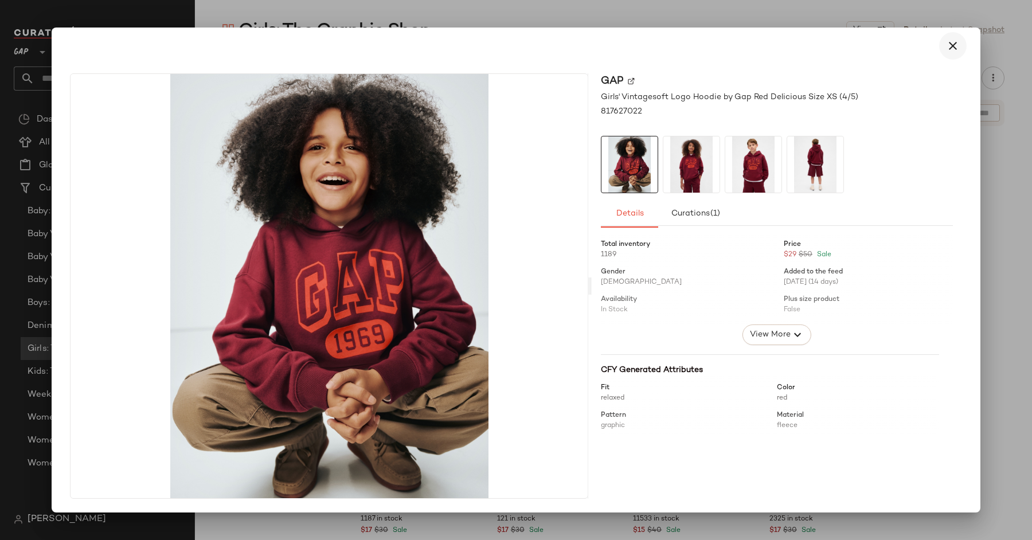
click at [951, 48] on icon "button" at bounding box center [953, 46] width 14 height 14
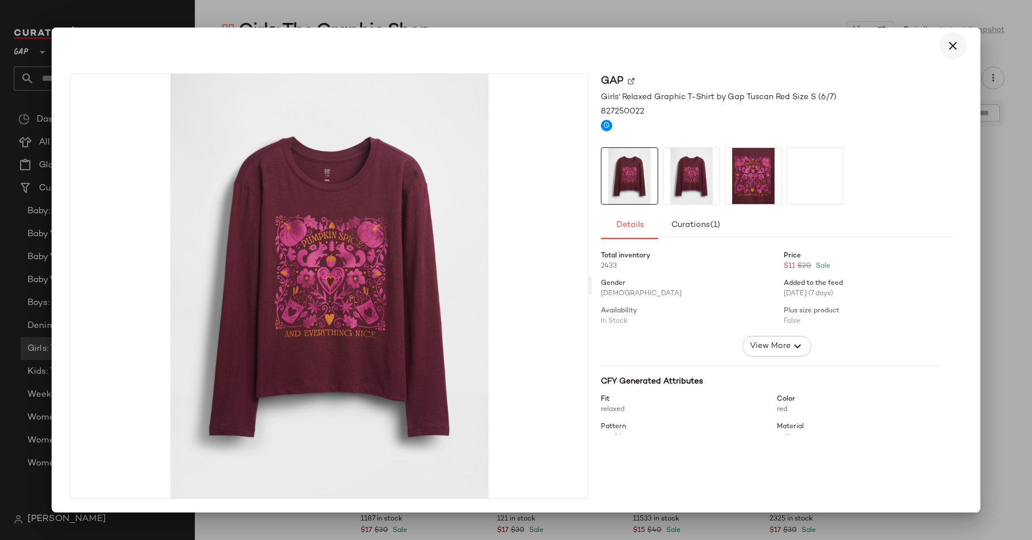
click at [957, 48] on icon "button" at bounding box center [953, 46] width 14 height 14
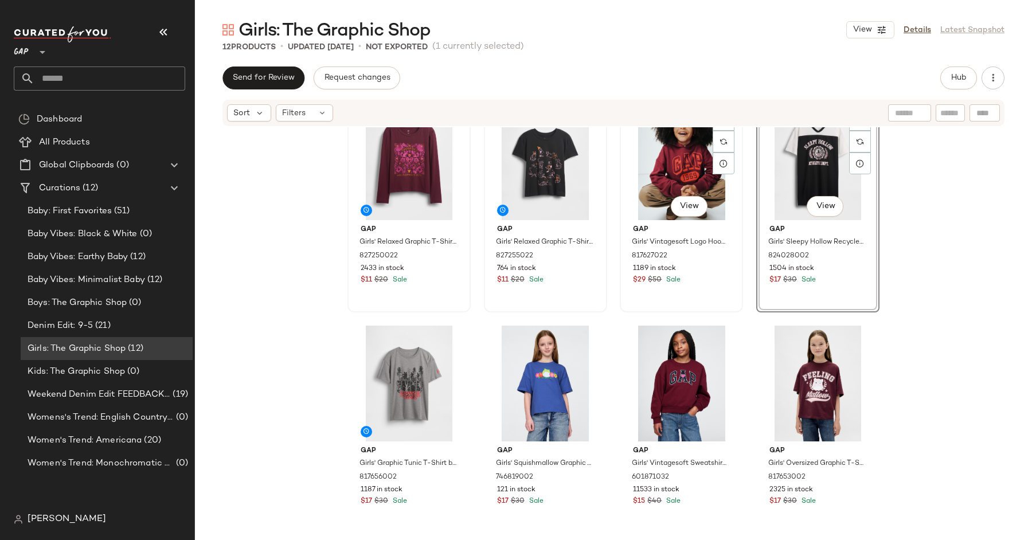
scroll to position [28, 0]
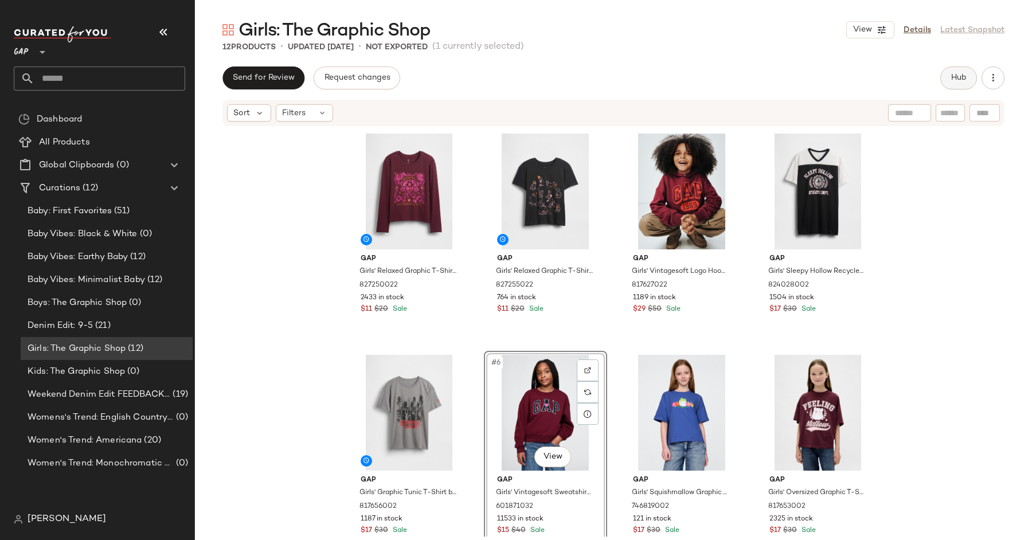
click at [949, 84] on button "Hub" at bounding box center [958, 78] width 37 height 23
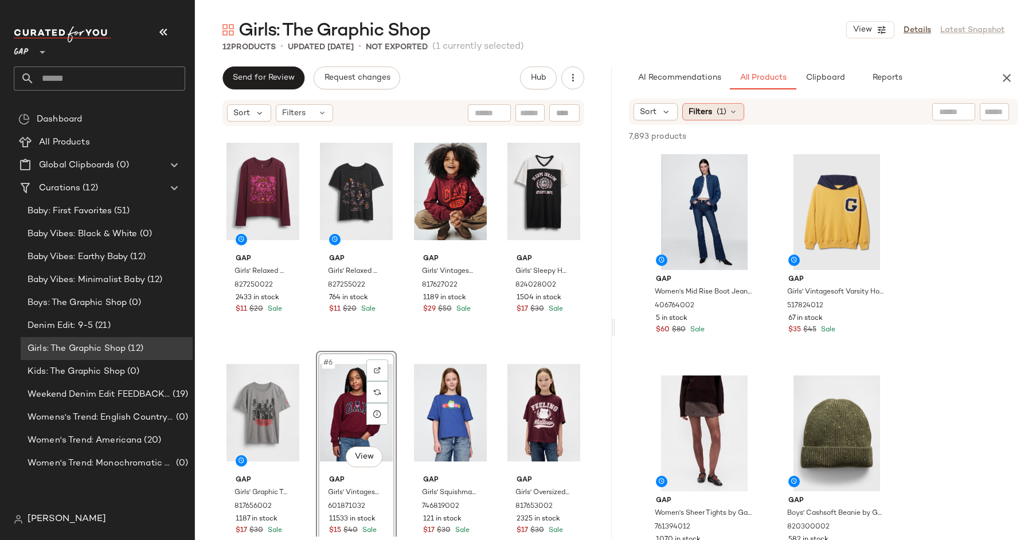
click at [709, 104] on div "Filters (1)" at bounding box center [713, 111] width 62 height 17
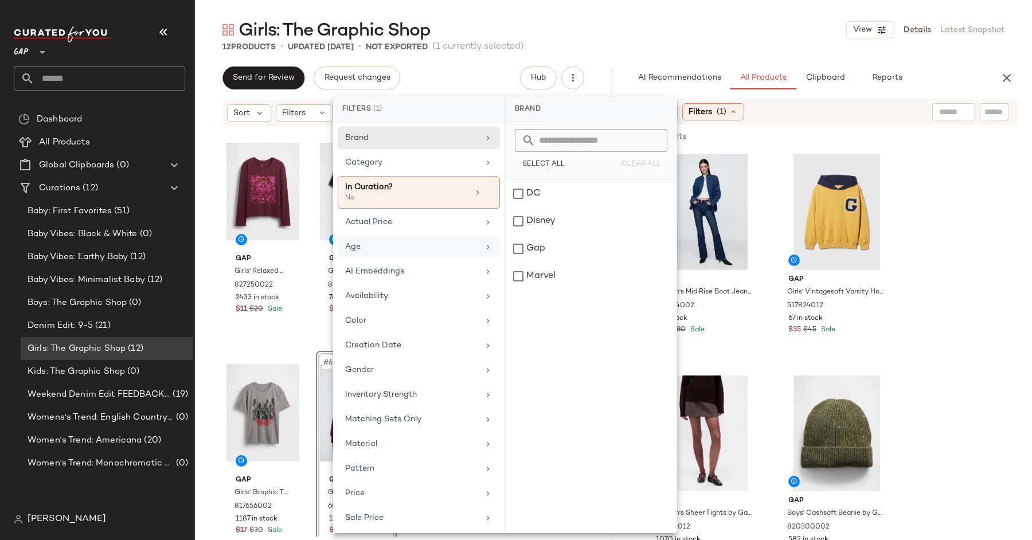
click at [412, 237] on div "Age" at bounding box center [419, 247] width 162 height 22
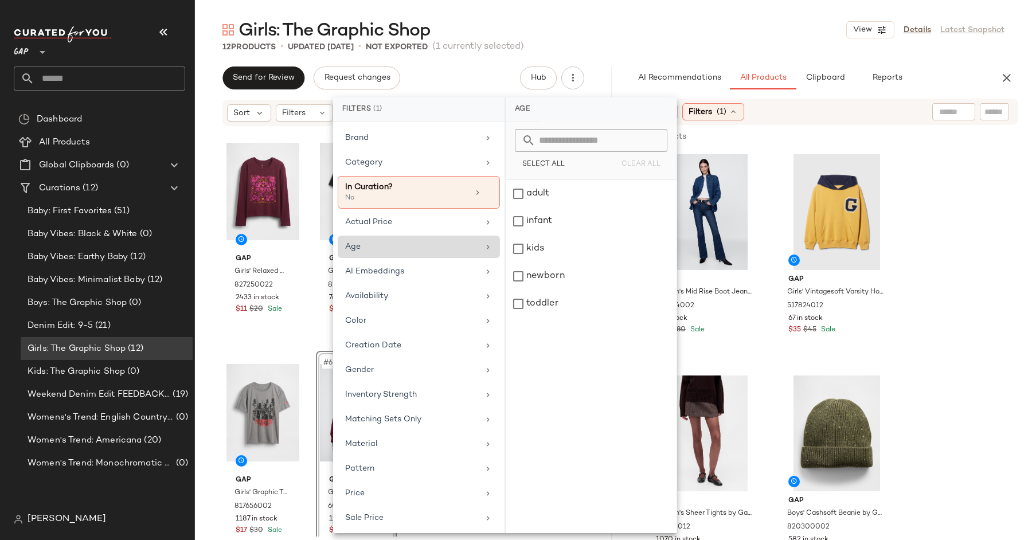
click at [412, 237] on div "Age" at bounding box center [419, 247] width 162 height 22
click at [385, 365] on div "Gender" at bounding box center [412, 370] width 134 height 12
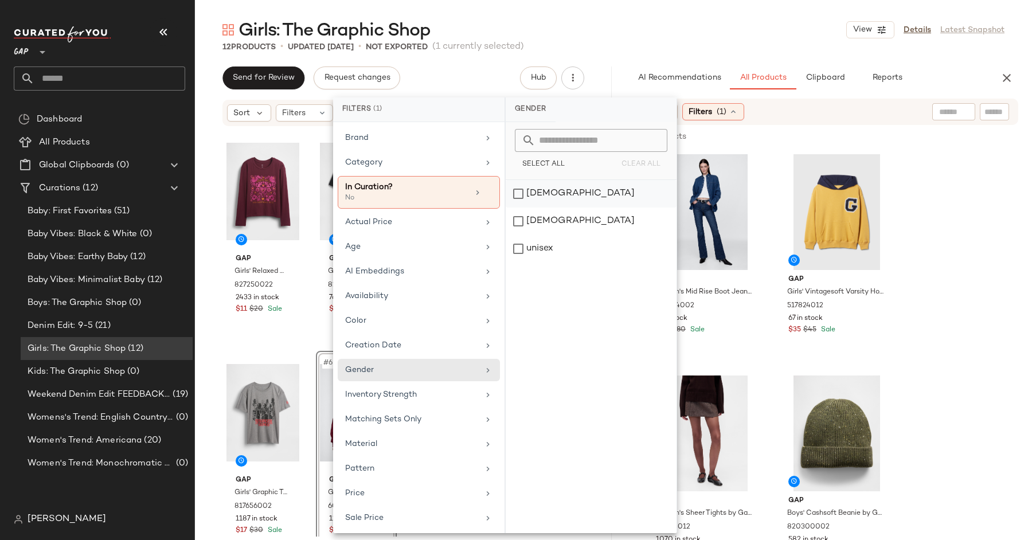
click at [545, 198] on div "[DEMOGRAPHIC_DATA]" at bounding box center [591, 194] width 171 height 28
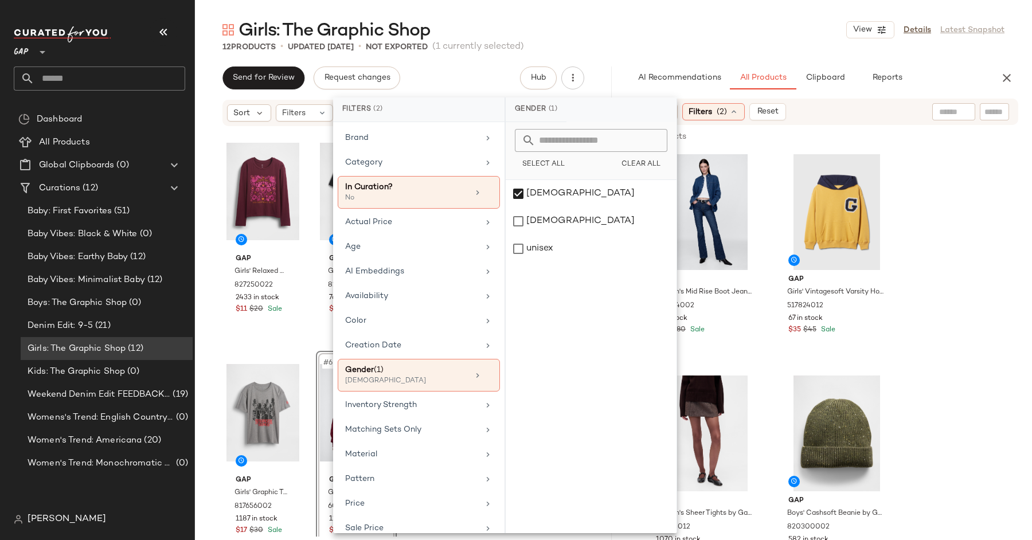
click at [1001, 116] on input "text" at bounding box center [994, 112] width 20 height 12
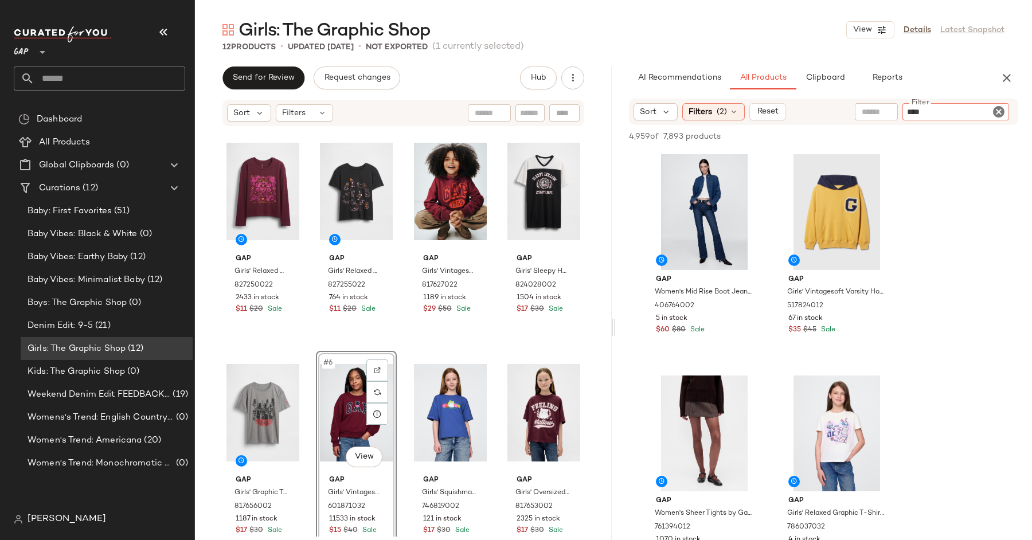
type input "*****"
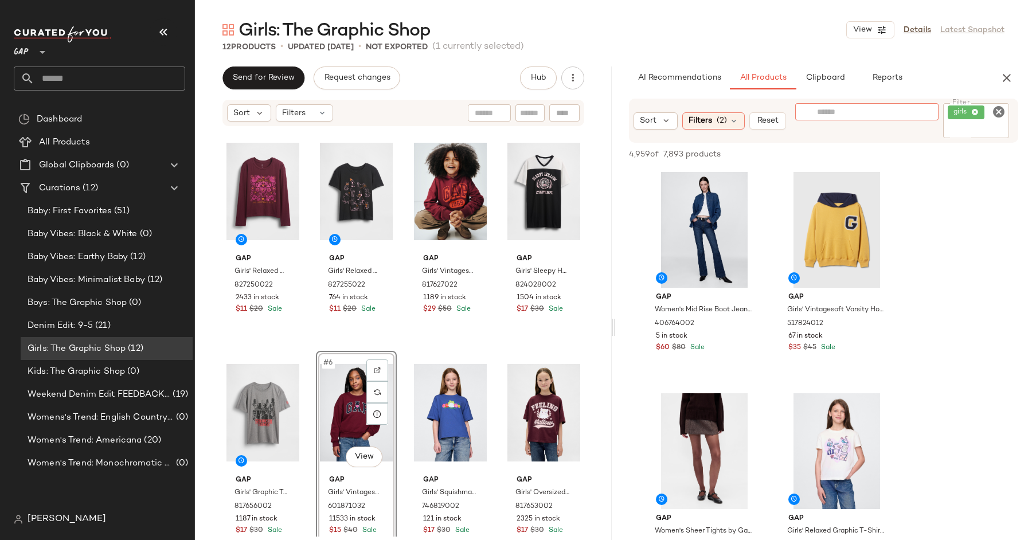
click at [843, 115] on input "text" at bounding box center [867, 112] width 100 height 12
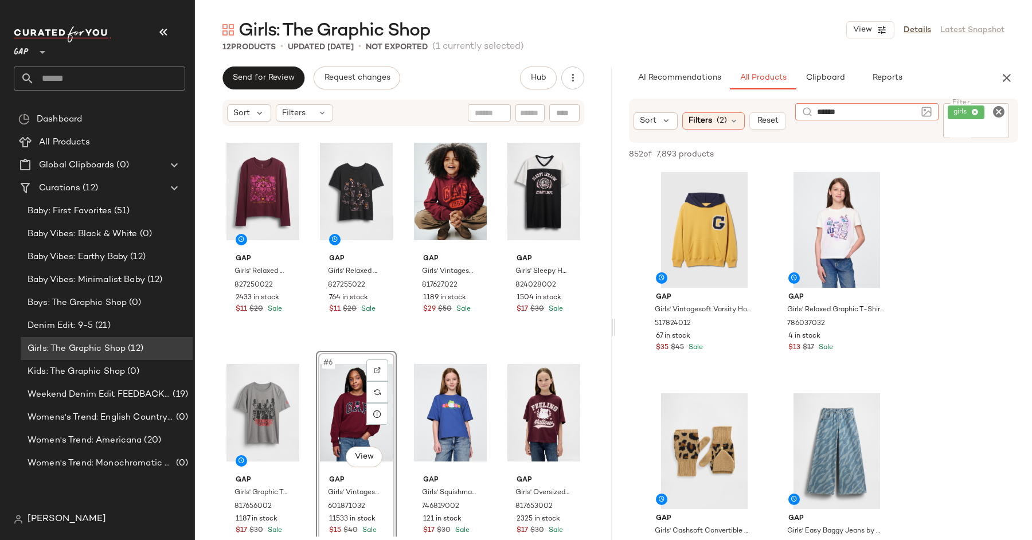
type input "*******"
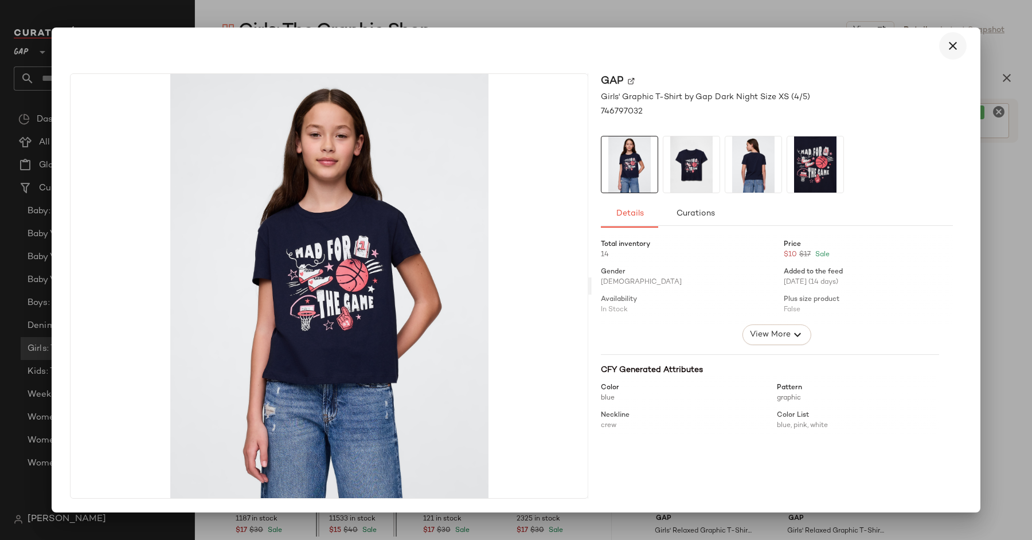
click at [953, 49] on icon "button" at bounding box center [953, 46] width 14 height 14
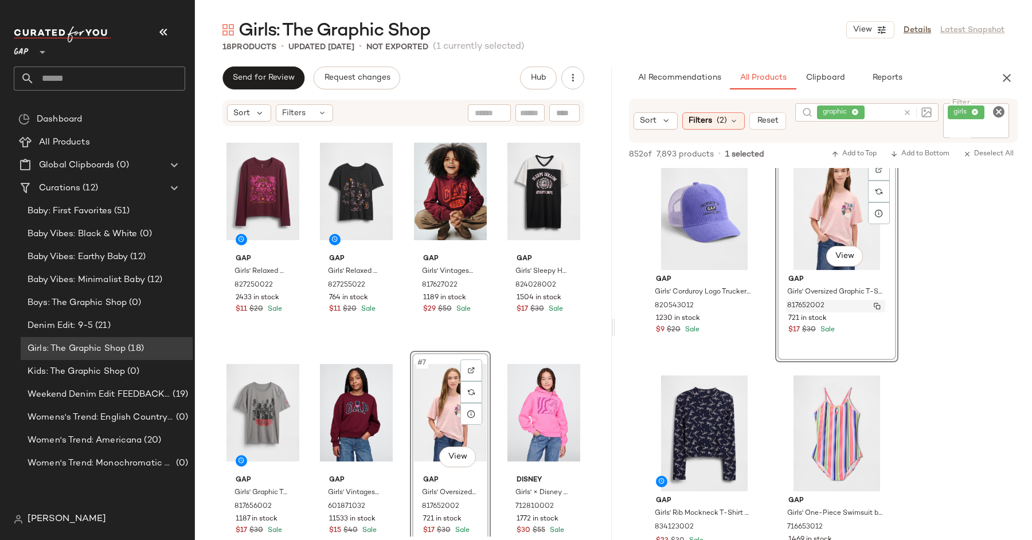
scroll to position [7973, 0]
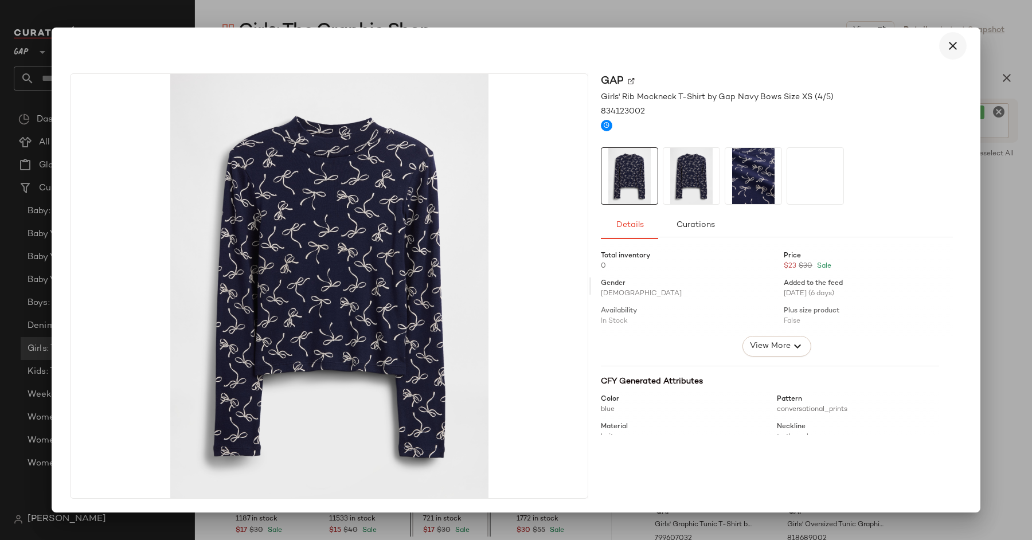
click at [952, 44] on icon "button" at bounding box center [953, 46] width 14 height 14
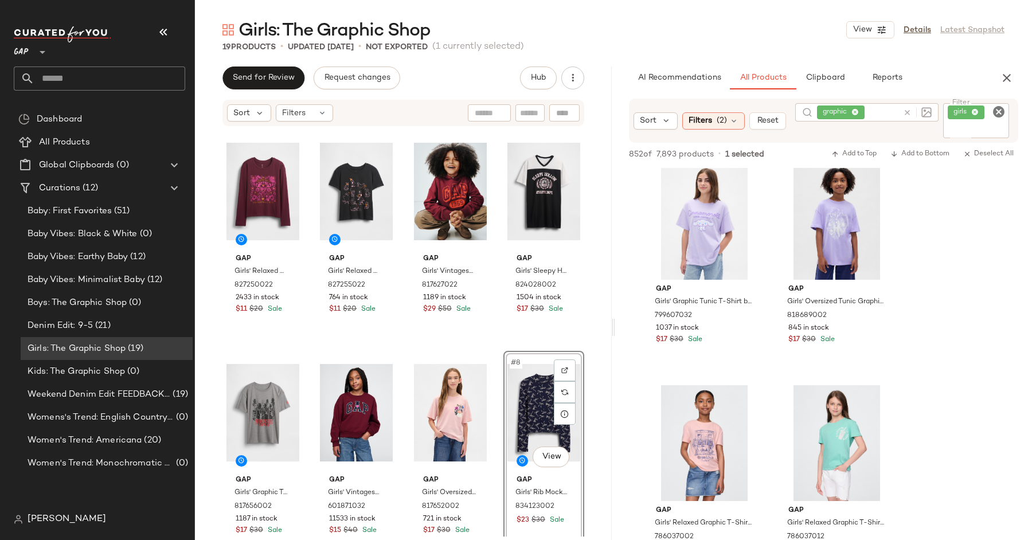
scroll to position [8194, 0]
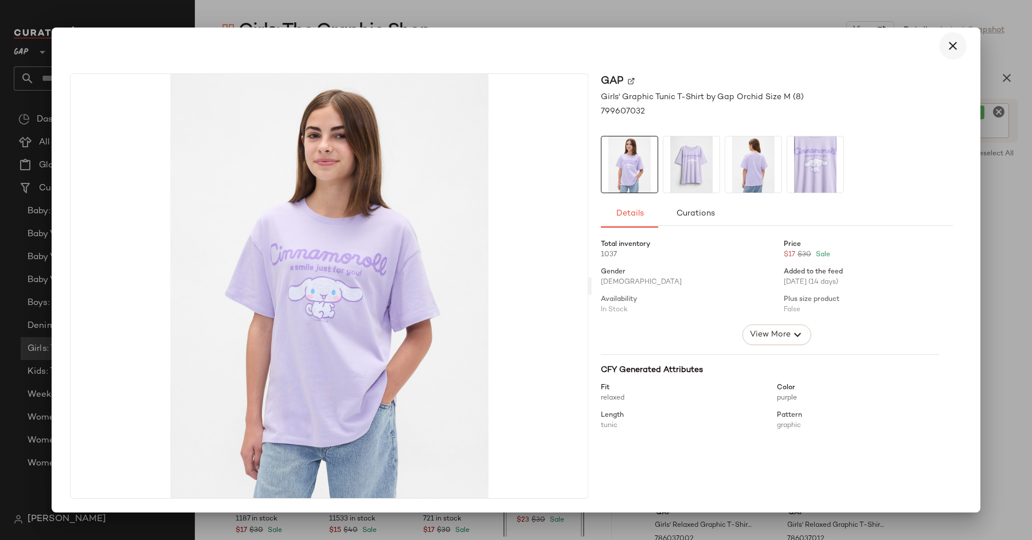
click at [956, 50] on icon "button" at bounding box center [953, 46] width 14 height 14
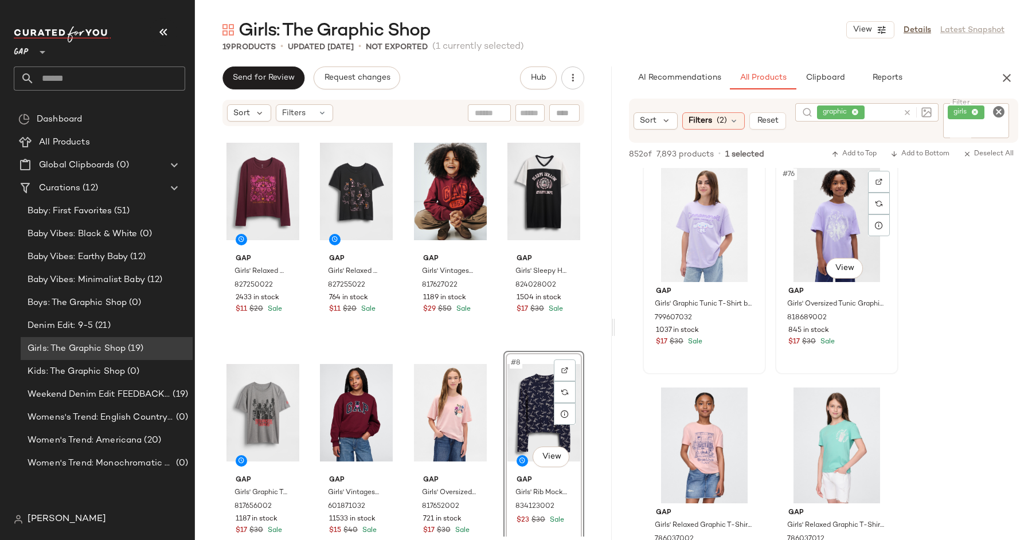
click at [839, 280] on div "#76 View" at bounding box center [836, 224] width 115 height 116
click at [841, 273] on body "GAP ** Dashboard All Products Global Clipboards (0) Curations (12) Baby: First …" at bounding box center [516, 270] width 1032 height 540
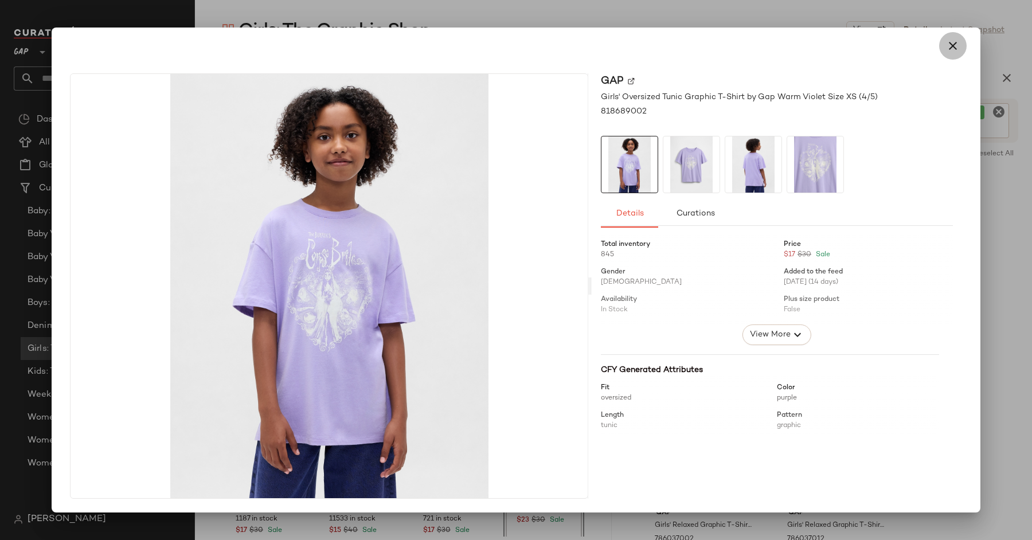
click at [954, 47] on icon "button" at bounding box center [953, 46] width 14 height 14
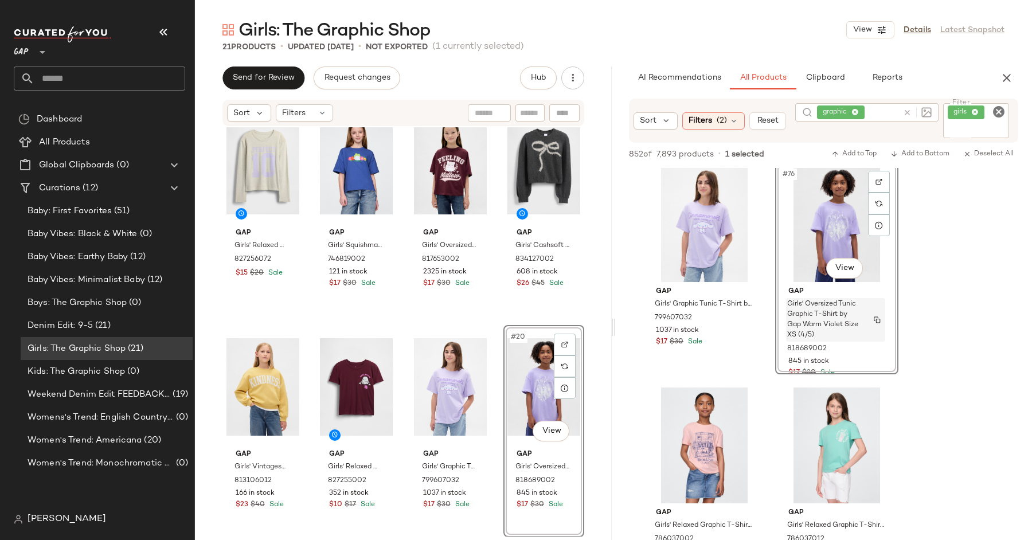
scroll to position [8220, 0]
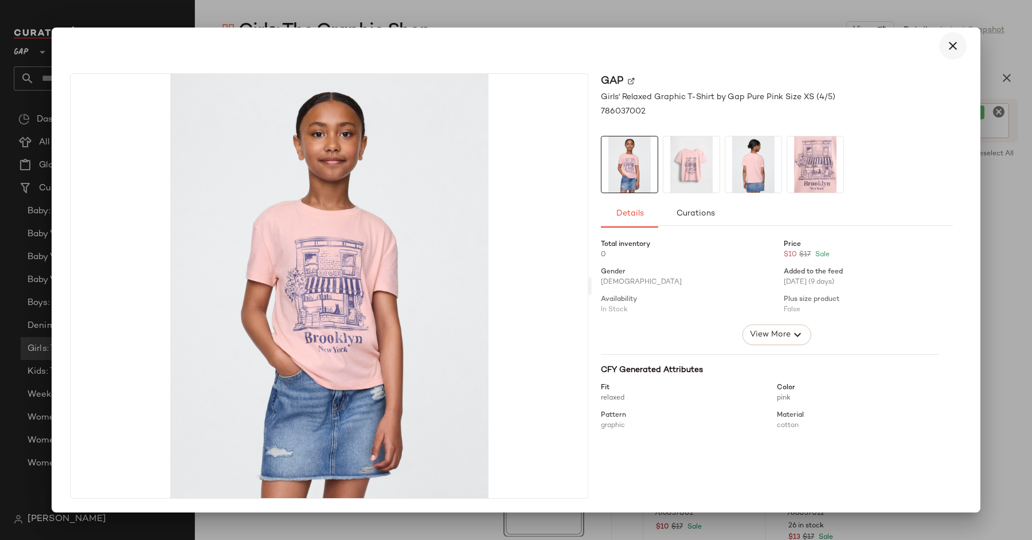
click at [942, 49] on button "button" at bounding box center [953, 46] width 28 height 28
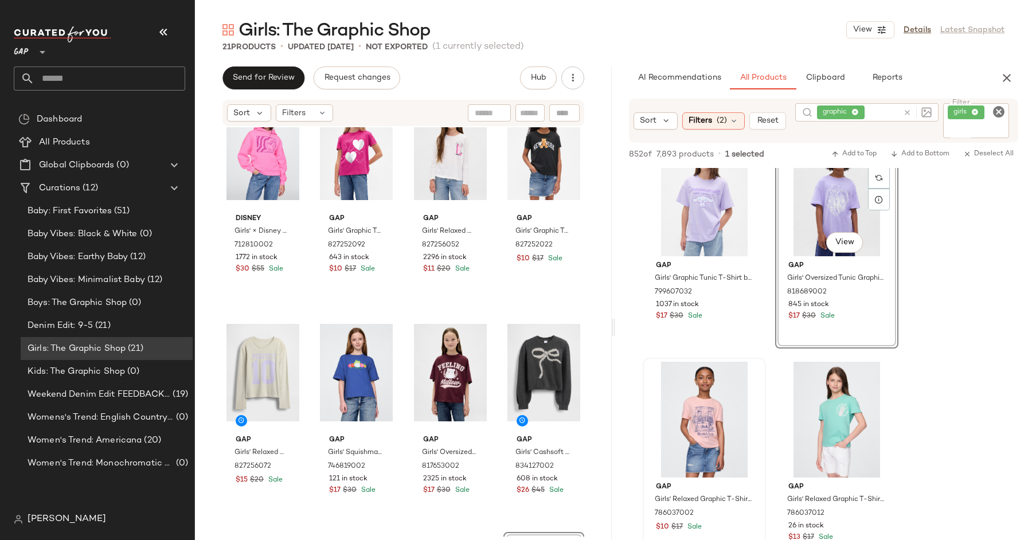
scroll to position [389, 0]
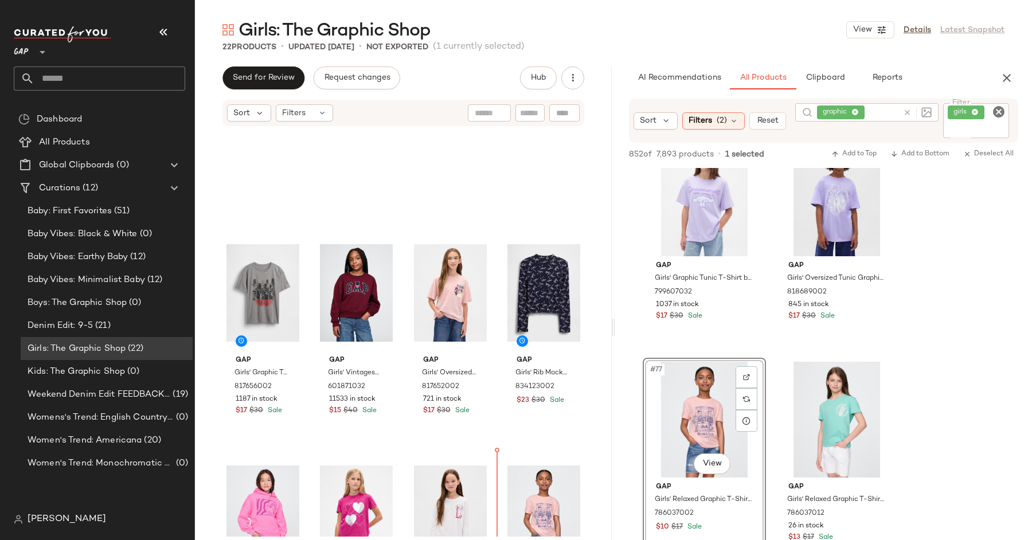
scroll to position [107, 0]
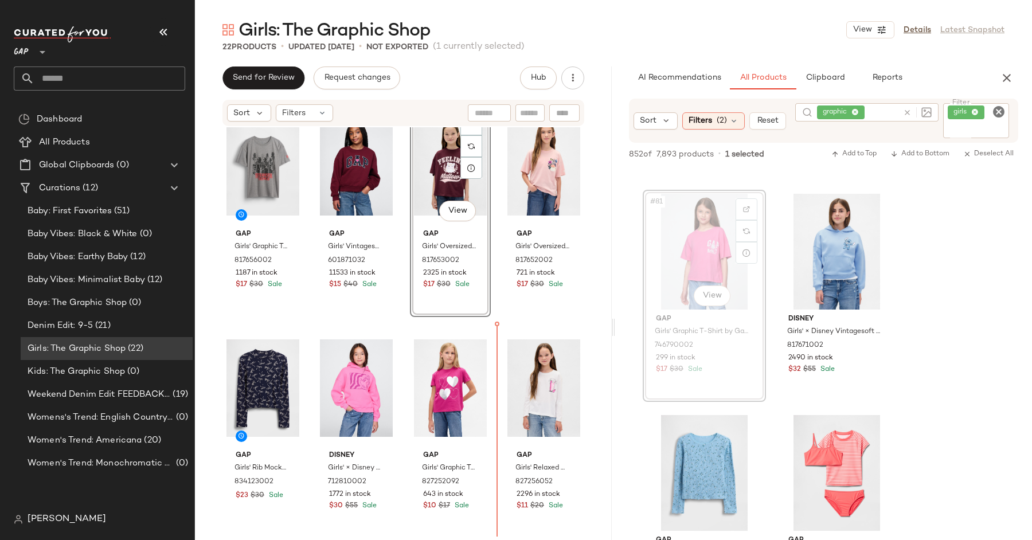
scroll to position [246, 0]
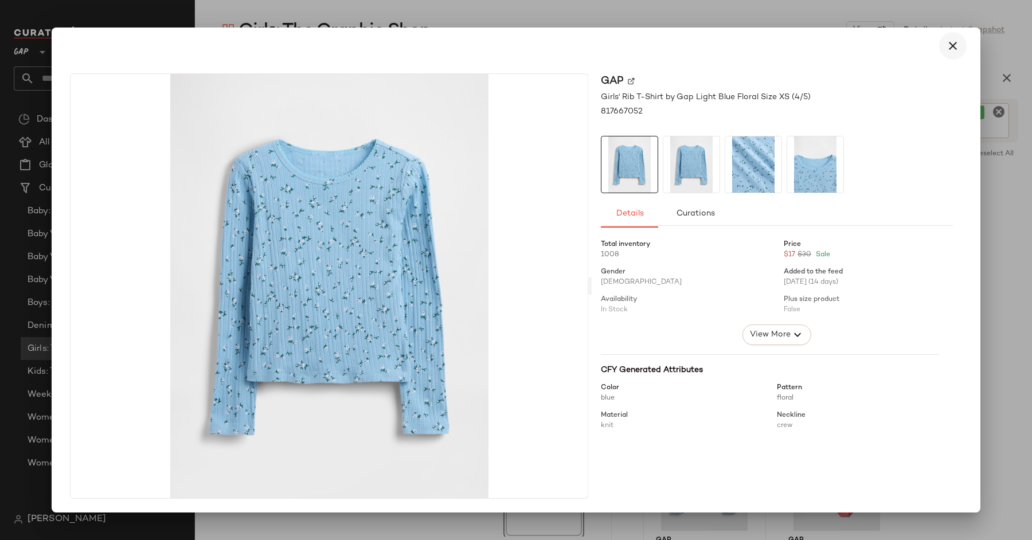
click at [953, 55] on button "button" at bounding box center [953, 46] width 28 height 28
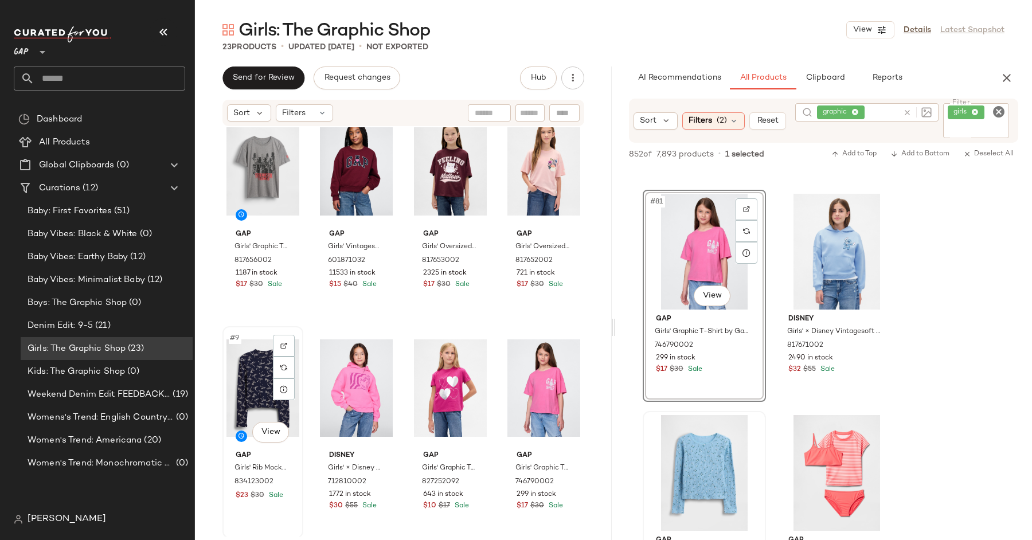
click at [260, 388] on div "#9 View" at bounding box center [262, 388] width 73 height 116
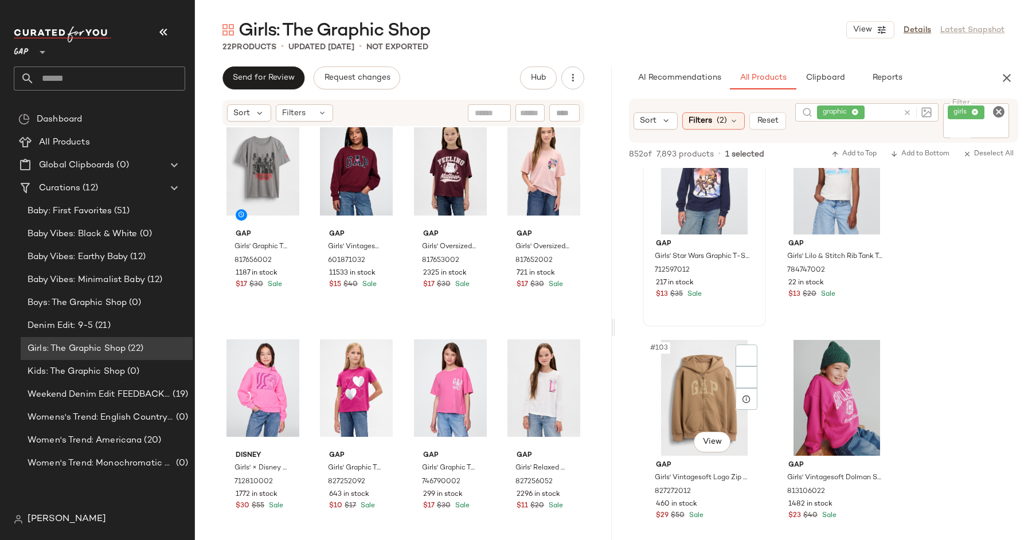
scroll to position [10090, 0]
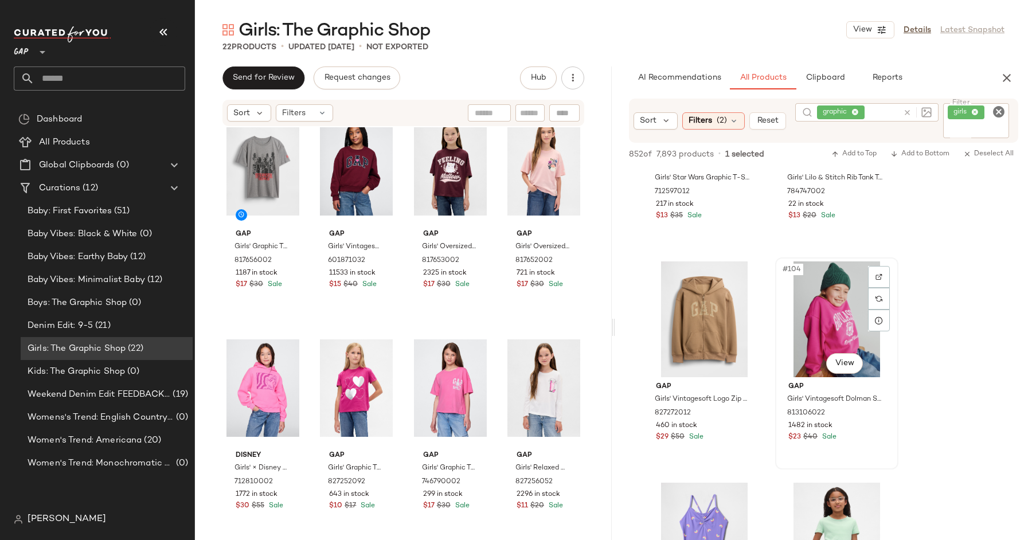
click at [853, 374] on div "#104 View" at bounding box center [836, 319] width 115 height 116
click at [848, 351] on body "GAP ** Dashboard All Products Global Clipboards (0) Curations (12) Baby: First …" at bounding box center [516, 270] width 1032 height 540
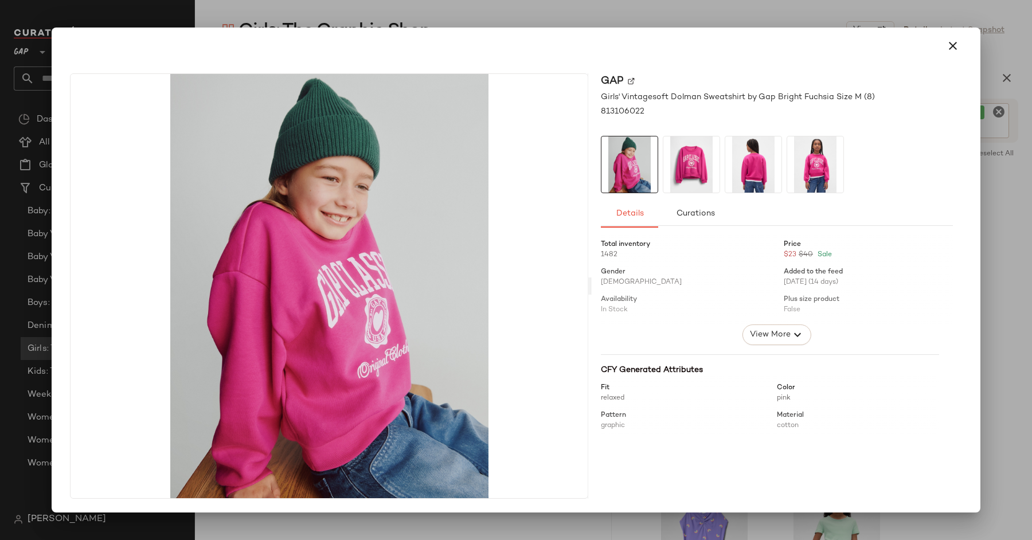
click at [706, 155] on img at bounding box center [691, 164] width 56 height 56
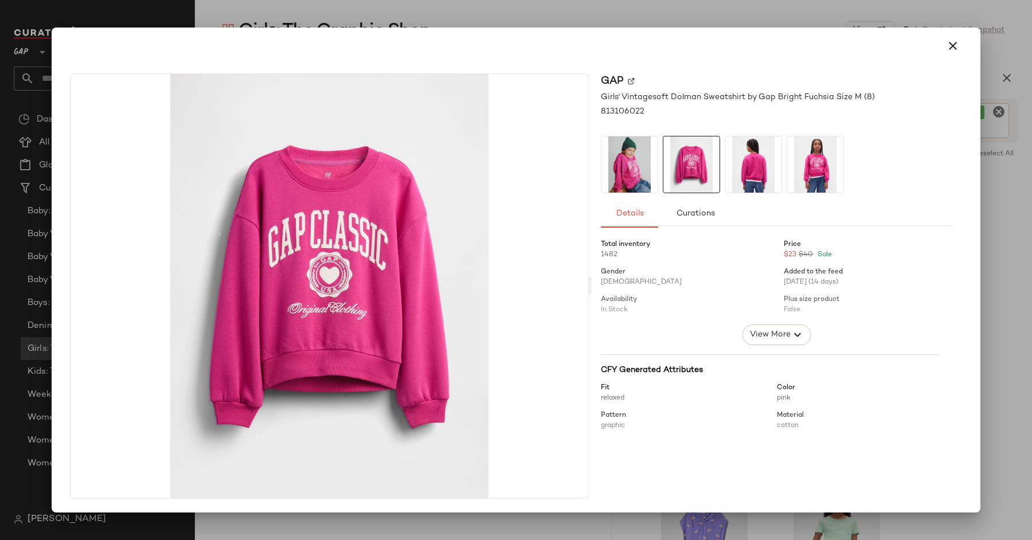
click at [742, 167] on img at bounding box center [753, 164] width 56 height 56
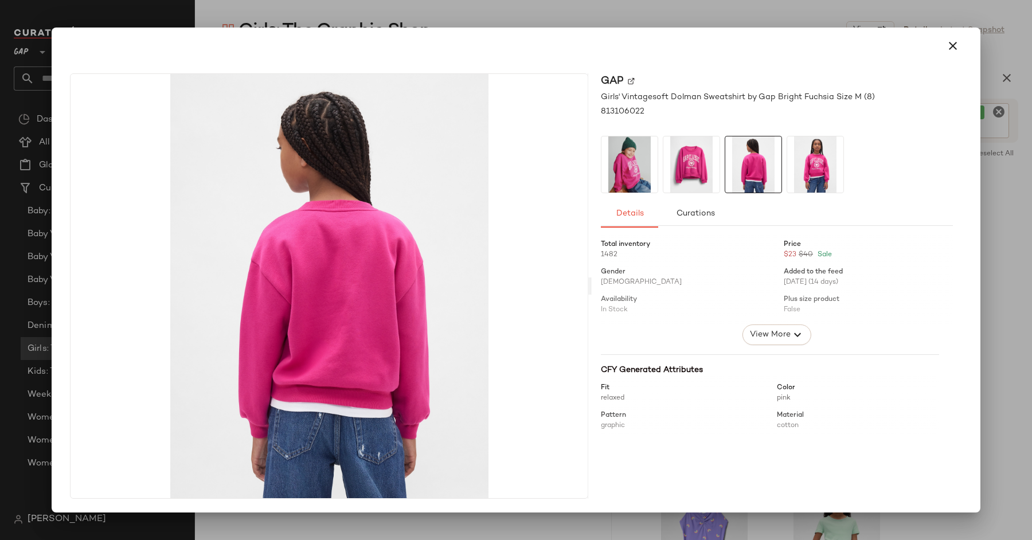
click at [806, 167] on img at bounding box center [815, 164] width 56 height 56
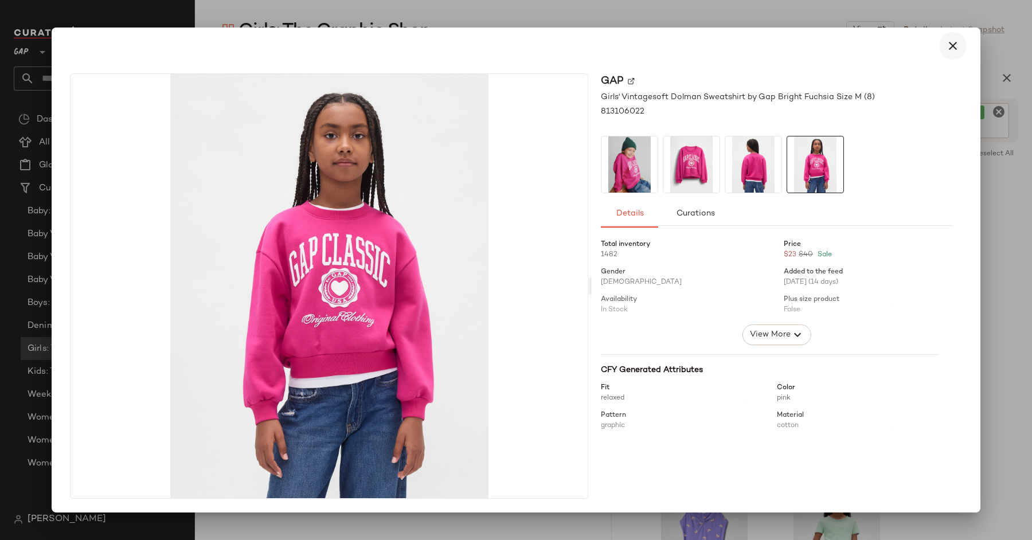
click at [957, 48] on icon "button" at bounding box center [953, 46] width 14 height 14
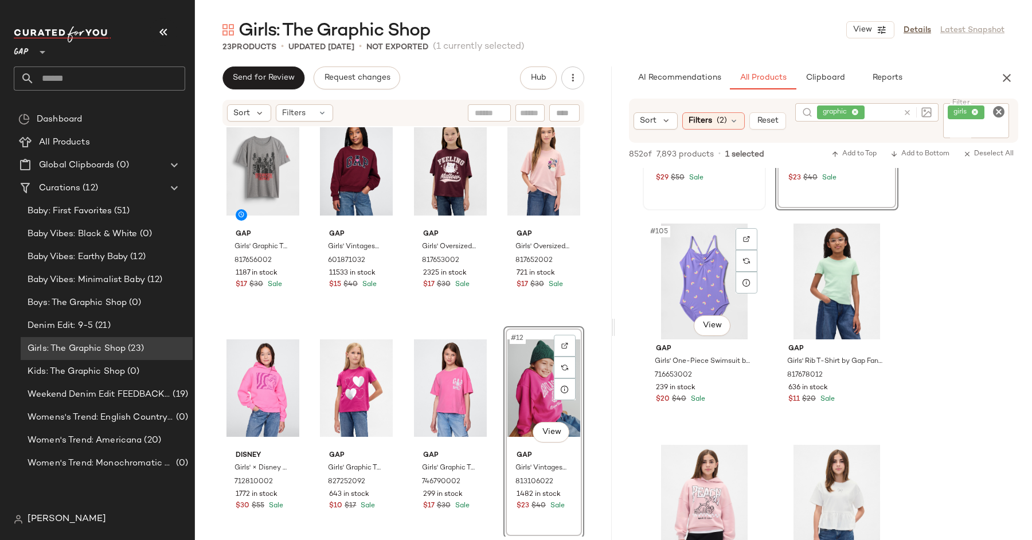
scroll to position [10430, 0]
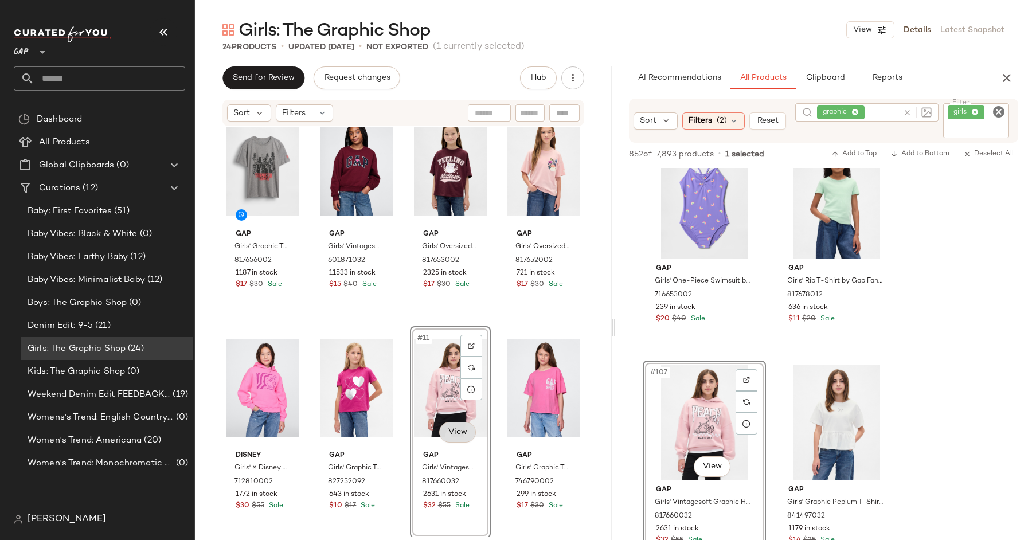
click at [454, 429] on body "GAP ** Dashboard All Products Global Clipboards (0) Curations (12) Baby: First …" at bounding box center [516, 270] width 1032 height 540
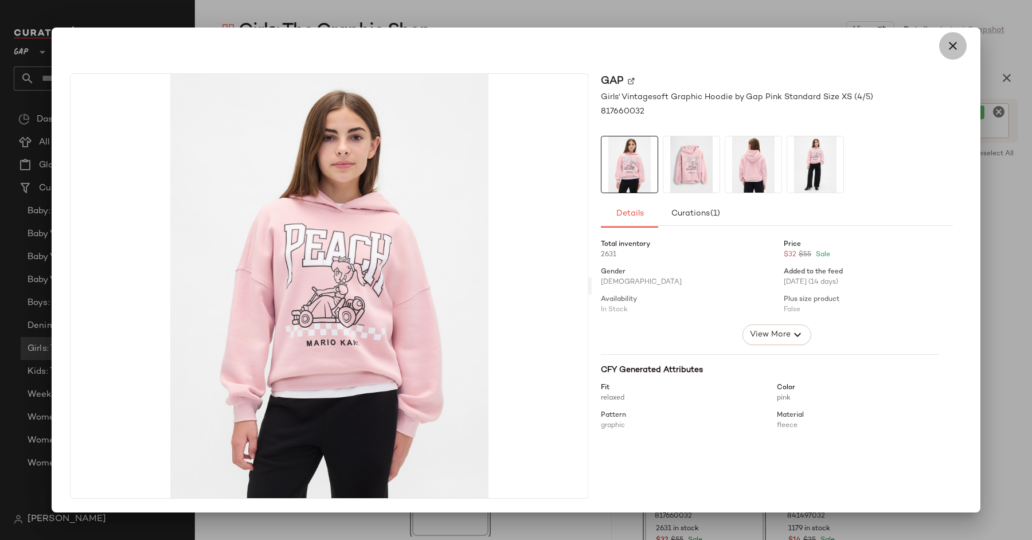
click at [957, 53] on button "button" at bounding box center [953, 46] width 28 height 28
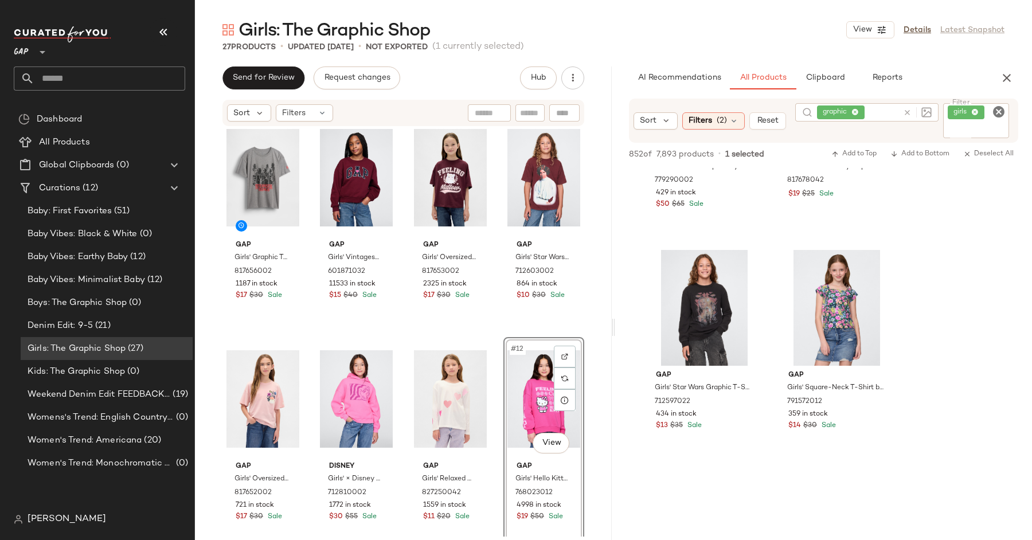
scroll to position [11654, 0]
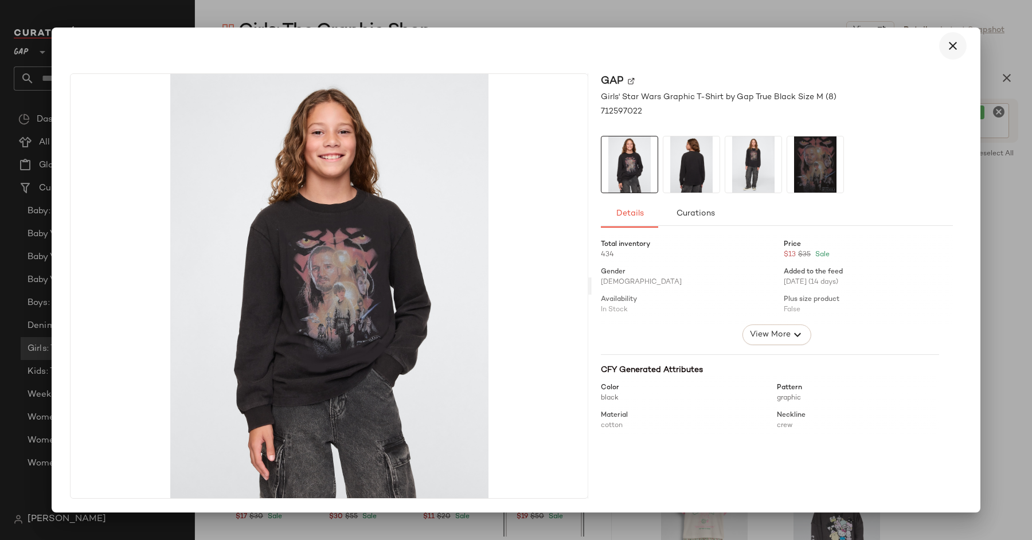
click at [959, 37] on button "button" at bounding box center [953, 46] width 28 height 28
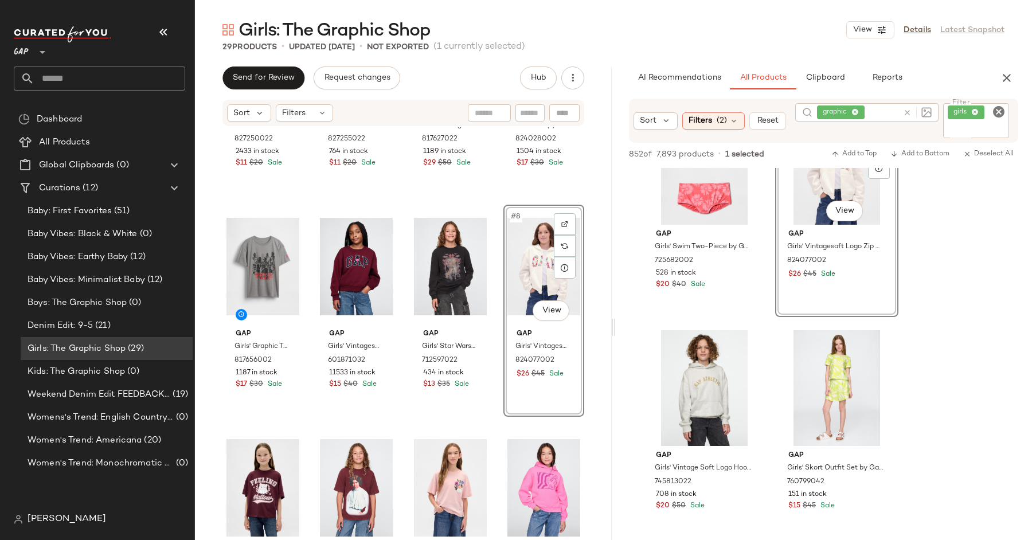
scroll to position [12520, 0]
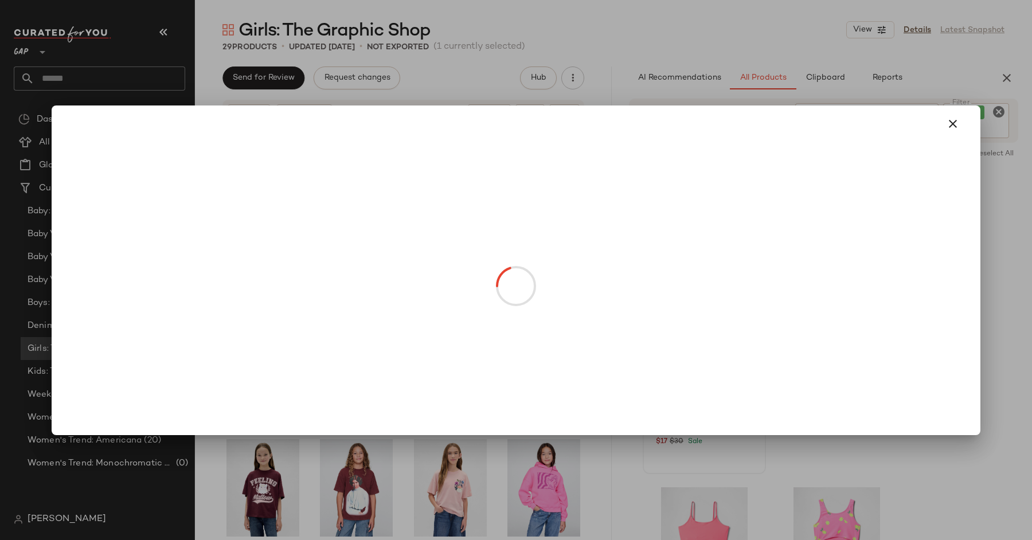
drag, startPoint x: 701, startPoint y: 354, endPoint x: 362, endPoint y: 500, distance: 369.3
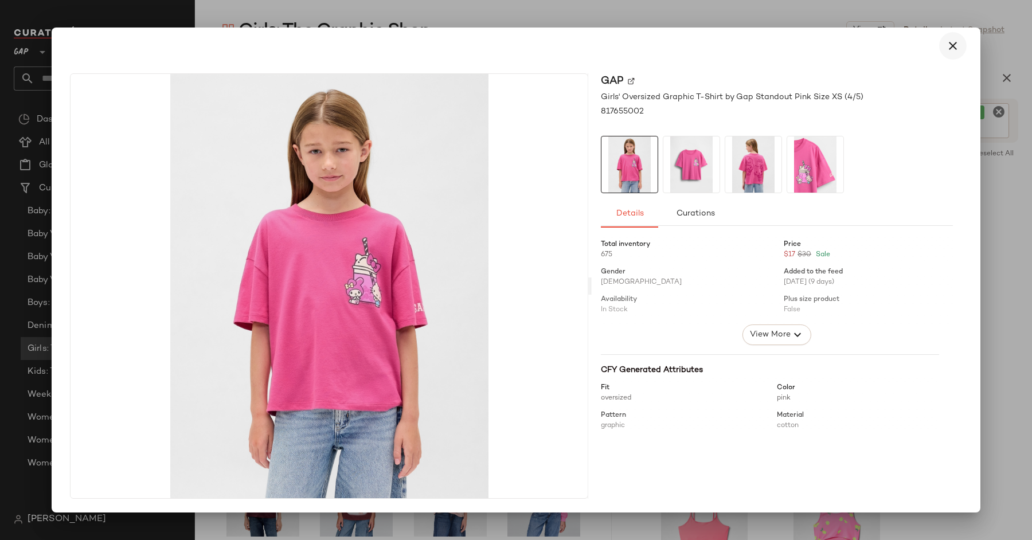
click at [950, 54] on button "button" at bounding box center [953, 46] width 28 height 28
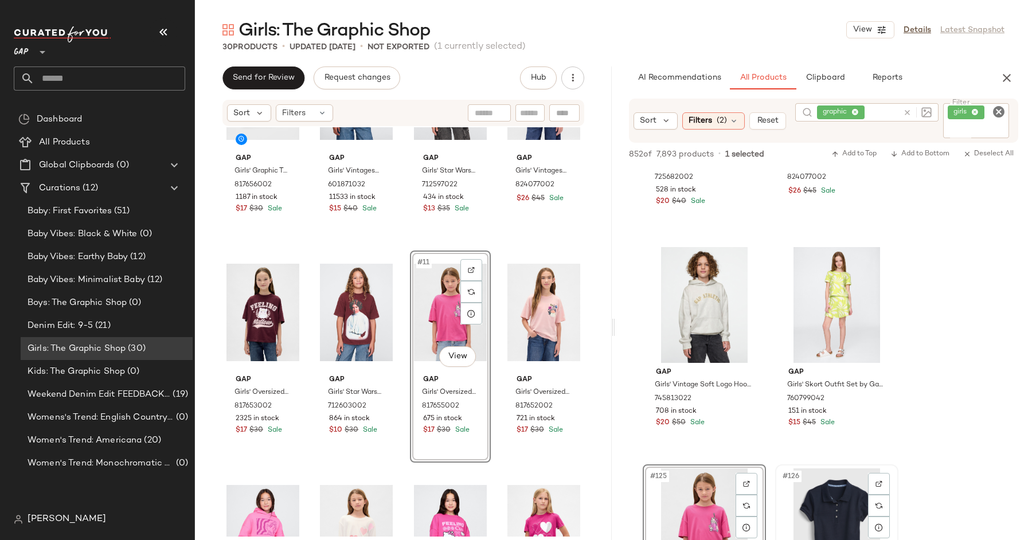
scroll to position [12314, 0]
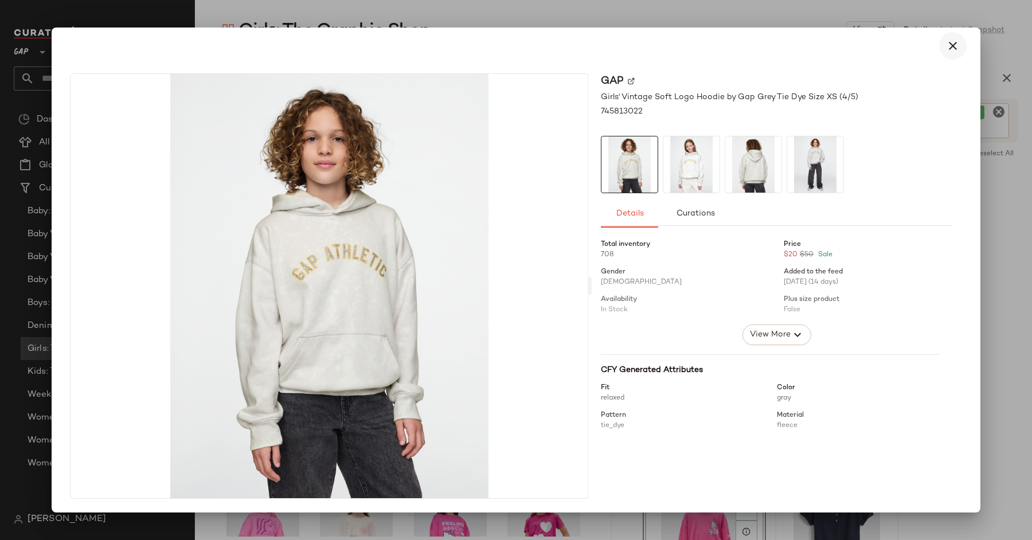
click at [952, 46] on icon "button" at bounding box center [953, 46] width 14 height 14
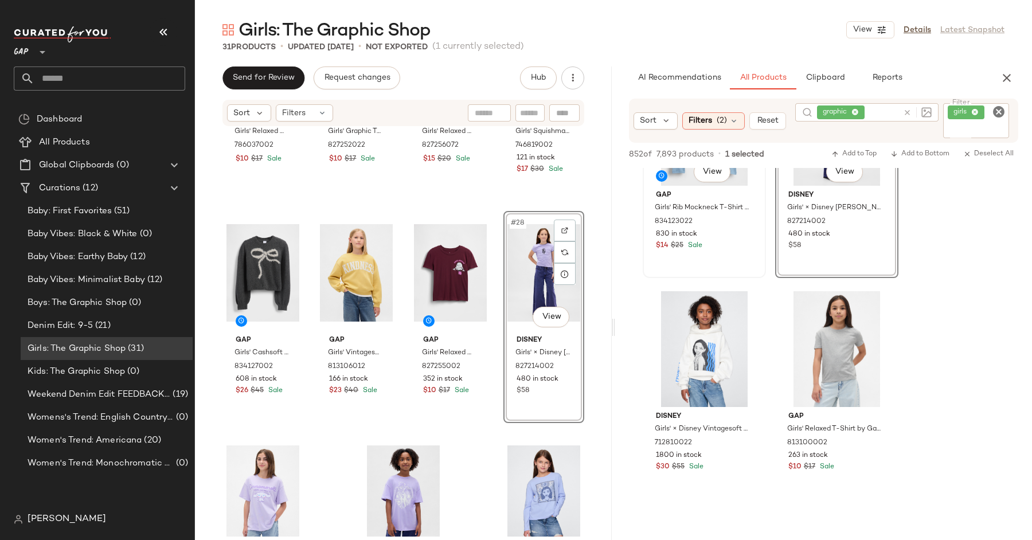
scroll to position [13823, 0]
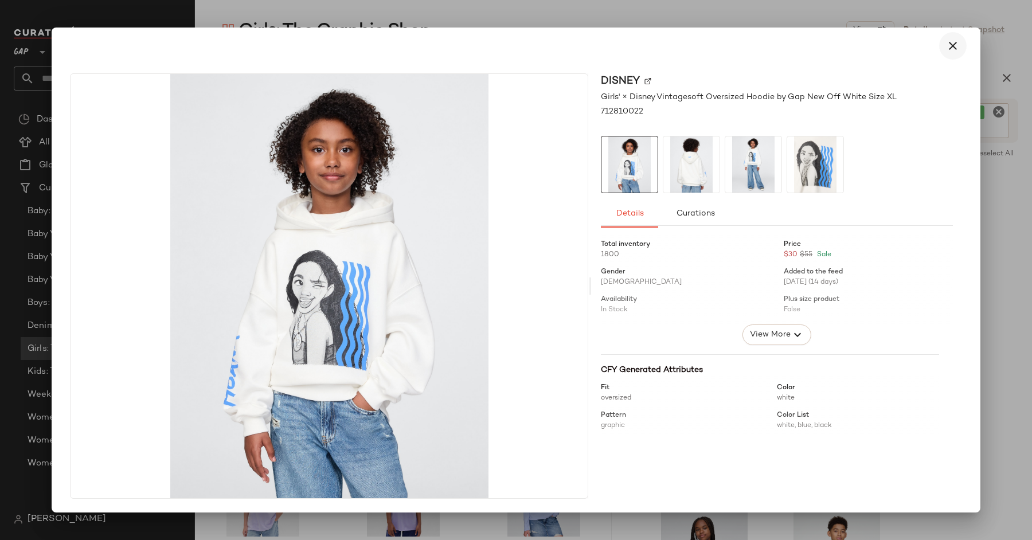
click at [957, 47] on icon "button" at bounding box center [953, 46] width 14 height 14
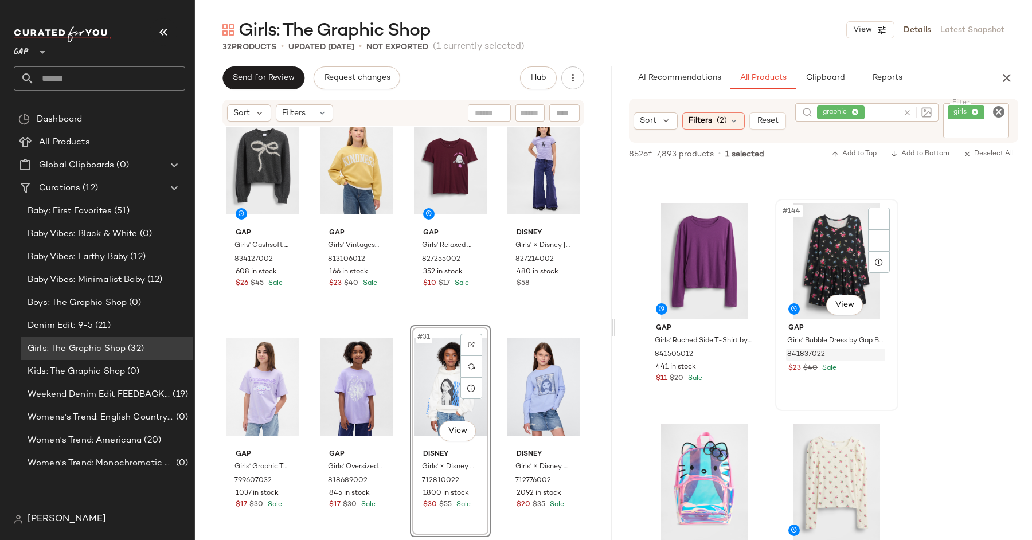
scroll to position [14568, 0]
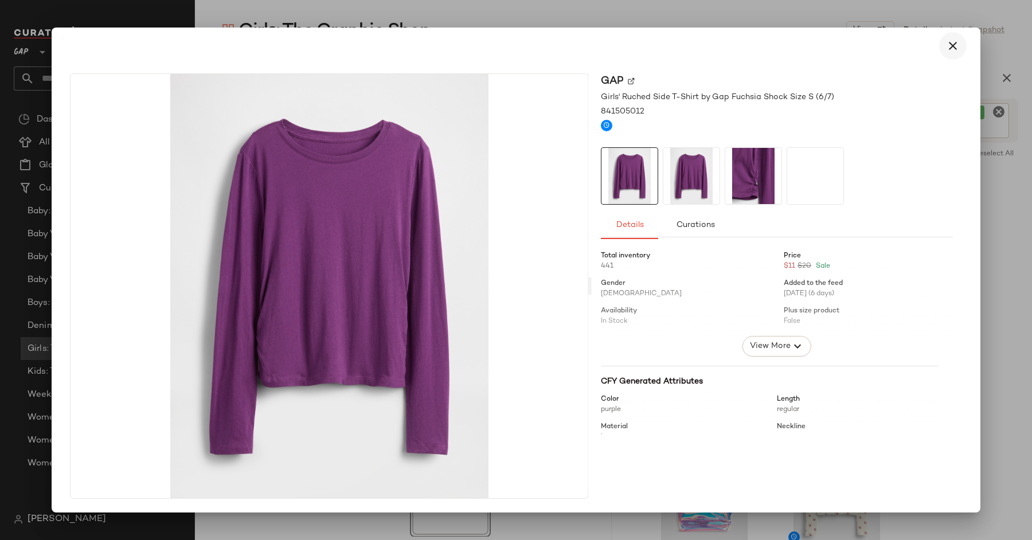
click at [953, 47] on icon "button" at bounding box center [953, 46] width 14 height 14
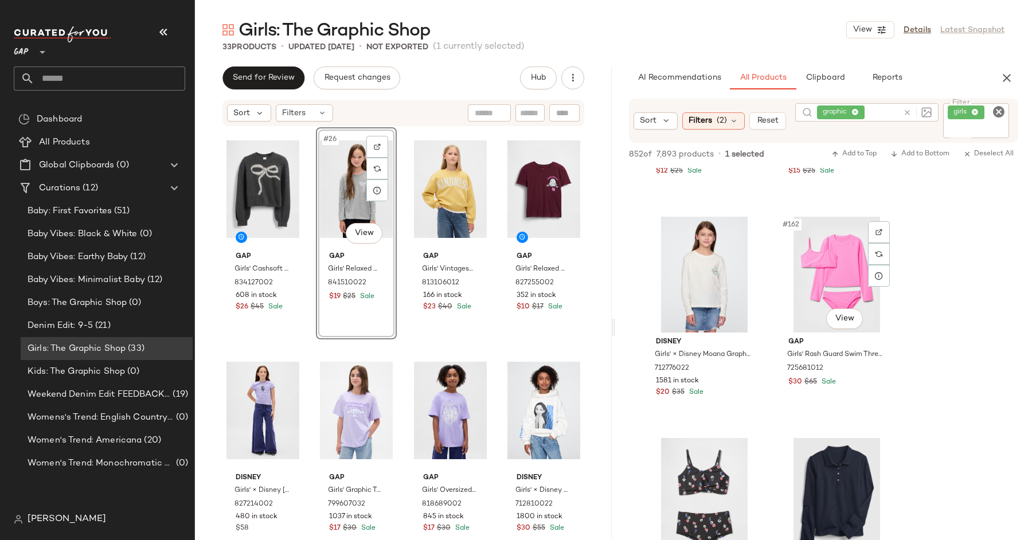
scroll to position [16567, 0]
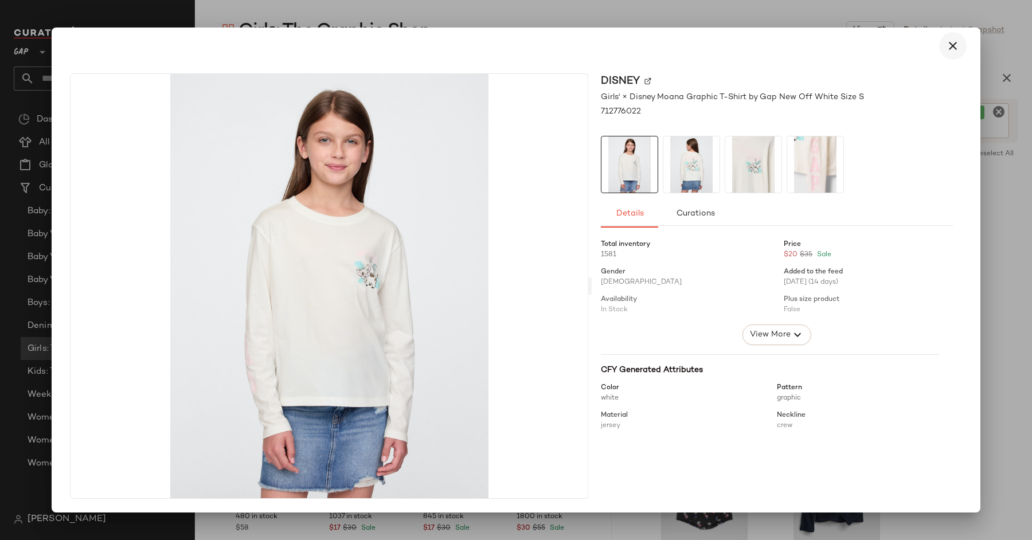
click at [949, 53] on button "button" at bounding box center [953, 46] width 28 height 28
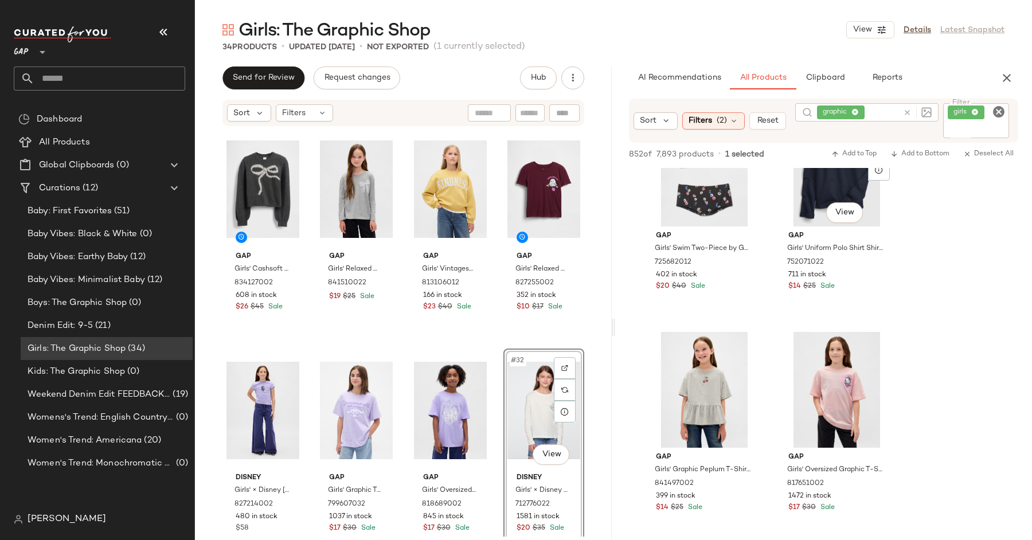
scroll to position [16880, 0]
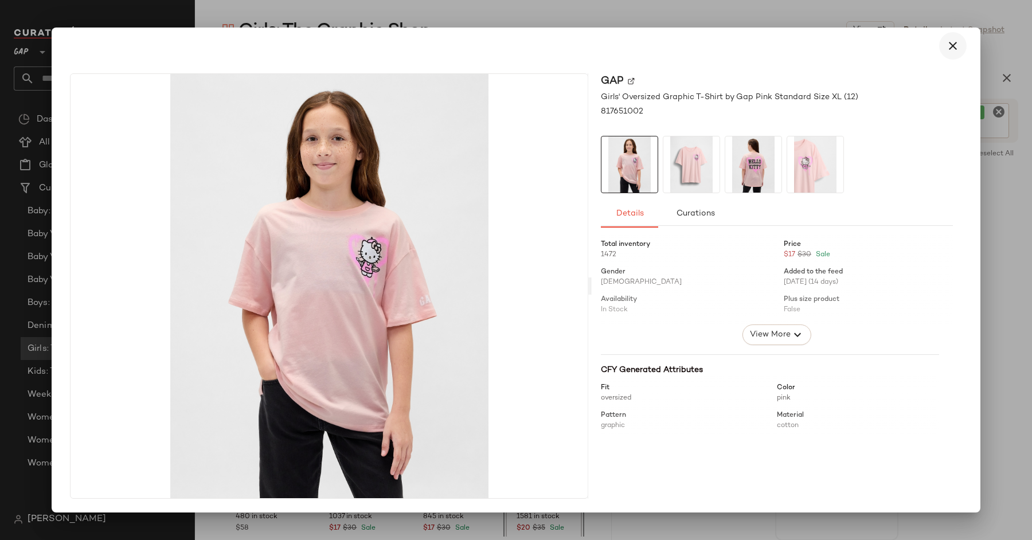
click at [952, 47] on icon "button" at bounding box center [953, 46] width 14 height 14
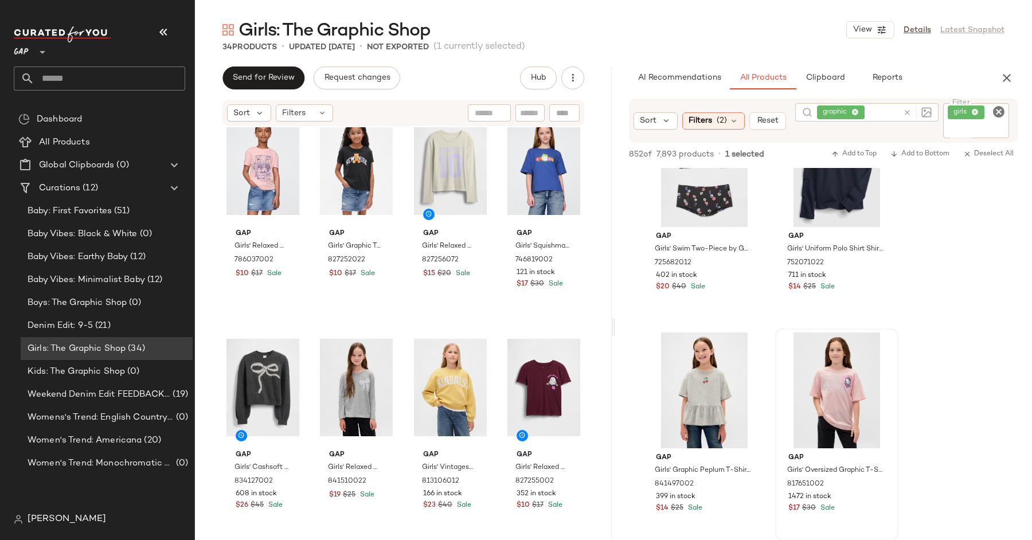
scroll to position [955, 0]
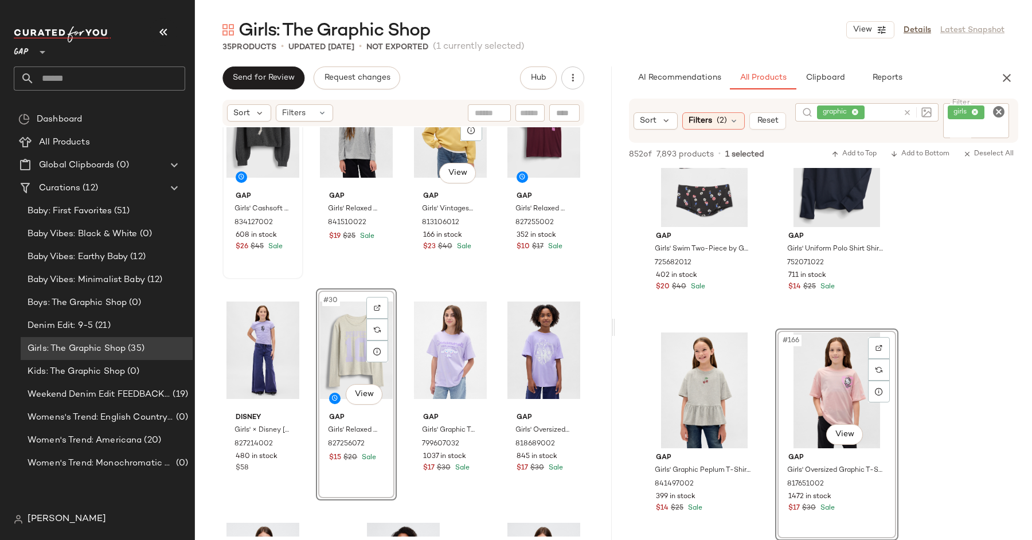
scroll to position [1178, 0]
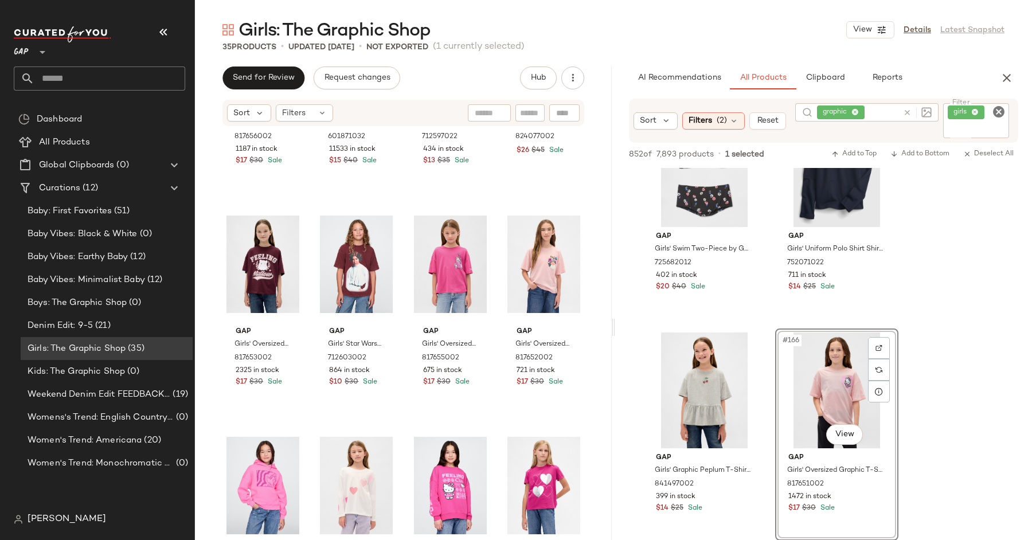
scroll to position [360, 0]
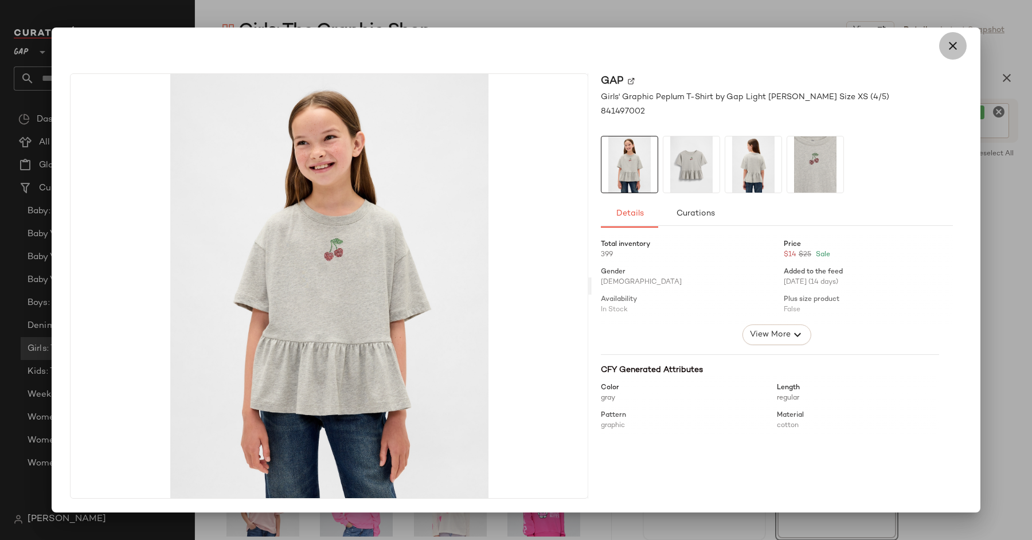
click at [954, 50] on icon "button" at bounding box center [953, 46] width 14 height 14
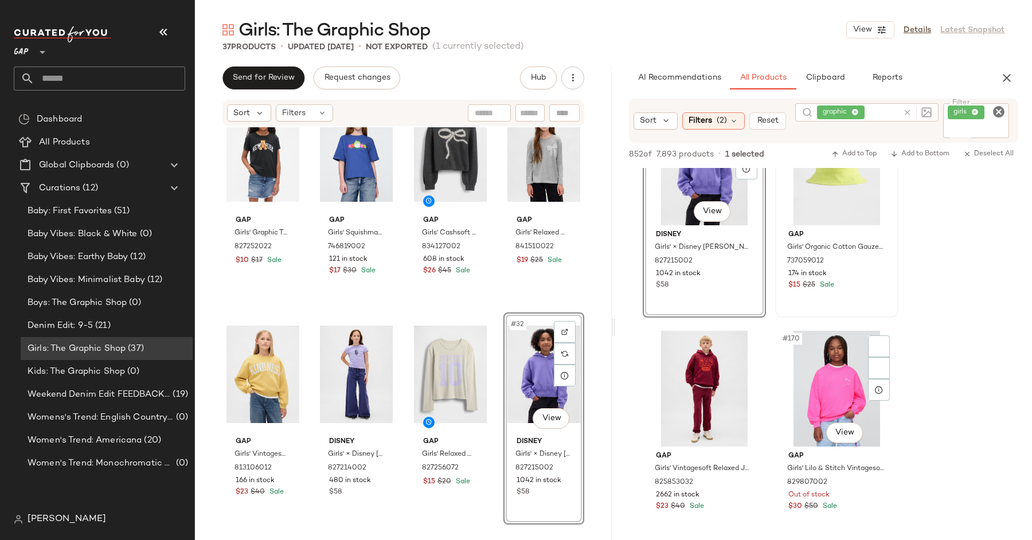
scroll to position [17358, 0]
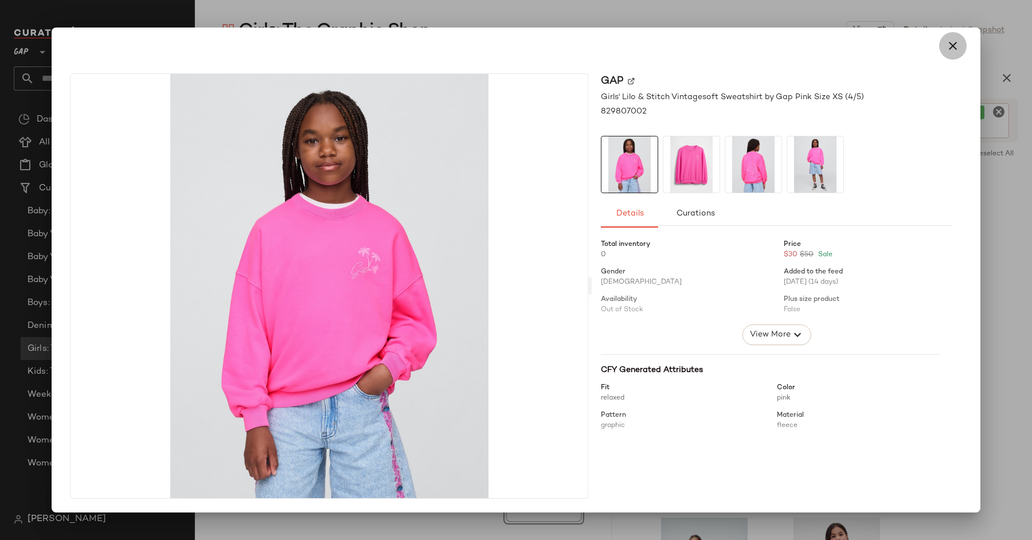
click at [953, 45] on icon "button" at bounding box center [953, 46] width 14 height 14
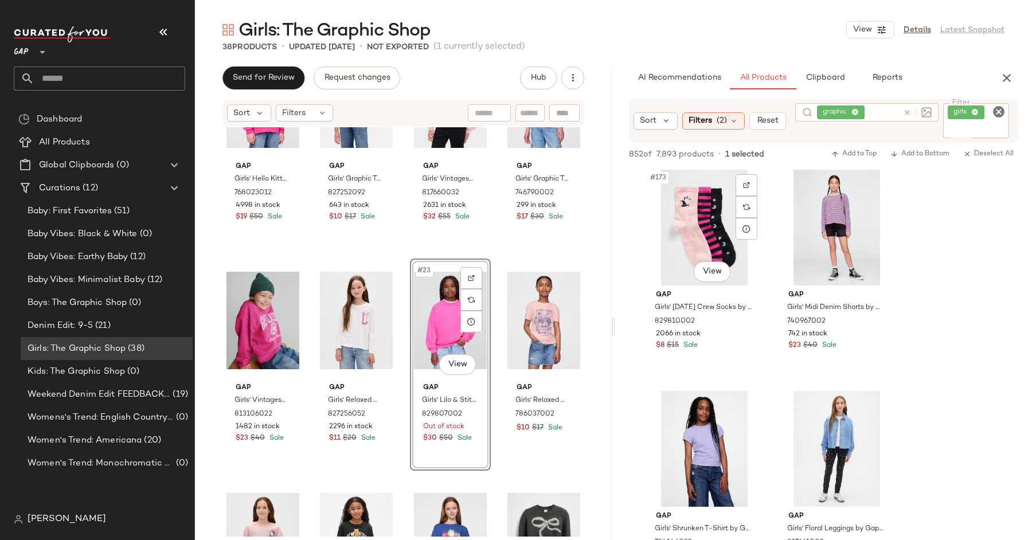
scroll to position [17951, 0]
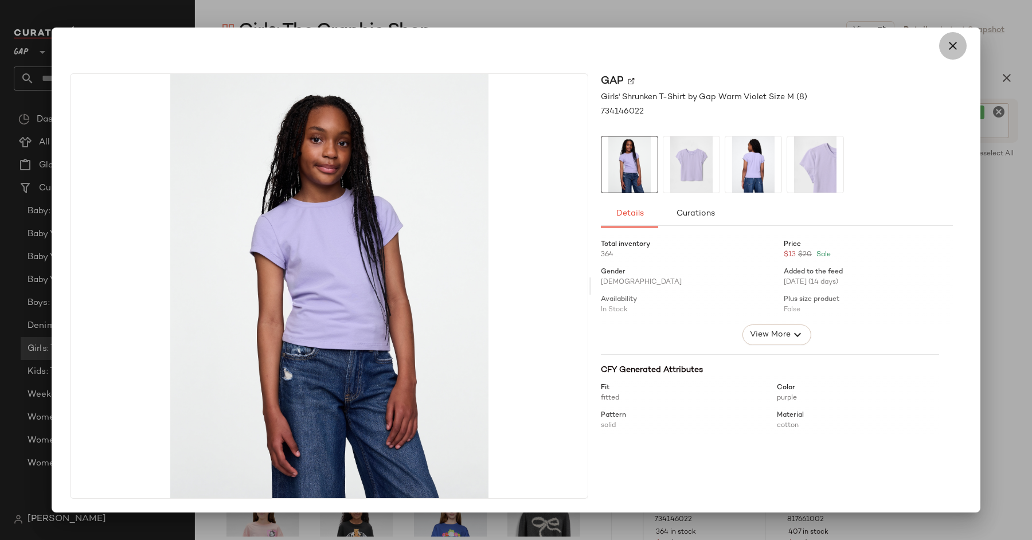
click at [957, 44] on icon "button" at bounding box center [953, 46] width 14 height 14
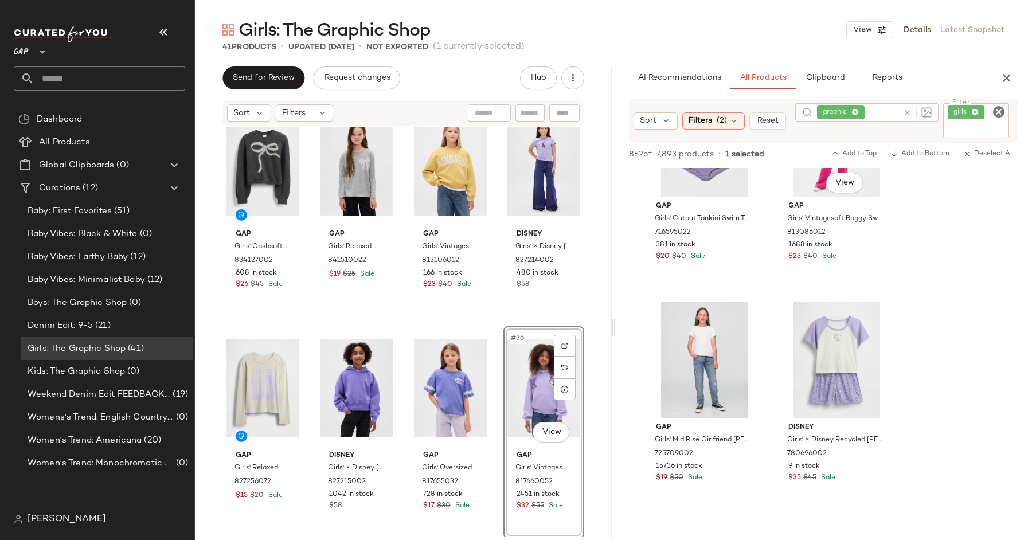
scroll to position [23570, 0]
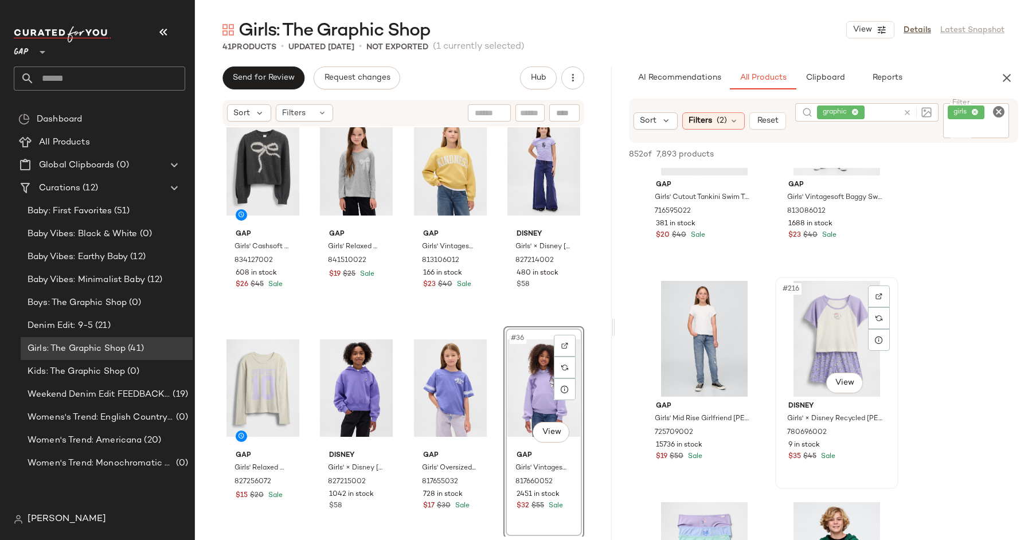
click at [842, 338] on div "#216 View" at bounding box center [836, 339] width 115 height 116
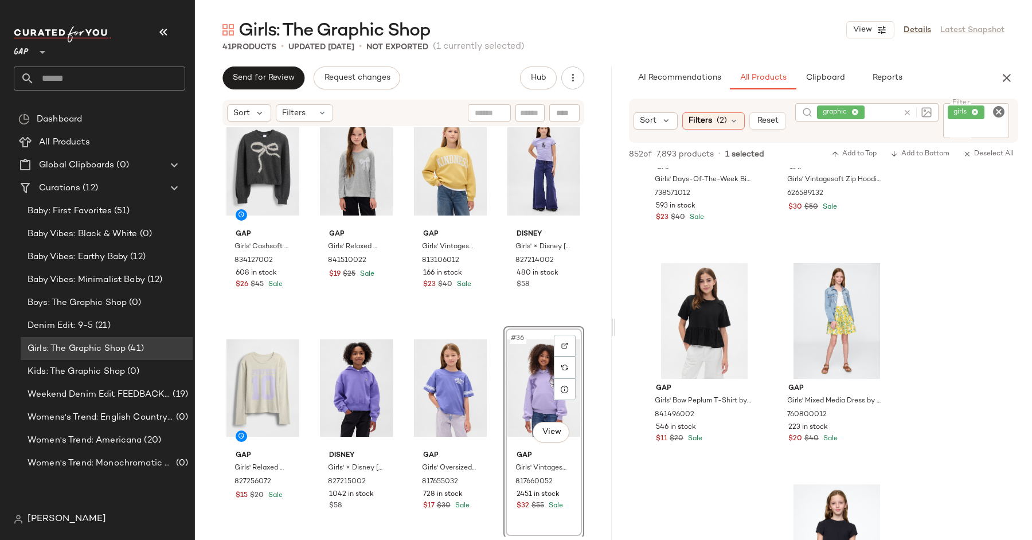
scroll to position [24038, 0]
